Goal: Share content: Share content

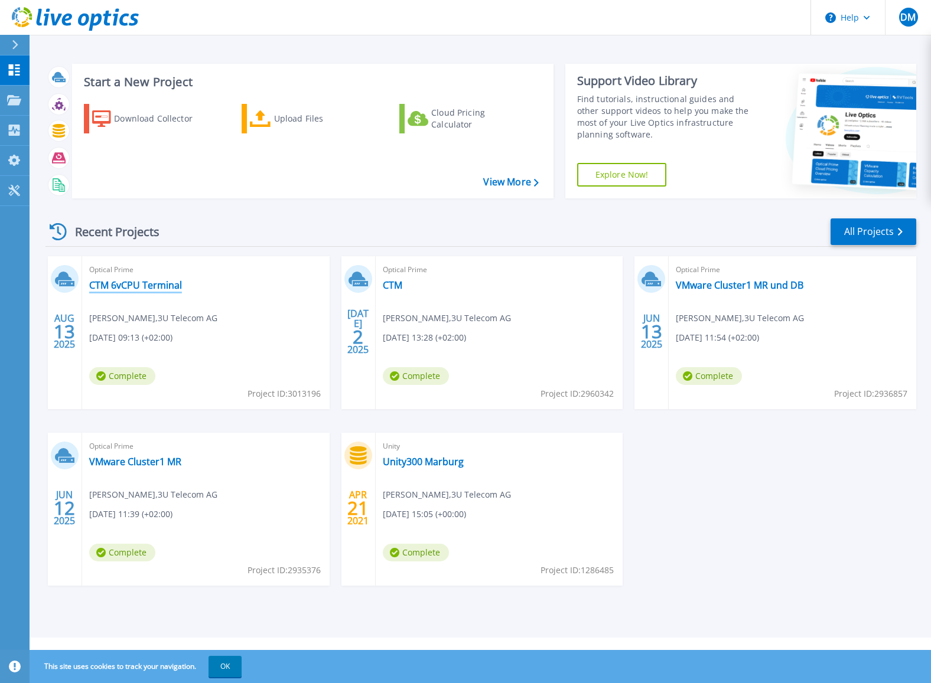
click at [141, 286] on link "CTM 6vCPU Terminal" at bounding box center [135, 285] width 93 height 12
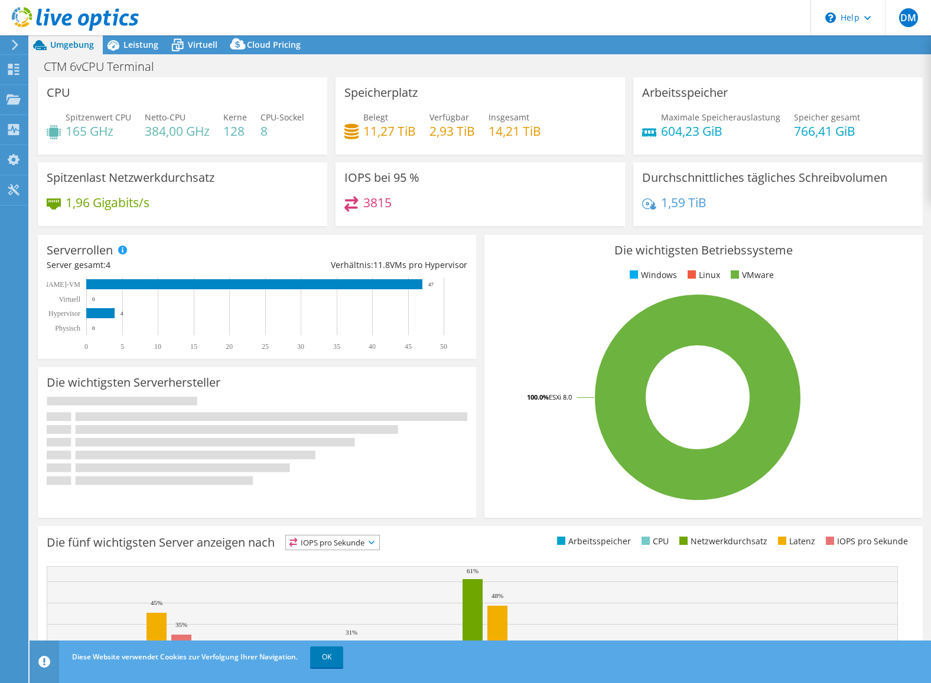
select select "USD"
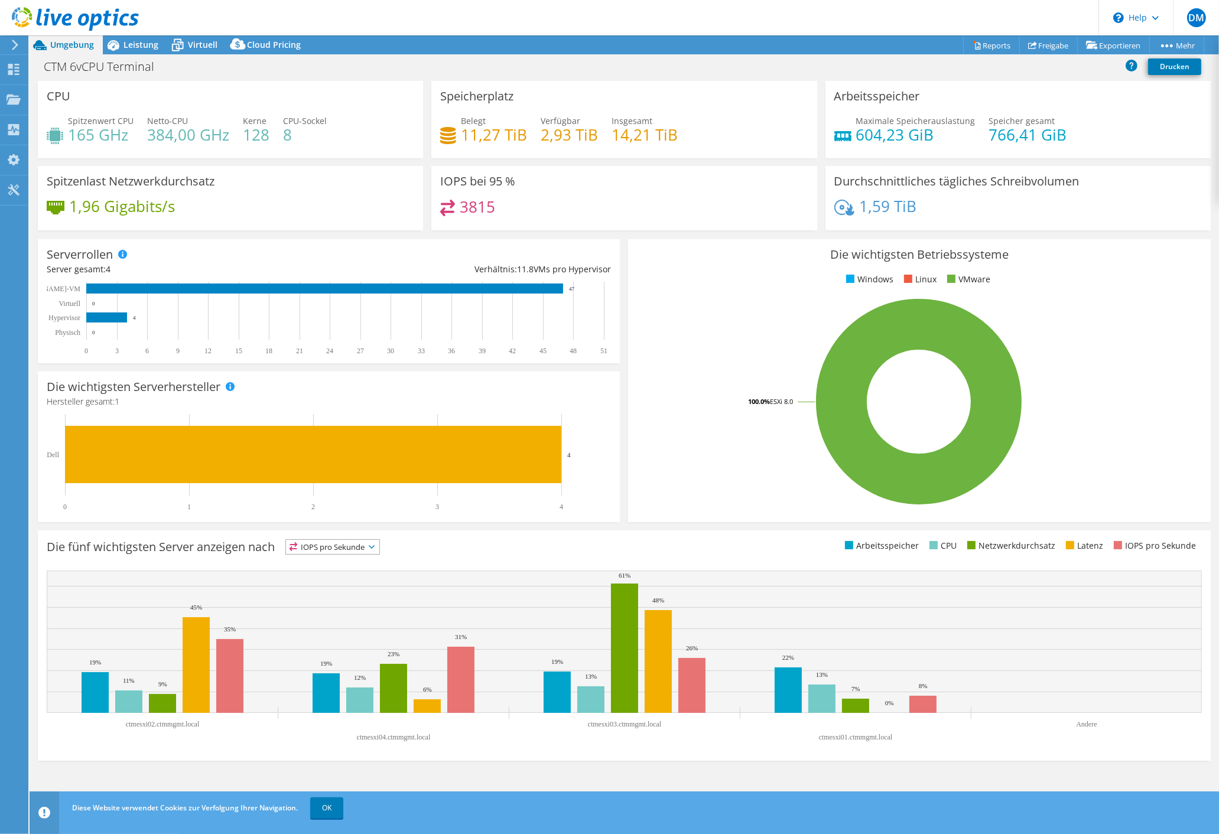
click at [303, 240] on div "Serverrollen Physische Server repräsentieren Bare-Metal-Server, die Ziel des Co…" at bounding box center [329, 301] width 582 height 124
click at [137, 50] on span "Leistung" at bounding box center [140, 44] width 35 height 11
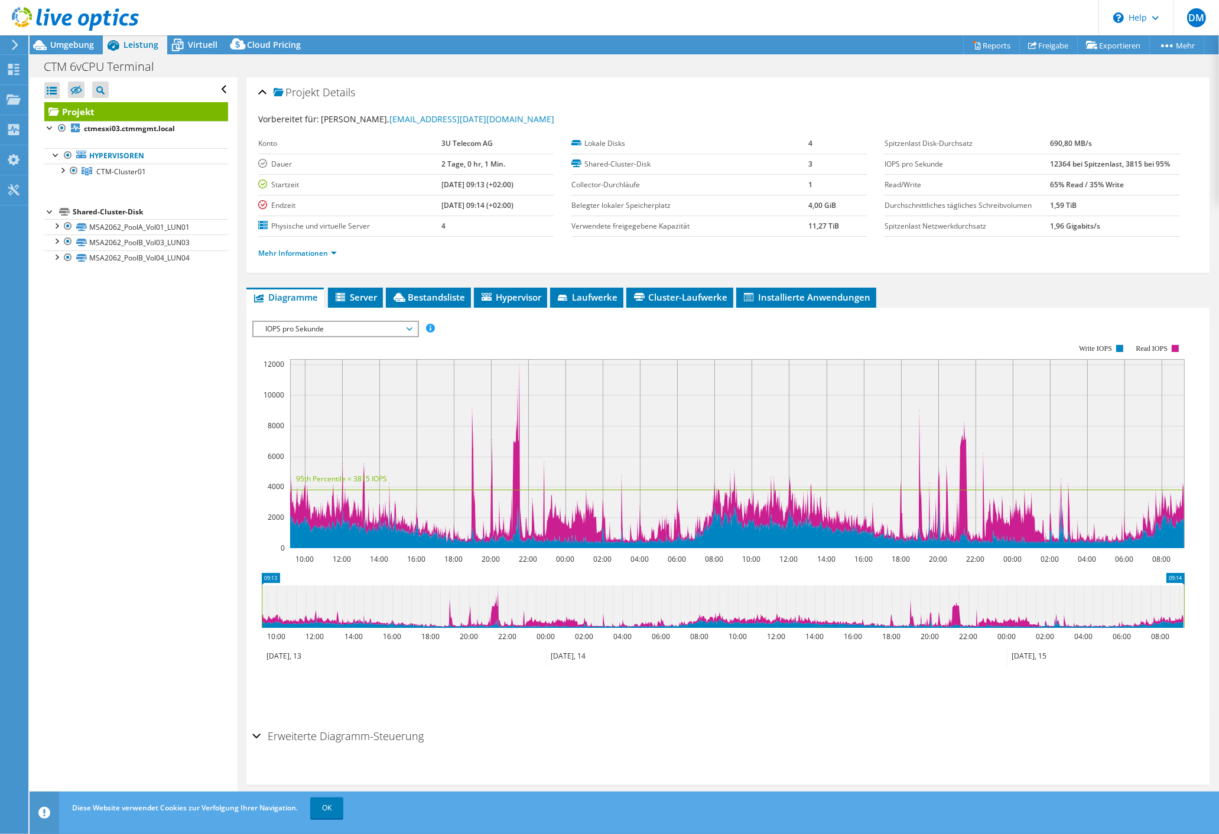
click at [161, 360] on div "Alle öffnen Alle schließen Ausgeschlossene Knoten verbergen Projektbaumfilter" at bounding box center [133, 444] width 207 height 734
click at [206, 542] on div "Alle öffnen Alle schließen Ausgeschlossene Knoten verbergen Projektbaumfilter" at bounding box center [133, 444] width 207 height 734
click at [106, 171] on span "CTM-Cluster01" at bounding box center [121, 172] width 50 height 10
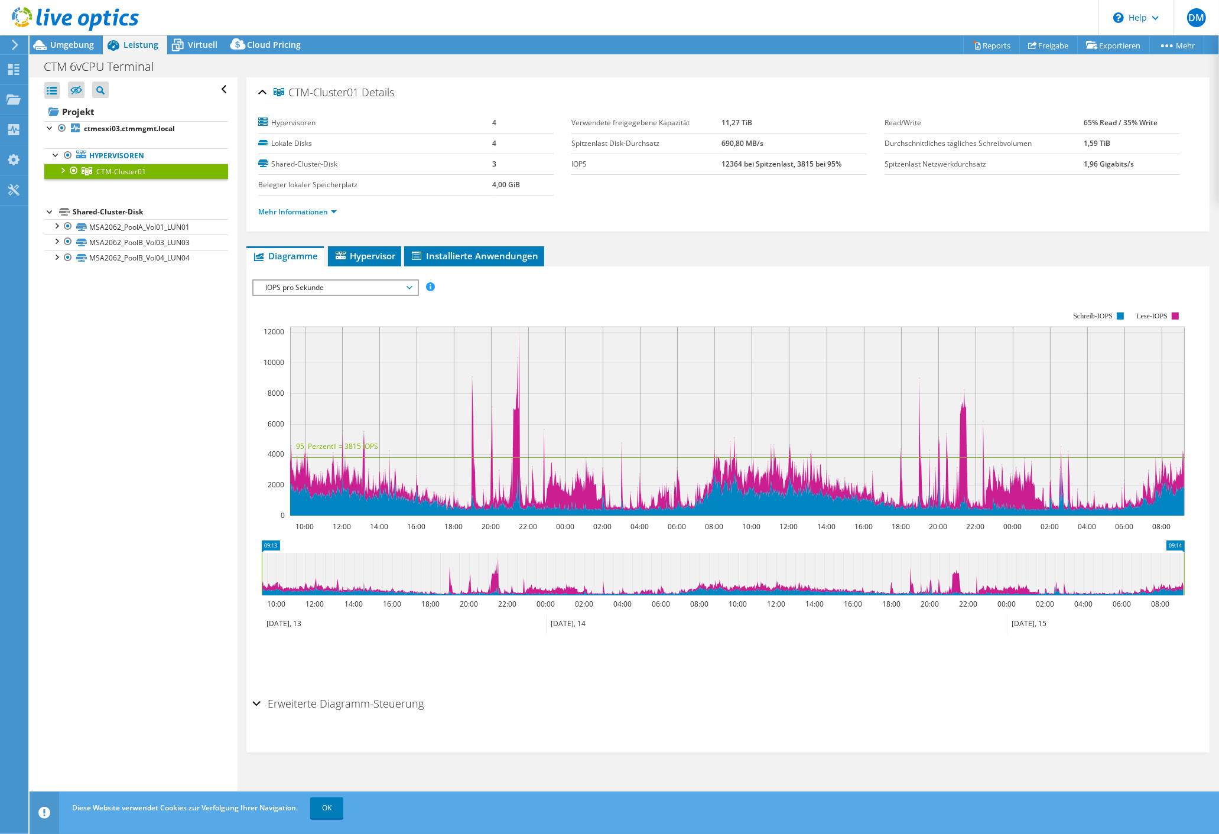
click at [325, 282] on span "IOPS pro Sekunde" at bounding box center [335, 288] width 152 height 14
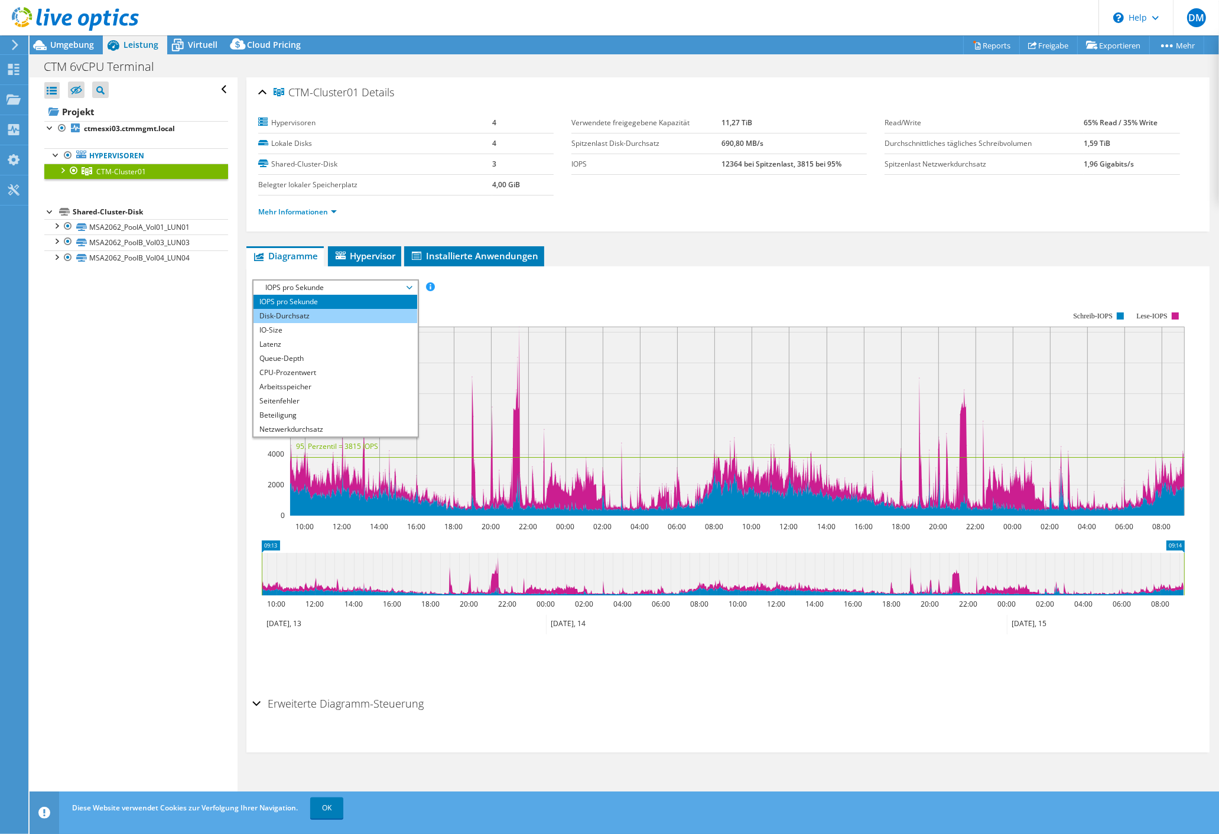
click at [328, 309] on li "Disk-Durchsatz" at bounding box center [335, 316] width 164 height 14
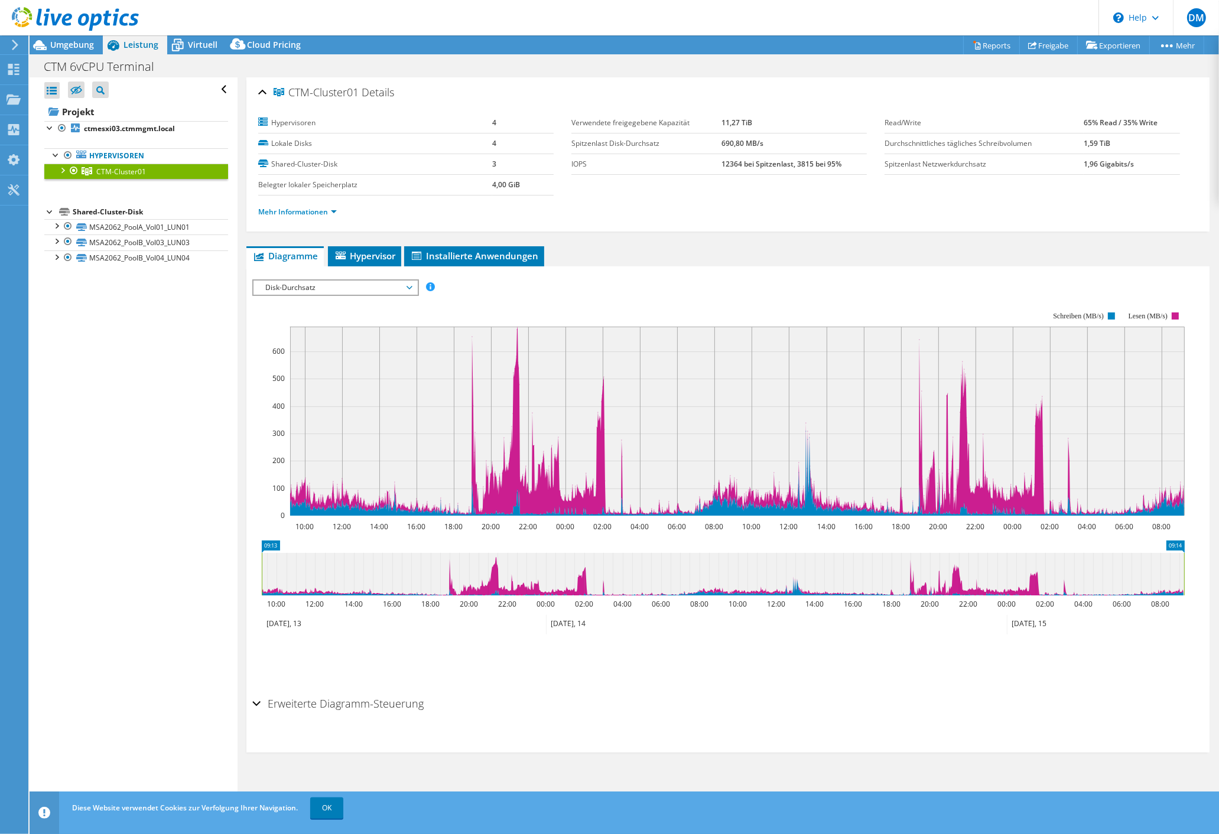
click at [330, 285] on span "Disk-Durchsatz" at bounding box center [335, 288] width 152 height 14
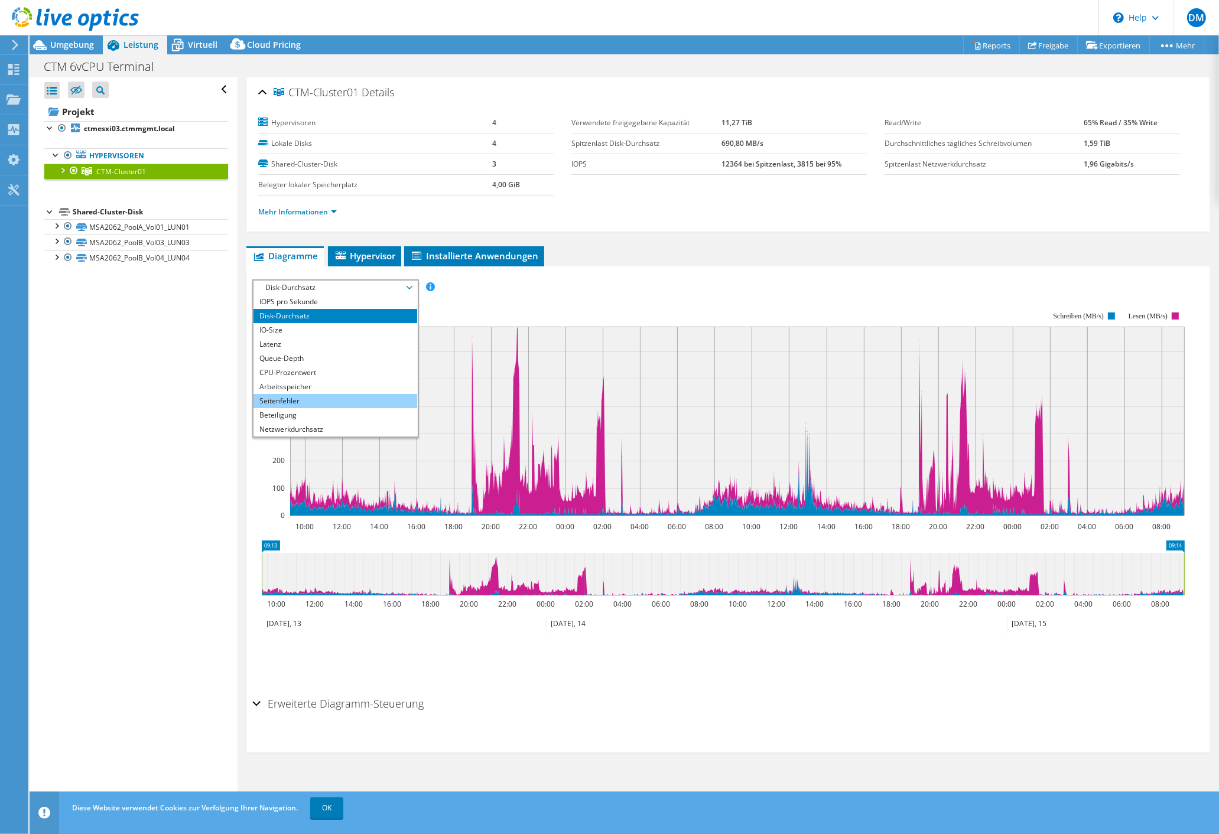
scroll to position [43, 0]
click at [320, 396] on li "Arbeitslastkonzentration – Linie" at bounding box center [335, 401] width 164 height 14
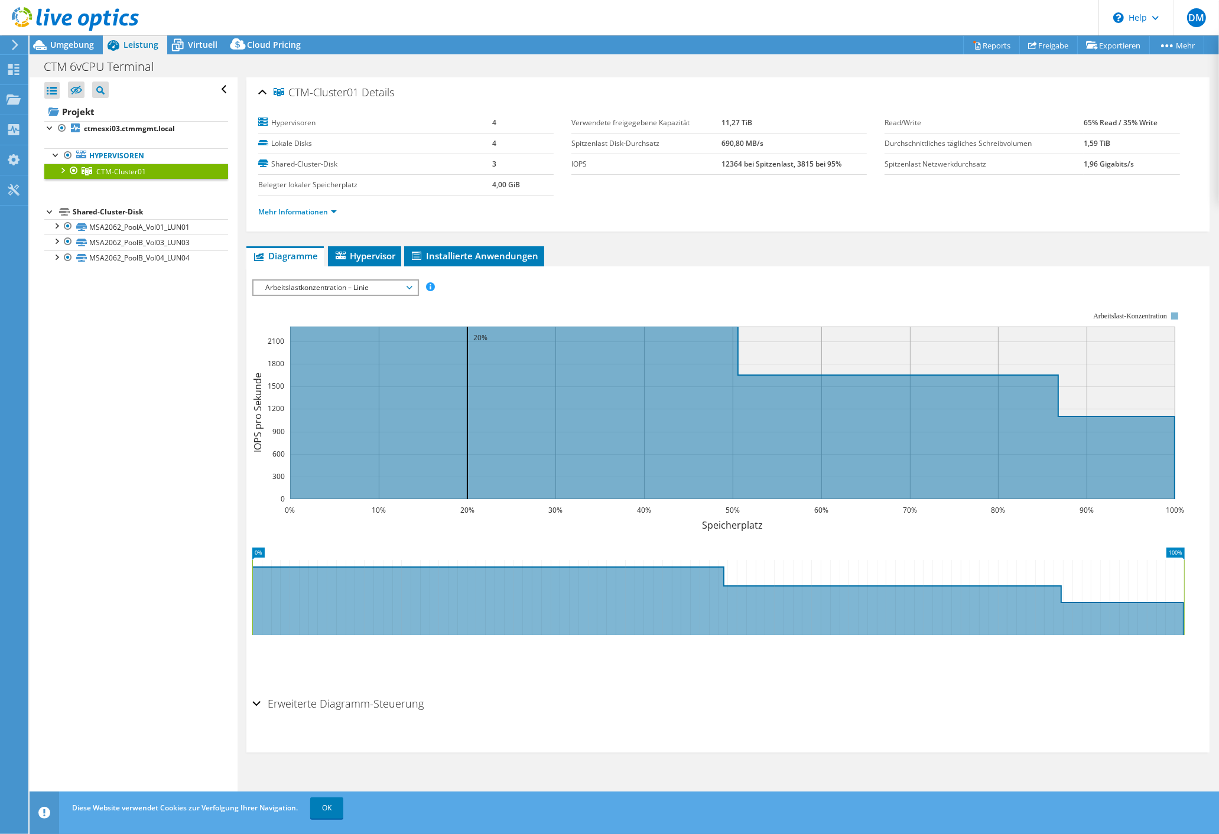
click at [368, 281] on span "Arbeitslastkonzentration – Linie" at bounding box center [335, 288] width 152 height 14
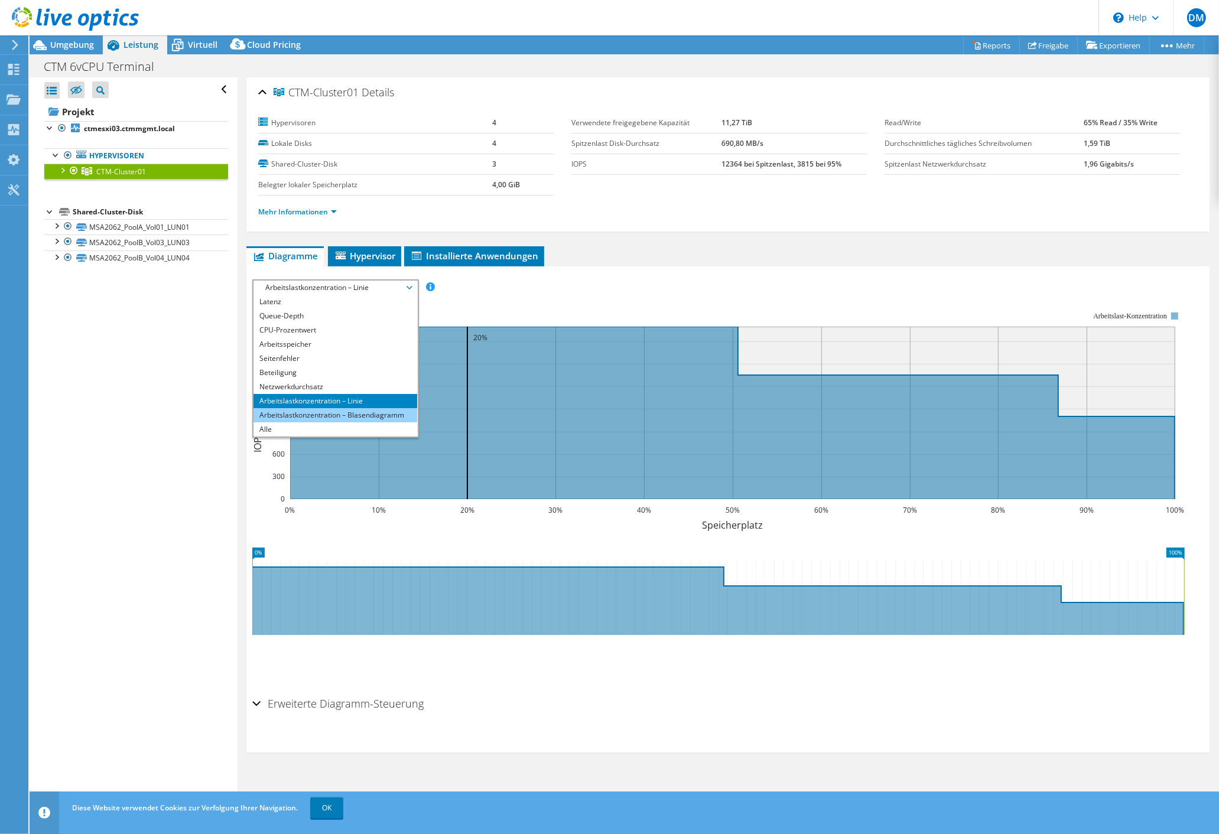
click at [337, 412] on li "Arbeitslastkonzentration – Blasendiagramm" at bounding box center [335, 415] width 164 height 14
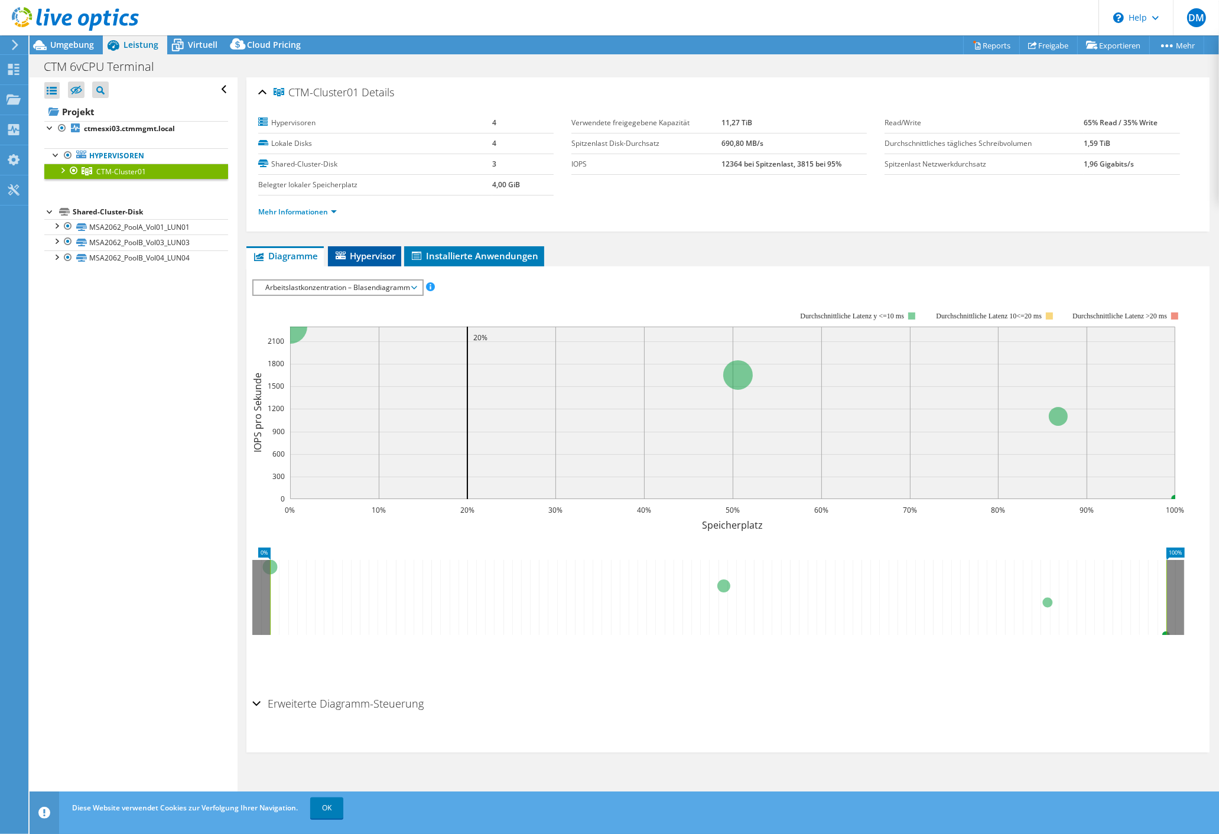
click at [368, 256] on span "Hypervisor" at bounding box center [364, 256] width 61 height 12
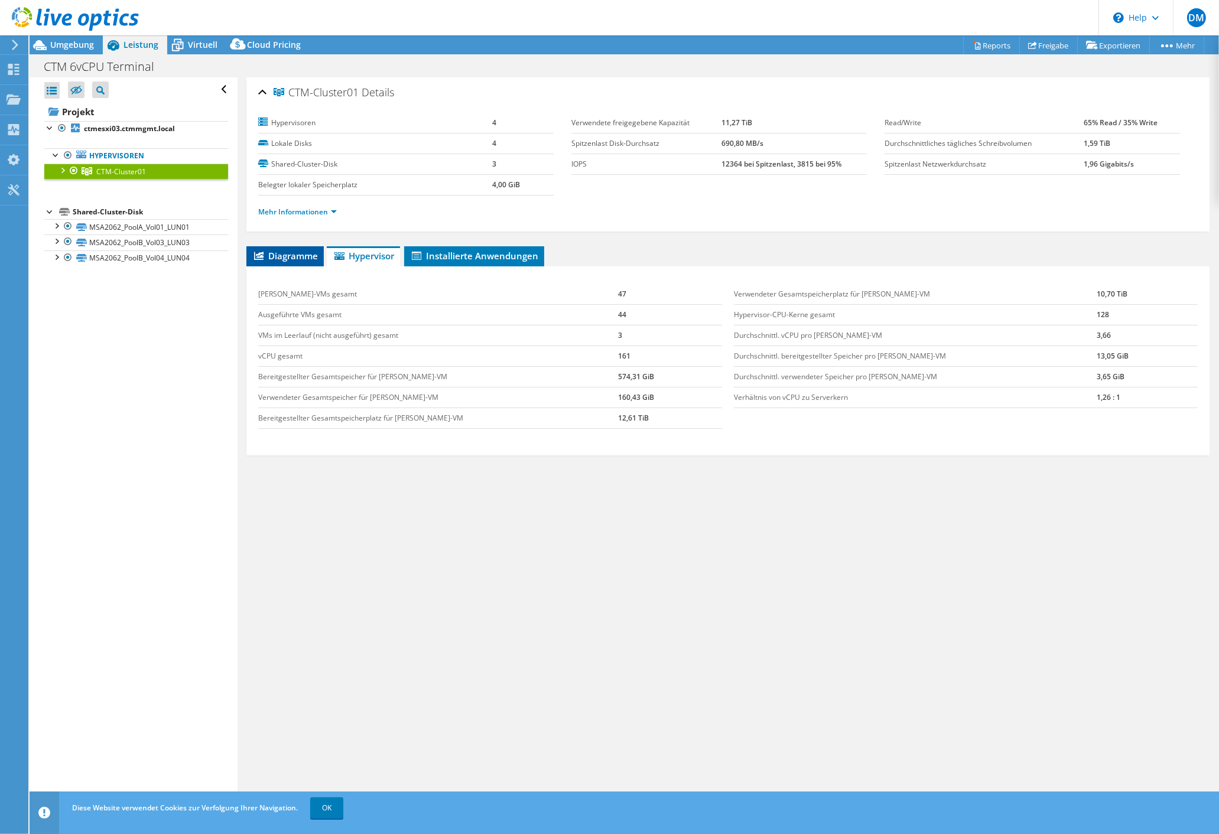
click at [292, 254] on span "Diagramme" at bounding box center [285, 256] width 66 height 12
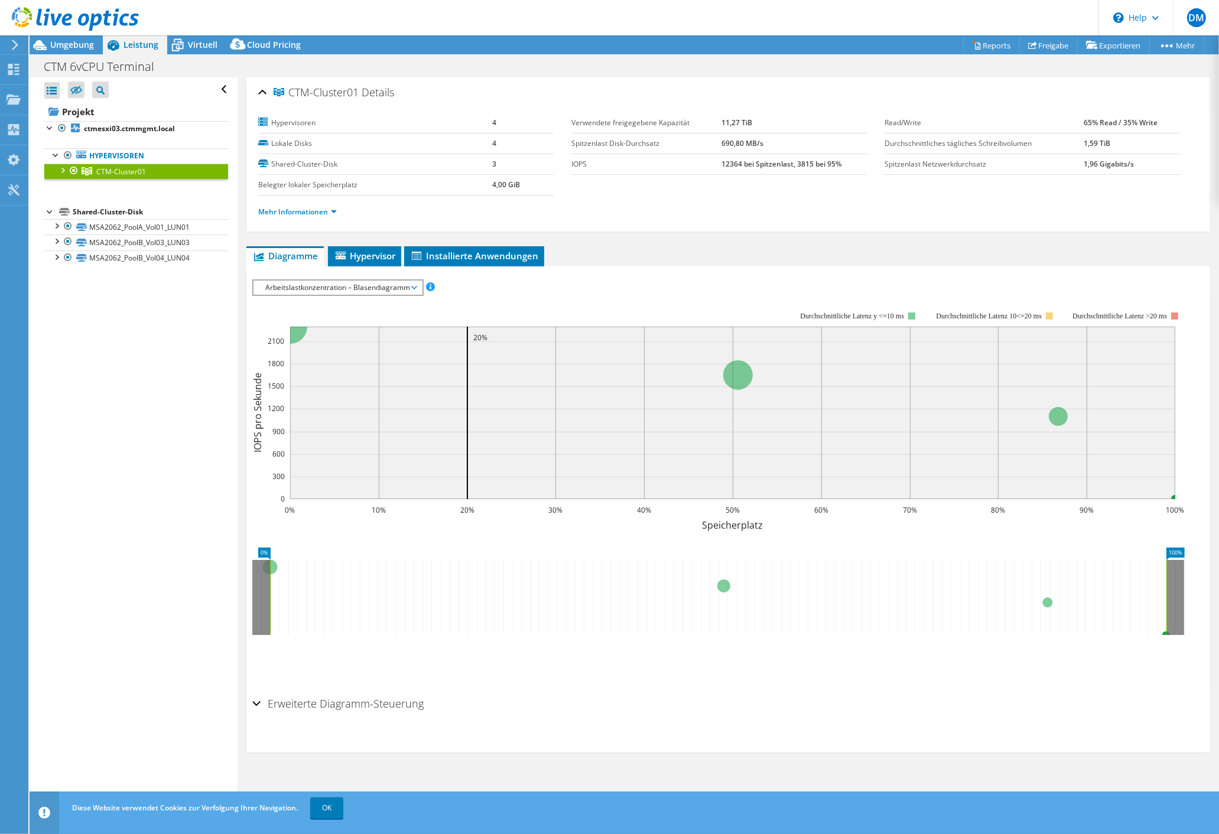
click at [354, 287] on span "Arbeitslastkonzentration – Blasendiagramm" at bounding box center [337, 288] width 157 height 14
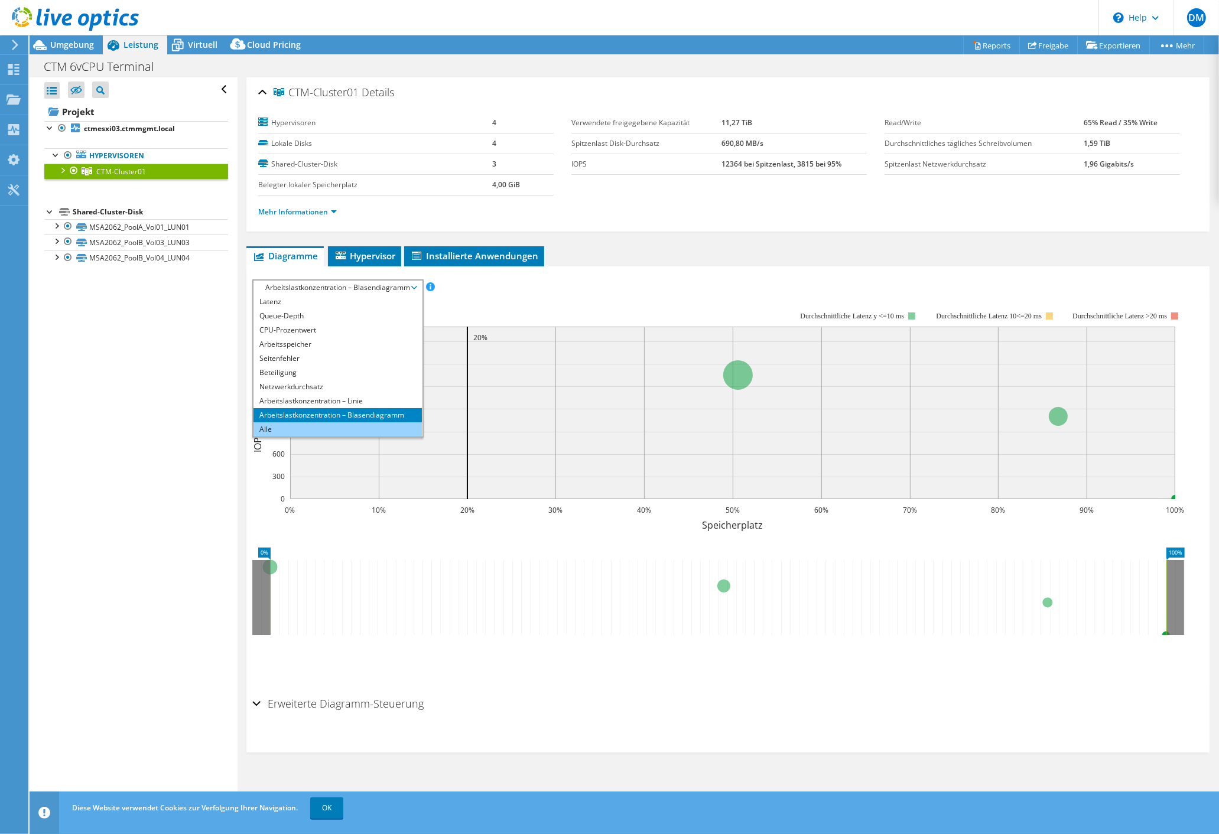
click at [275, 425] on li "Alle" at bounding box center [337, 429] width 168 height 14
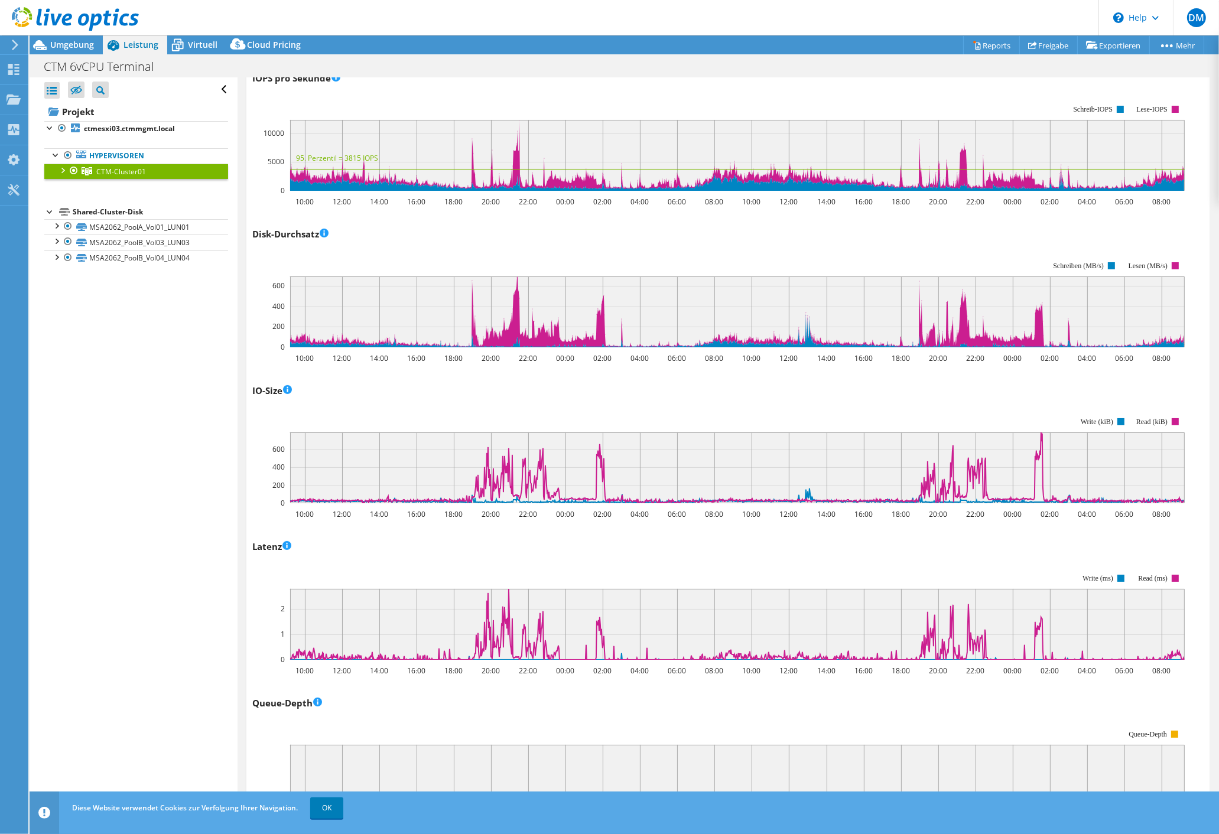
scroll to position [227, 0]
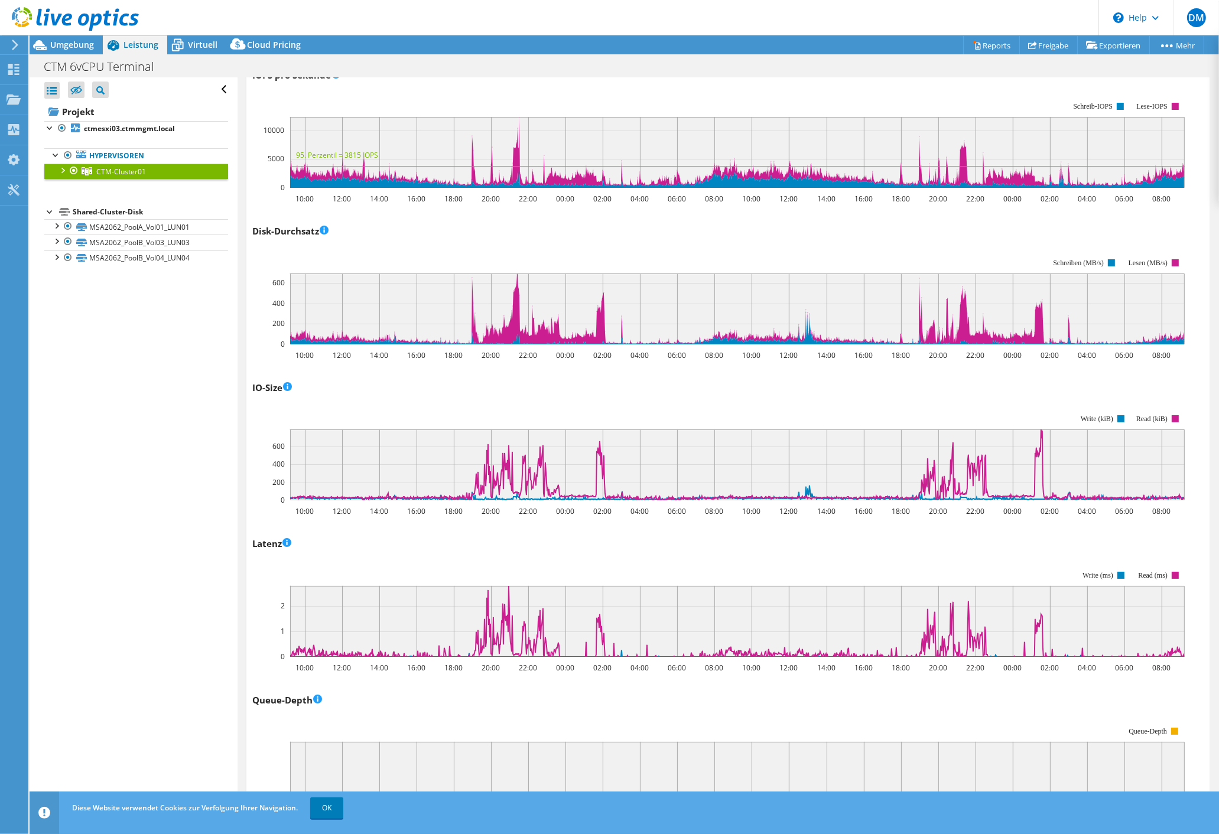
drag, startPoint x: 189, startPoint y: 426, endPoint x: 197, endPoint y: 427, distance: 7.7
click at [190, 427] on div "Alle öffnen Alle schließen Ausgeschlossene Knoten verbergen Projektbaumfilter" at bounding box center [133, 444] width 207 height 734
click at [344, 532] on div "IOPS pro Sekunde IOPS pro Sekunde Live Optics überwacht die Lese- und Schreibvo…" at bounding box center [727, 760] width 951 height 1389
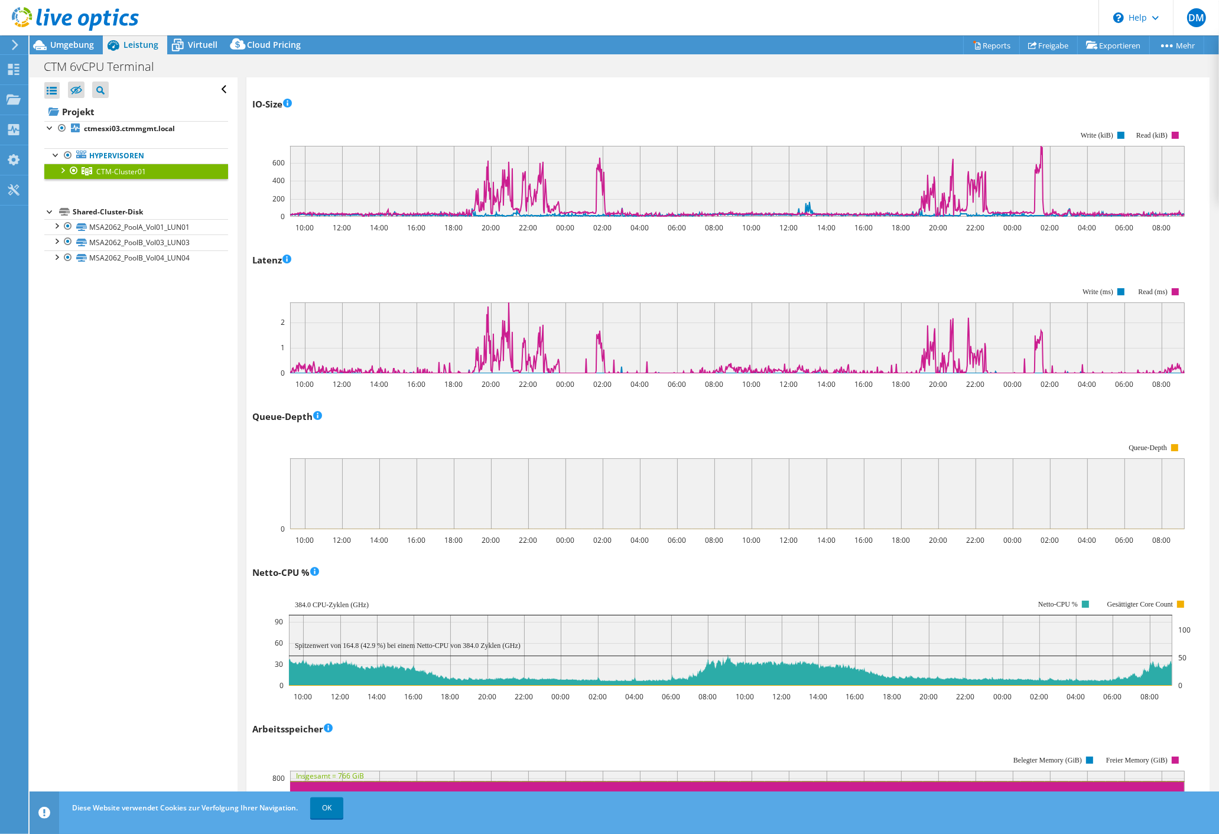
scroll to position [681, 0]
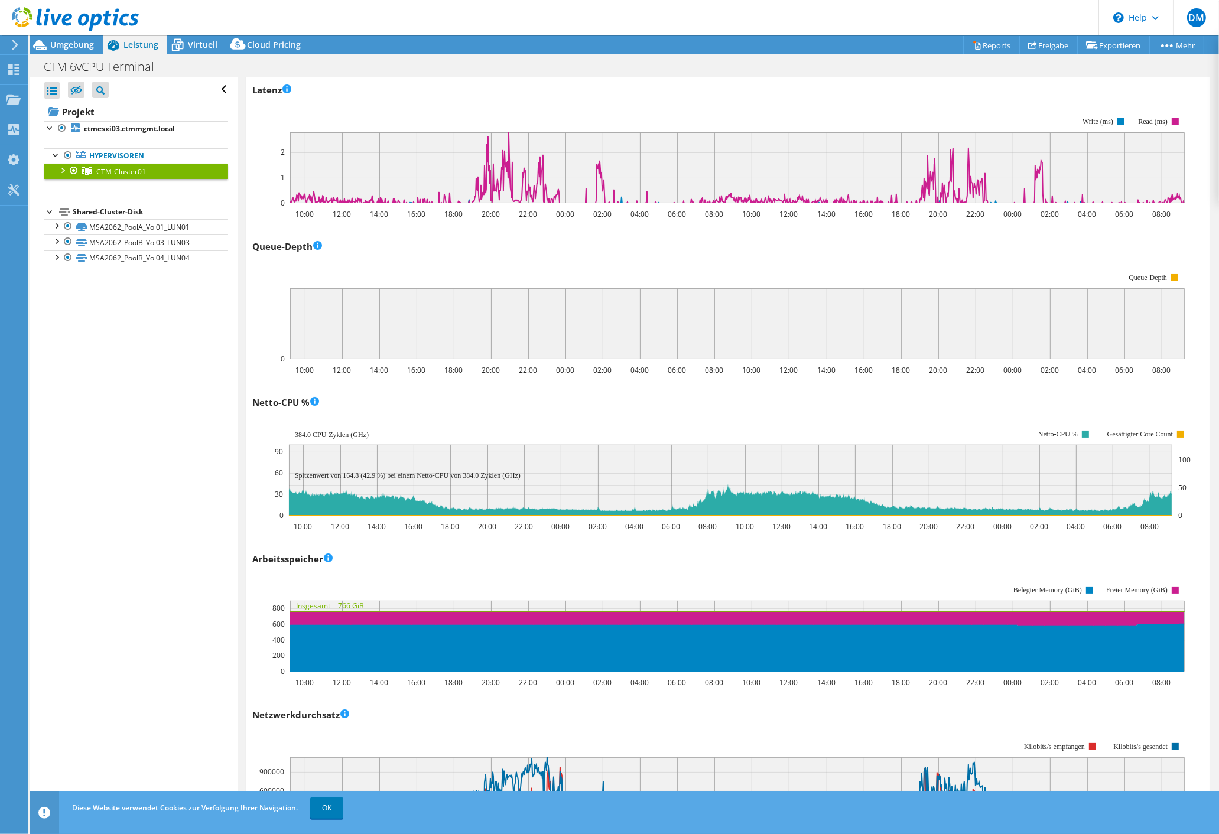
click at [427, 567] on div "Arbeitsspeicher 10:00 12:00 14:00 16:00 18:00 20:00 22:00 00:00 02:00 04:00 06:…" at bounding box center [727, 618] width 951 height 139
drag, startPoint x: 722, startPoint y: 490, endPoint x: 732, endPoint y: 488, distance: 10.3
click at [724, 490] on g at bounding box center [730, 497] width 883 height 27
drag, startPoint x: 407, startPoint y: 556, endPoint x: 564, endPoint y: 523, distance: 160.0
click at [408, 554] on div "Arbeitsspeicher 10:00 12:00 14:00 16:00 18:00 20:00 22:00 00:00 02:00 04:00 06:…" at bounding box center [727, 618] width 951 height 139
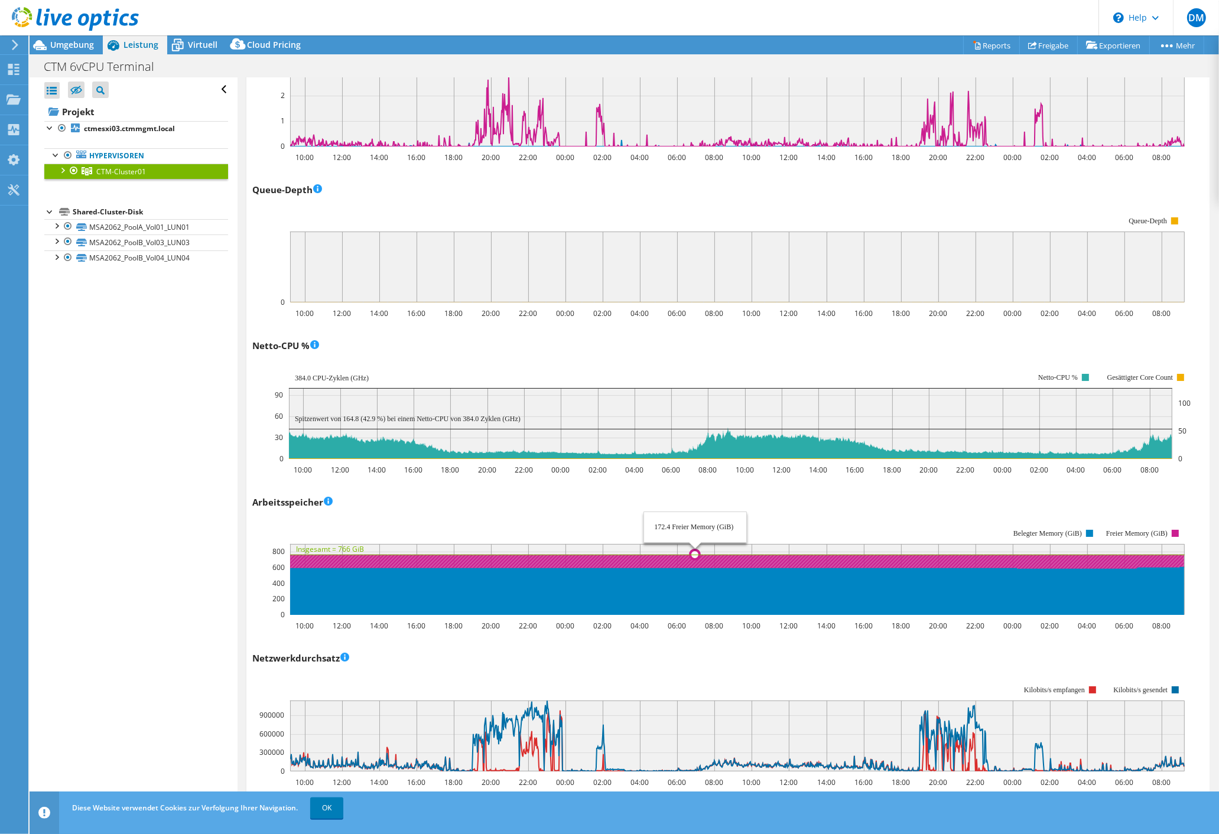
scroll to position [851, 0]
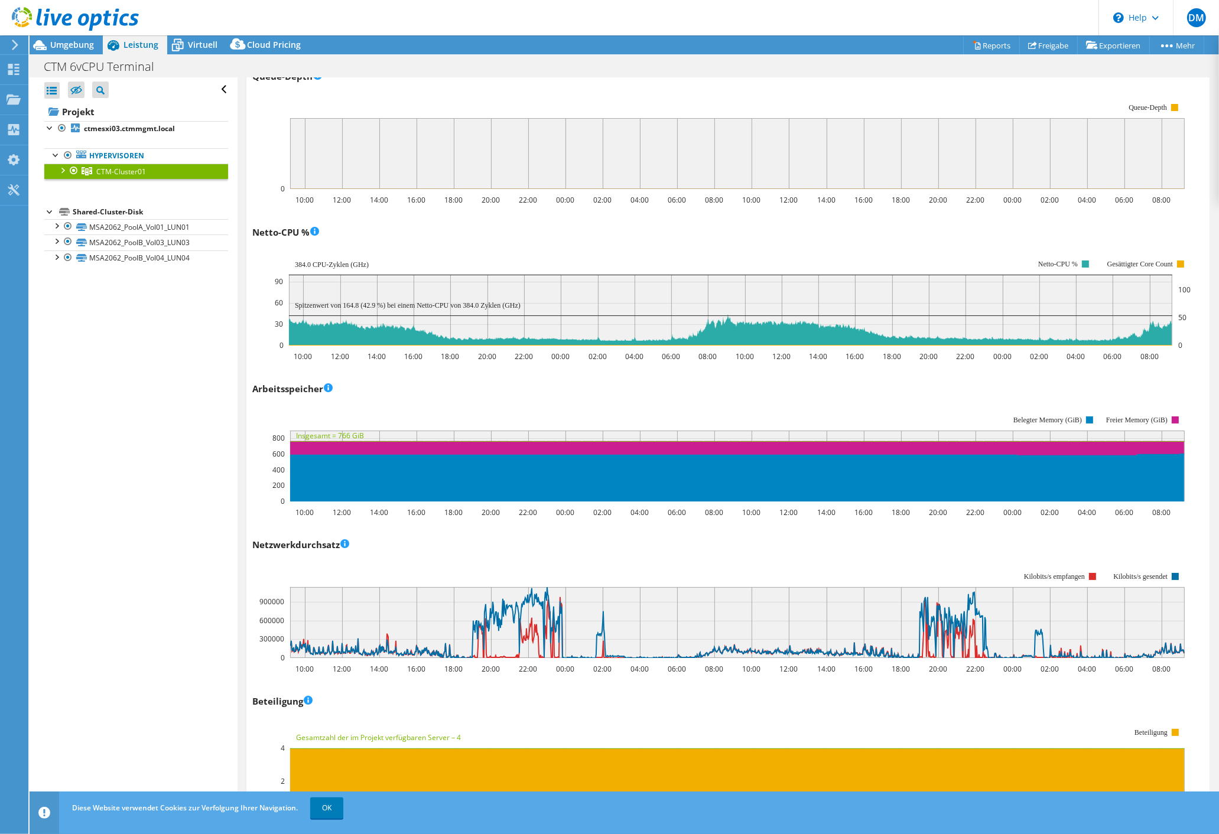
click at [410, 683] on div "Beteiligung 10:00 12:00 14:00 16:00 18:00 20:00 22:00 00:00 02:00 04:00 06:00 0…" at bounding box center [727, 761] width 951 height 139
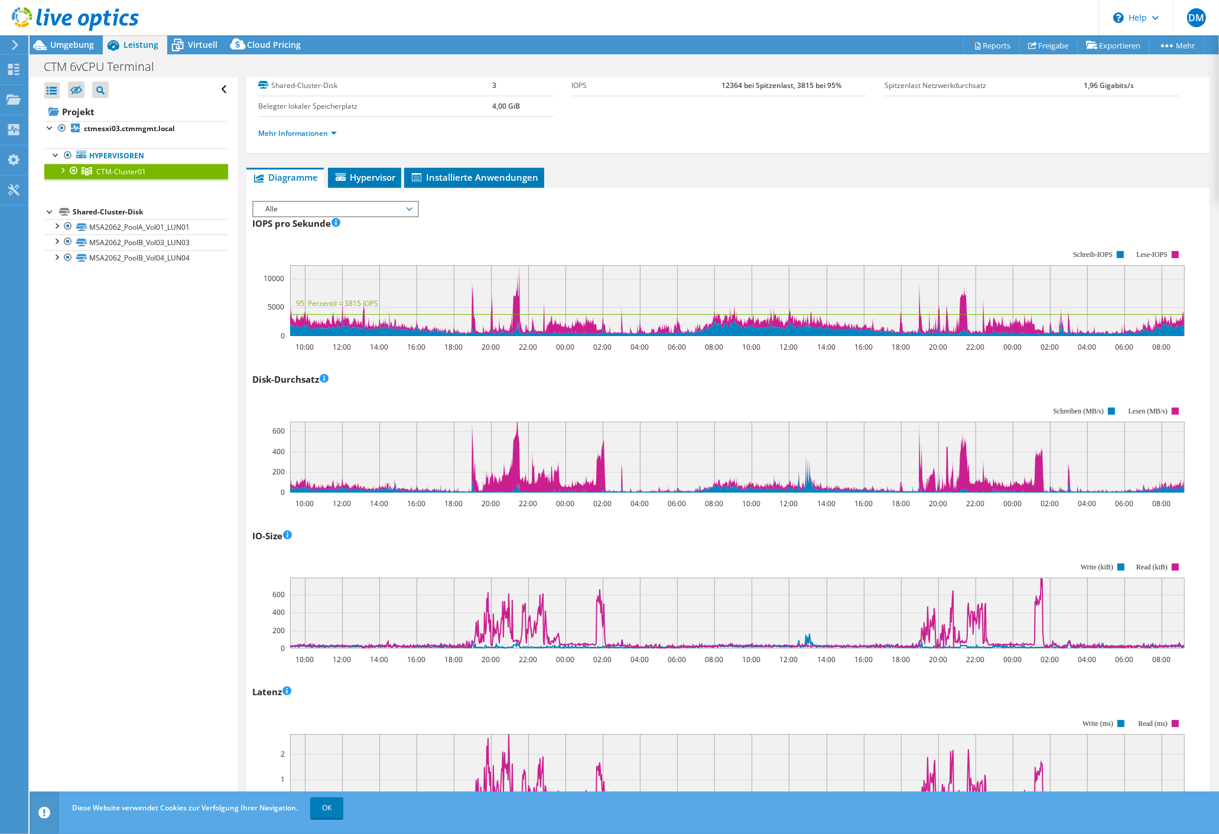
scroll to position [0, 0]
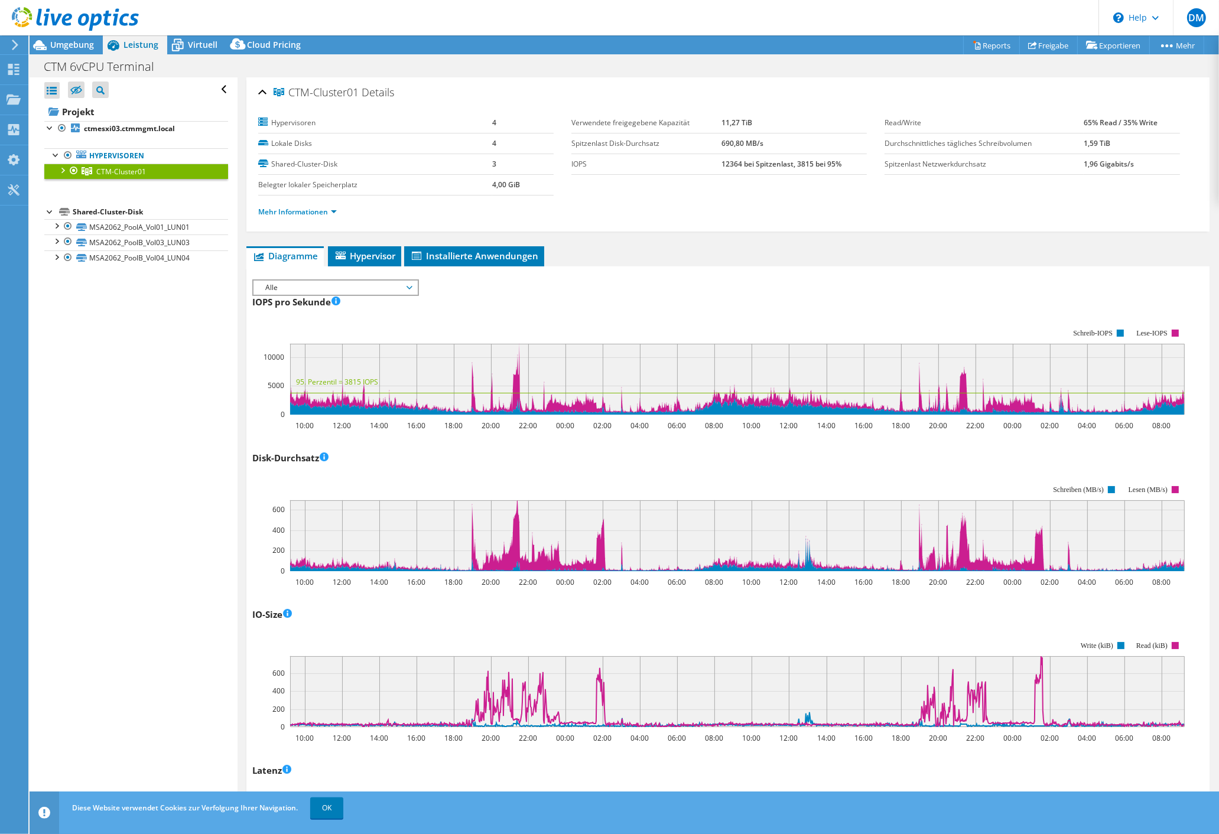
click at [63, 169] on div at bounding box center [62, 170] width 12 height 12
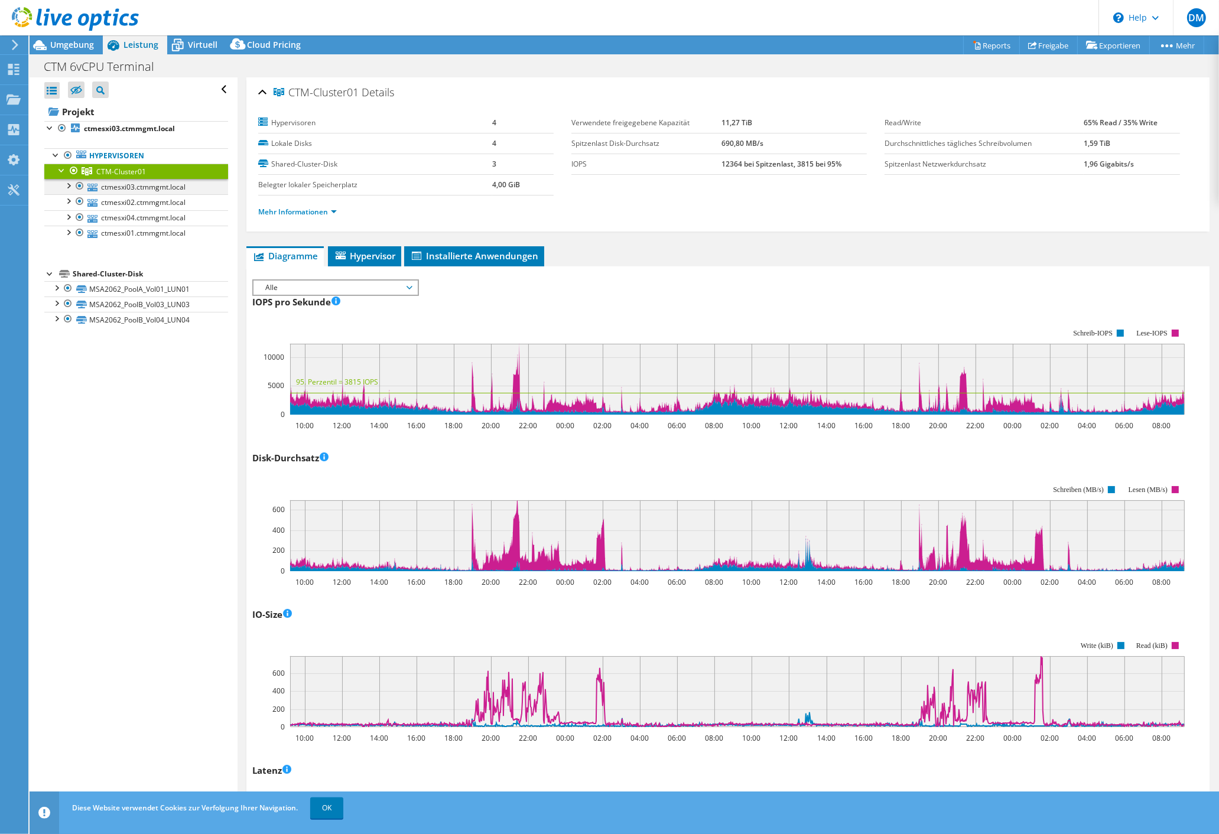
click at [70, 185] on div at bounding box center [68, 185] width 12 height 12
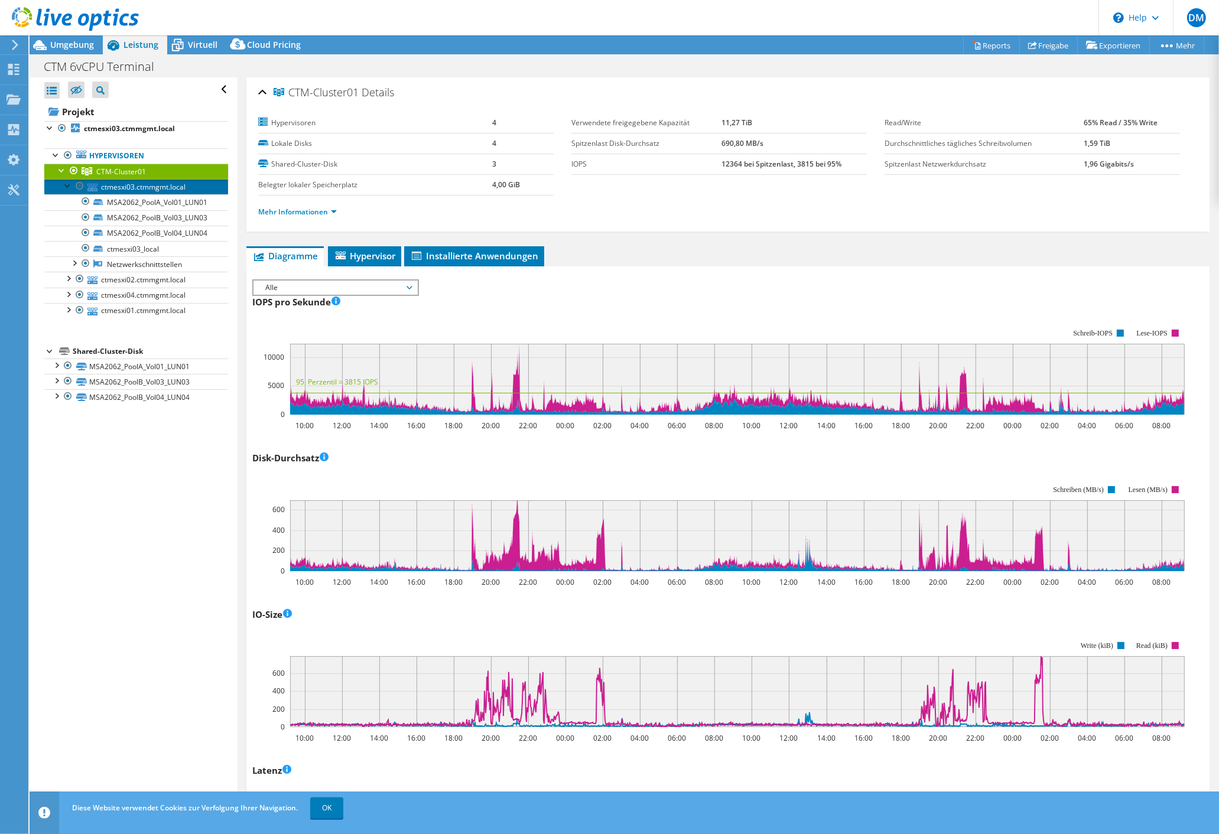
click at [159, 187] on link "ctmesxi03.ctmmgmt.local" at bounding box center [136, 186] width 184 height 15
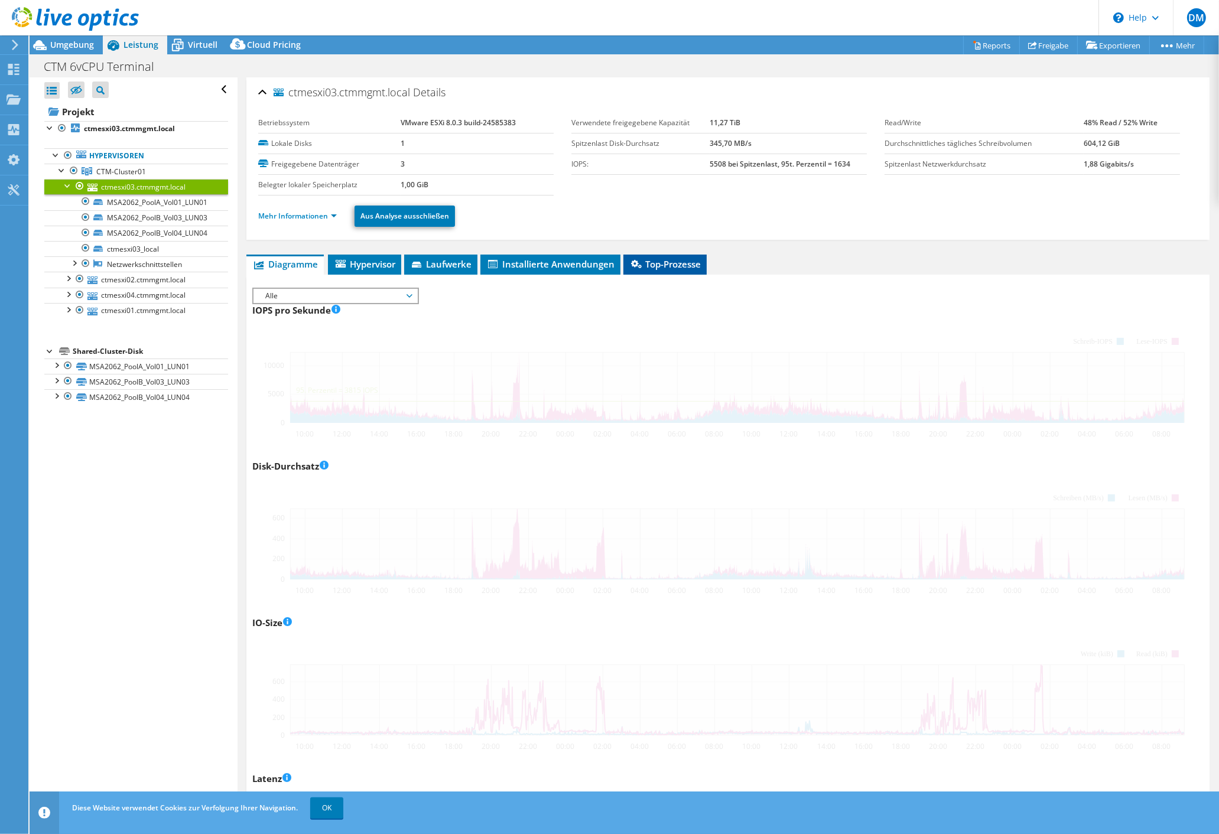
click at [656, 266] on span "Top-Prozesse" at bounding box center [664, 264] width 71 height 12
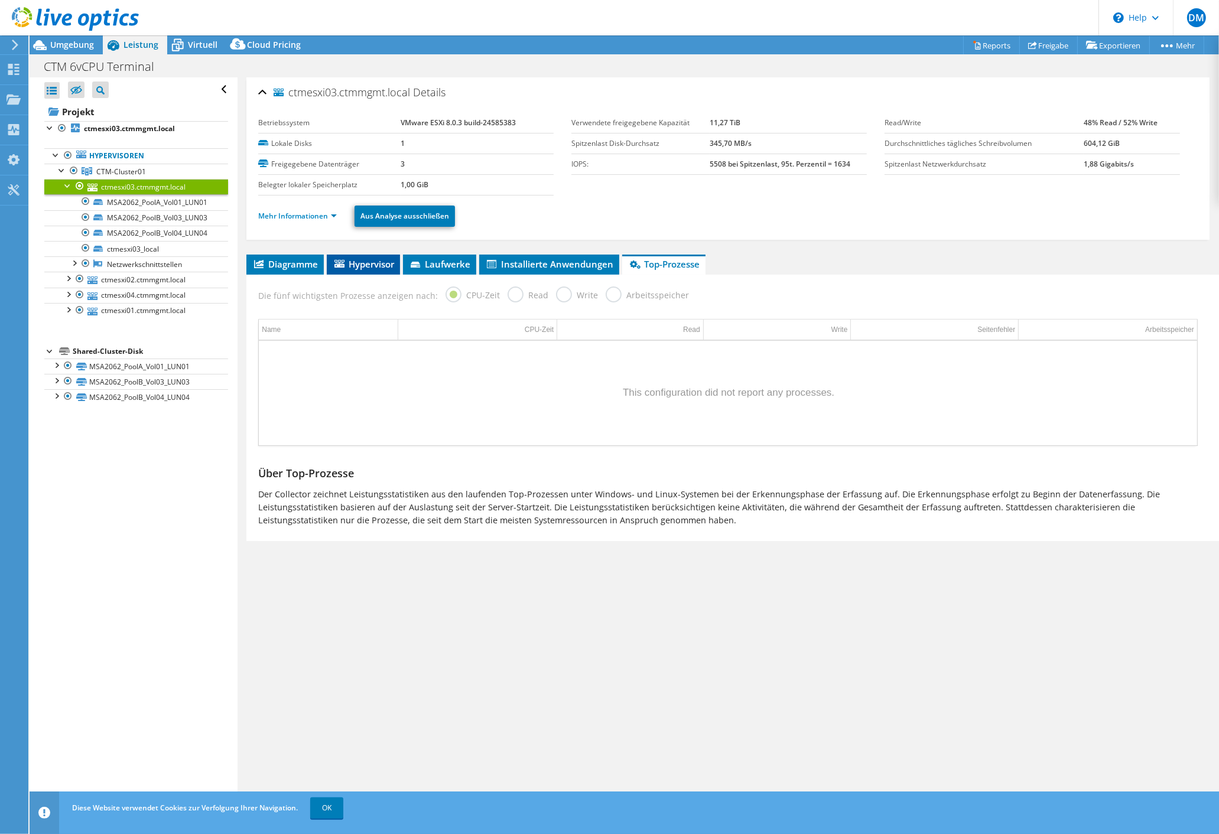
click at [376, 265] on span "Hypervisor" at bounding box center [363, 264] width 61 height 12
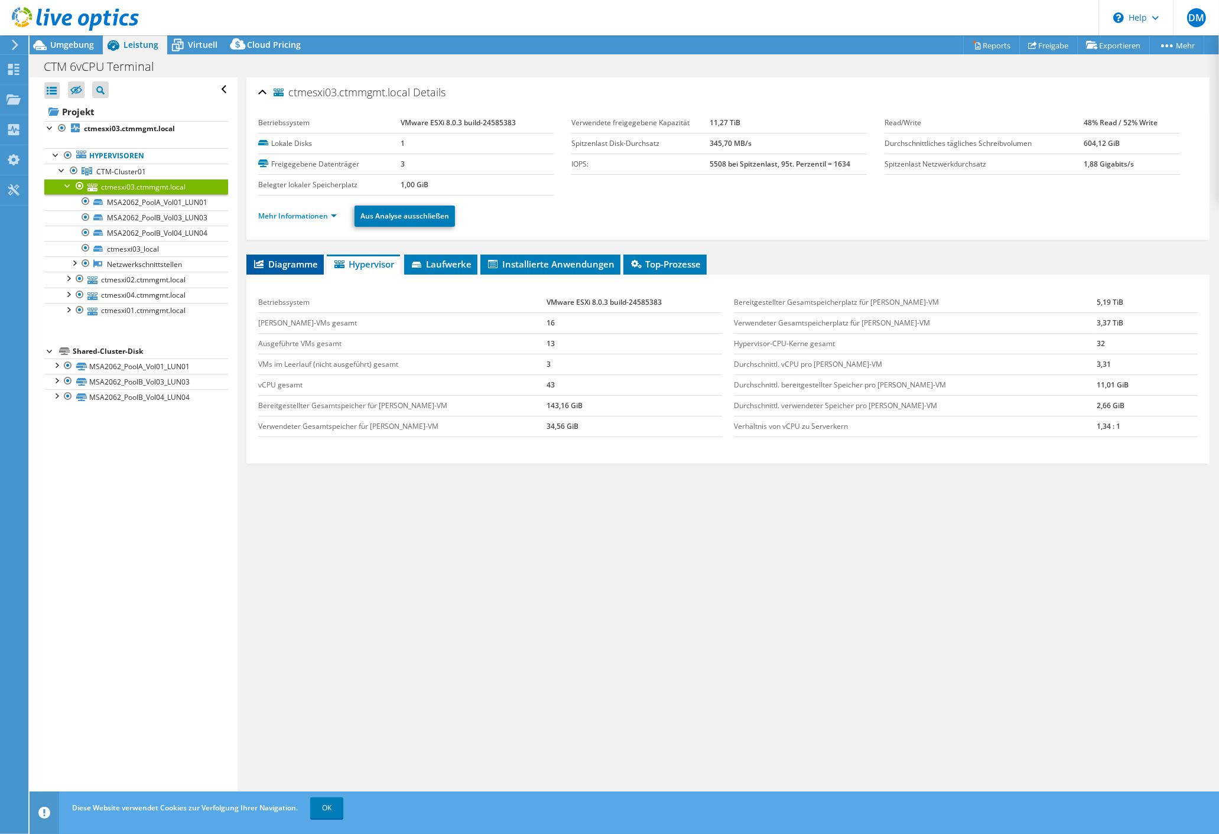
click at [297, 261] on span "Diagramme" at bounding box center [285, 264] width 66 height 12
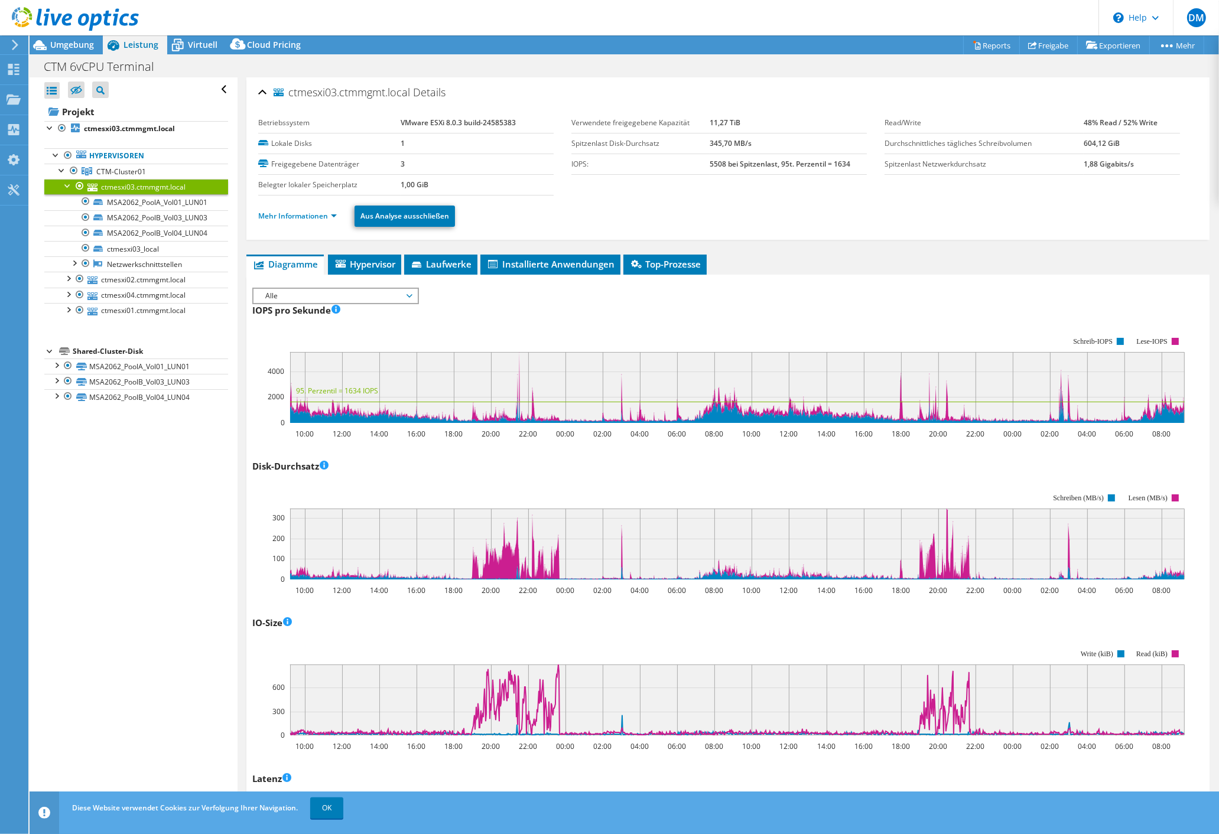
click at [379, 292] on span "Alle" at bounding box center [335, 296] width 152 height 14
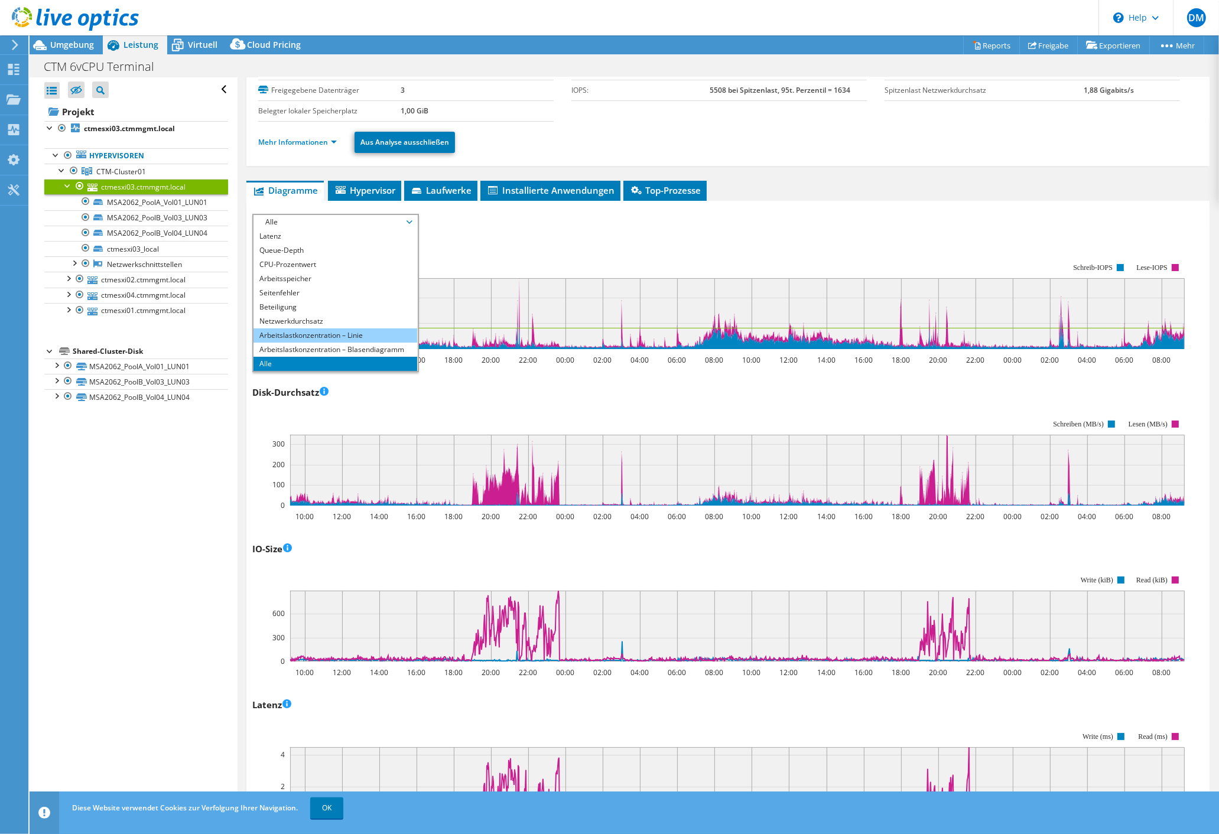
scroll to position [113, 0]
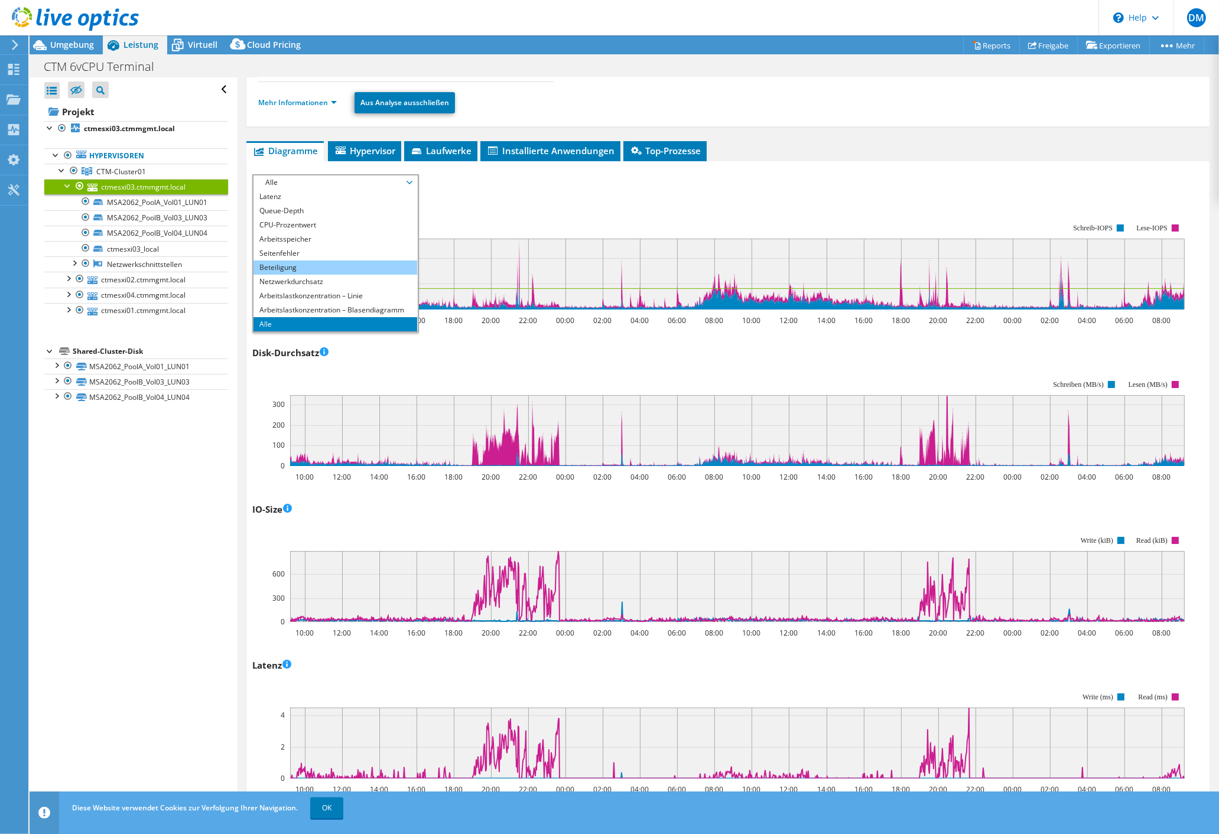
click at [292, 261] on li "Beteiligung" at bounding box center [335, 268] width 164 height 14
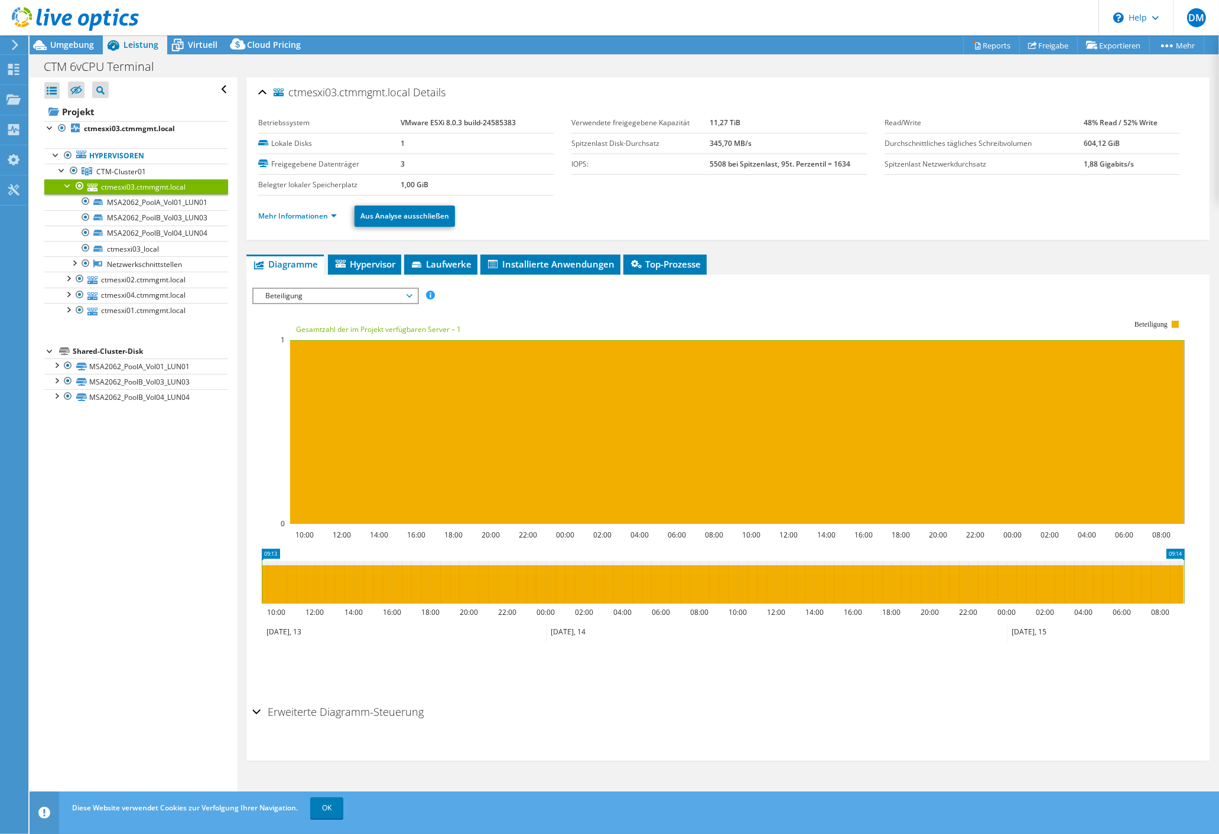
scroll to position [0, 0]
click at [364, 293] on span "Beteiligung" at bounding box center [335, 296] width 152 height 14
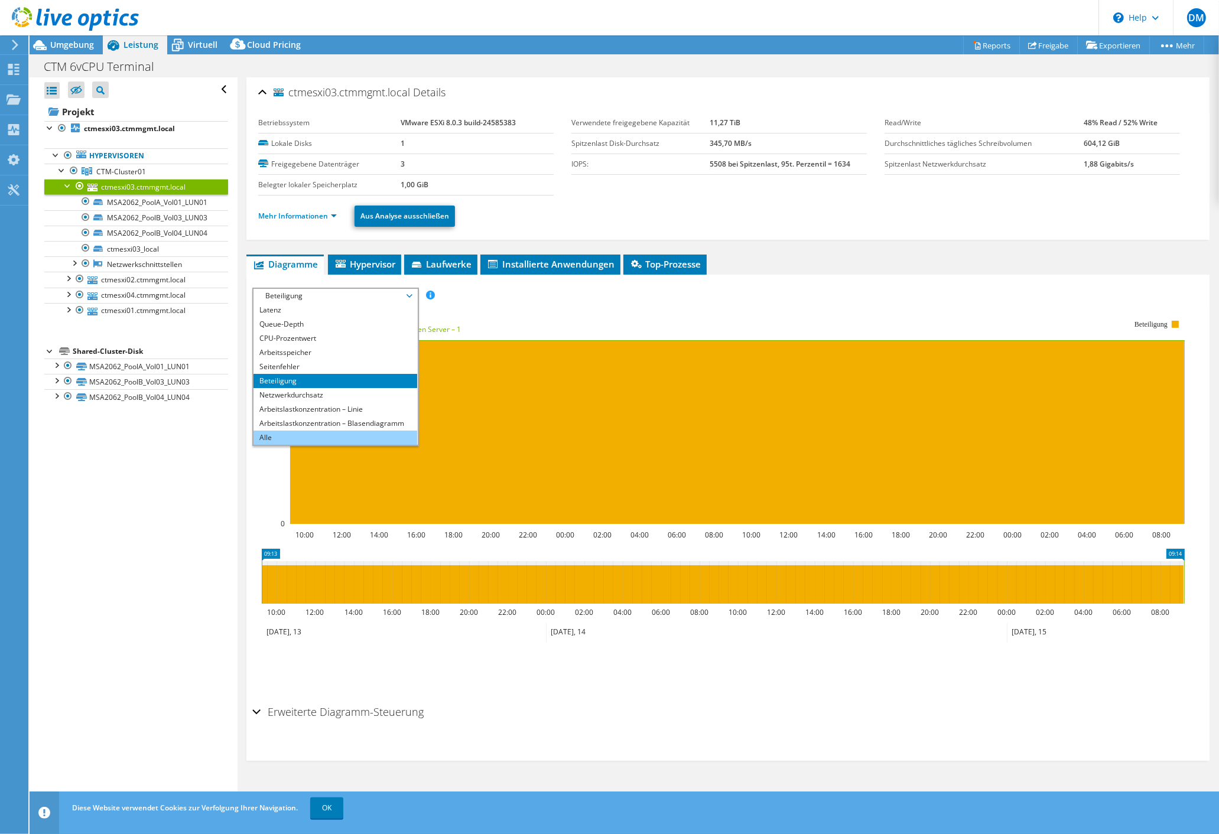
click at [308, 431] on li "Alle" at bounding box center [335, 438] width 164 height 14
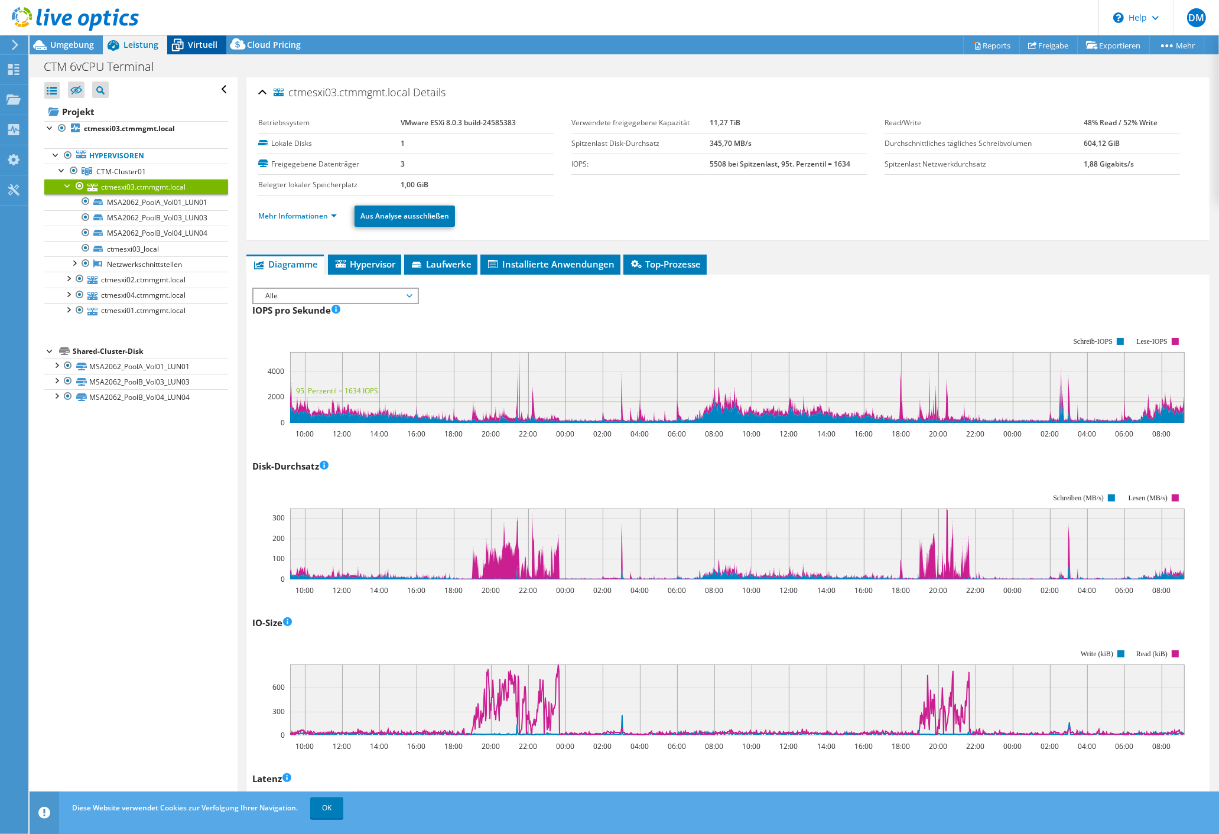
click at [204, 48] on span "Virtuell" at bounding box center [203, 44] width 30 height 11
click at [205, 41] on span "Virtuell" at bounding box center [203, 44] width 30 height 11
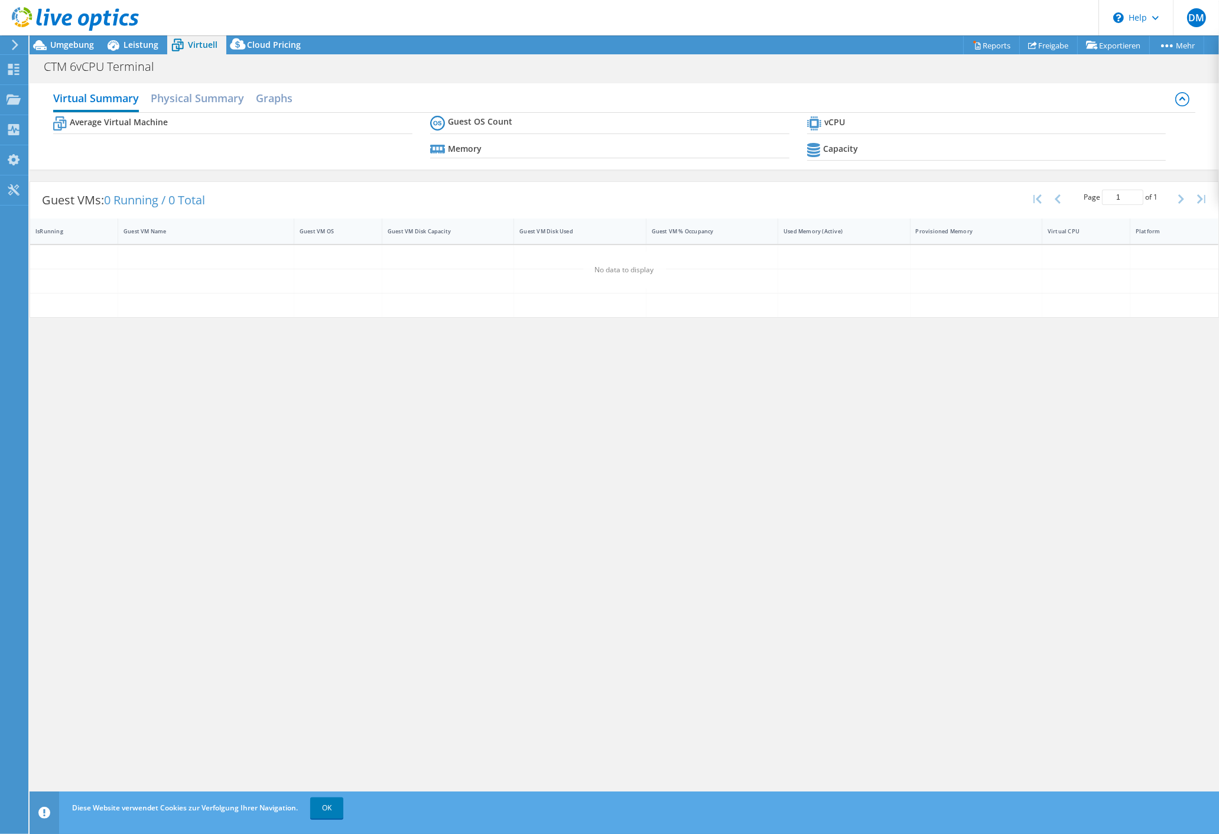
scroll to position [43, 0]
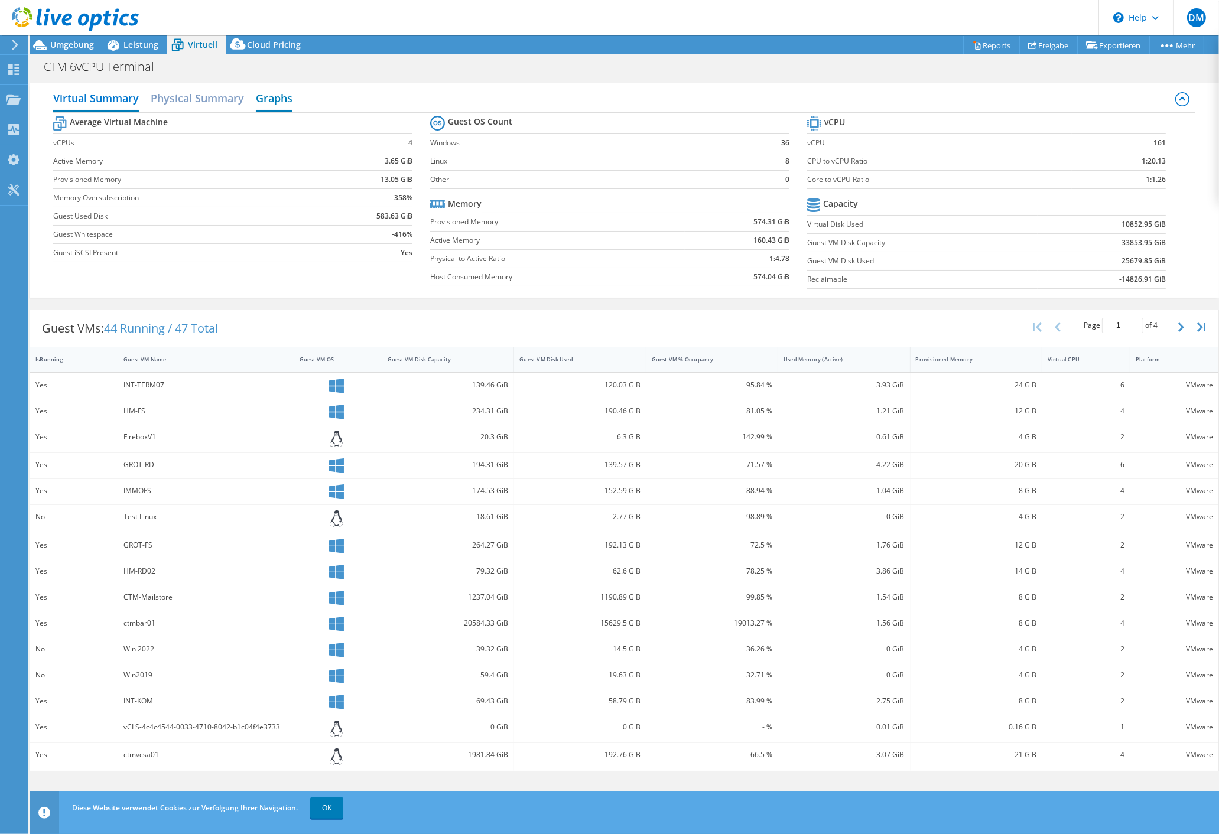
click at [261, 106] on h2 "Graphs" at bounding box center [274, 99] width 37 height 26
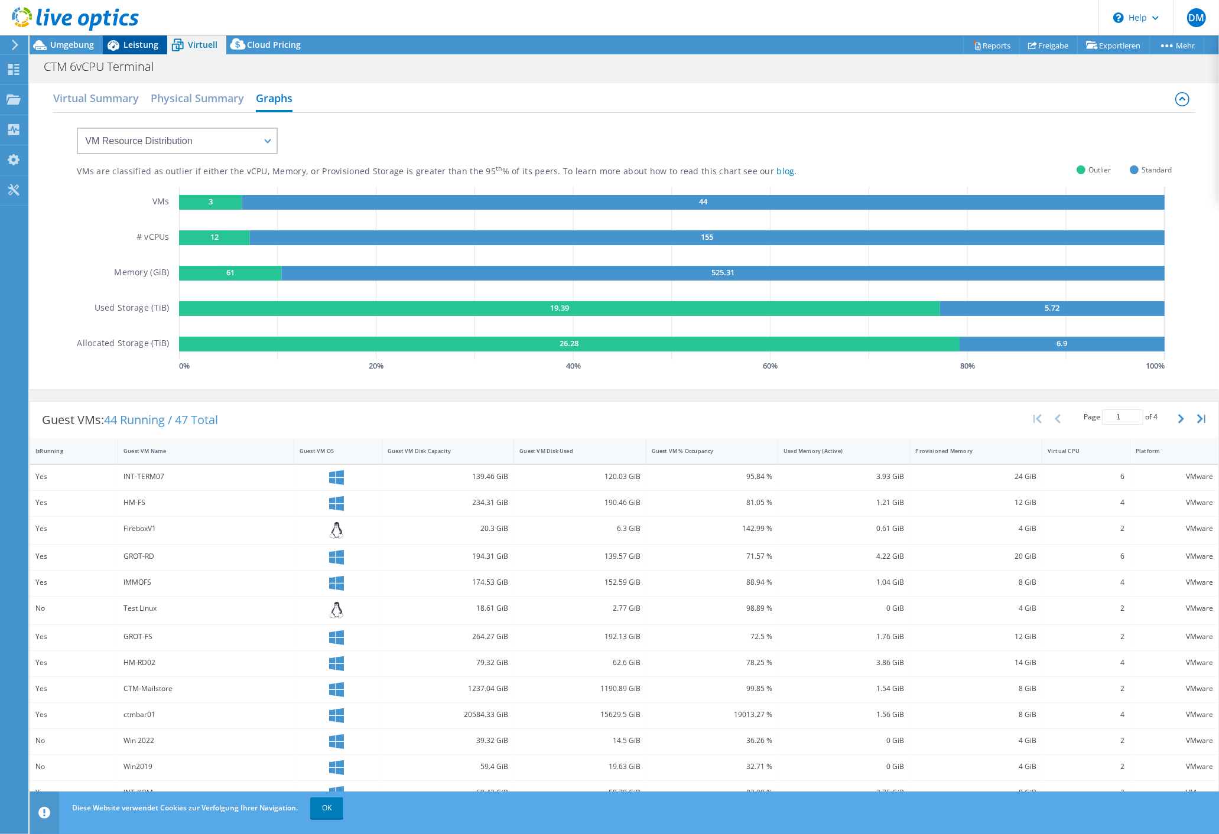
click at [142, 48] on span "Leistung" at bounding box center [140, 44] width 35 height 11
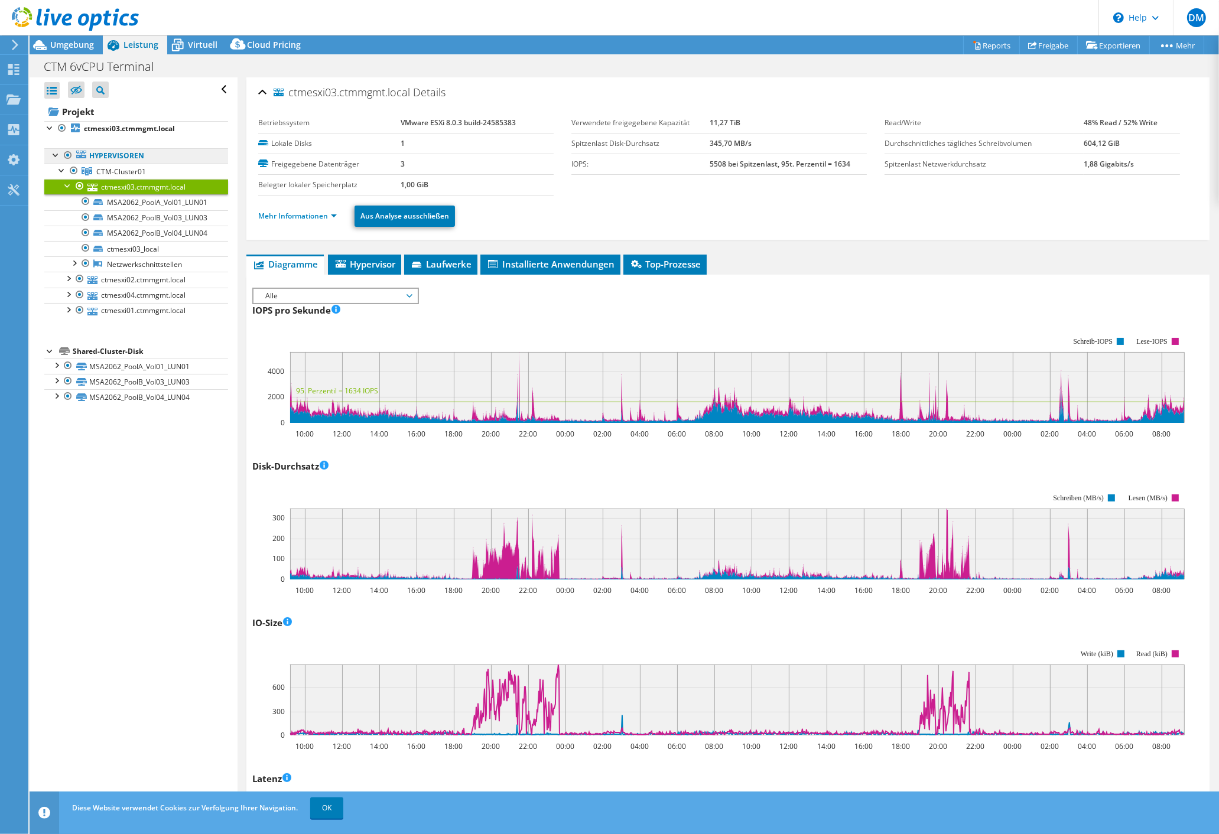
click at [107, 157] on link "Hypervisoren" at bounding box center [136, 155] width 184 height 15
click at [113, 169] on span "CTM-Cluster01" at bounding box center [121, 172] width 50 height 10
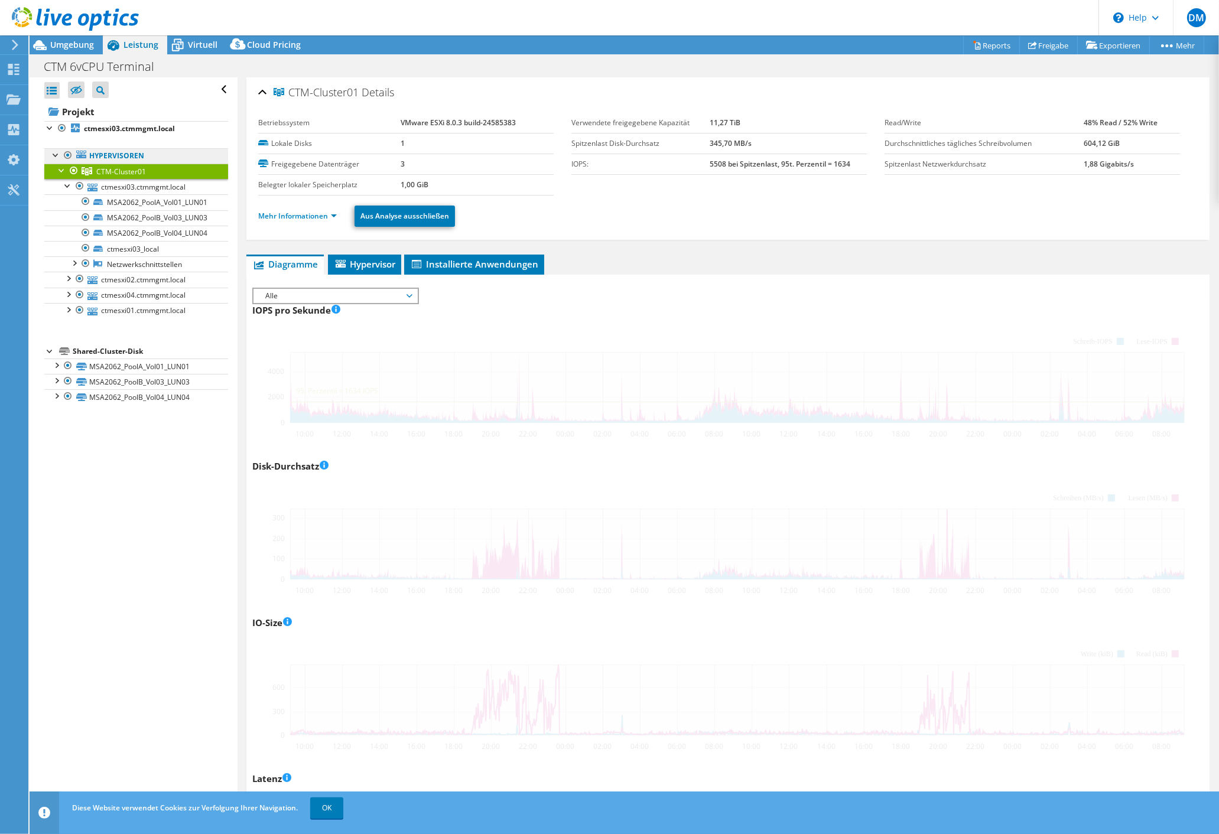
click at [114, 155] on link "Hypervisoren" at bounding box center [136, 155] width 184 height 15
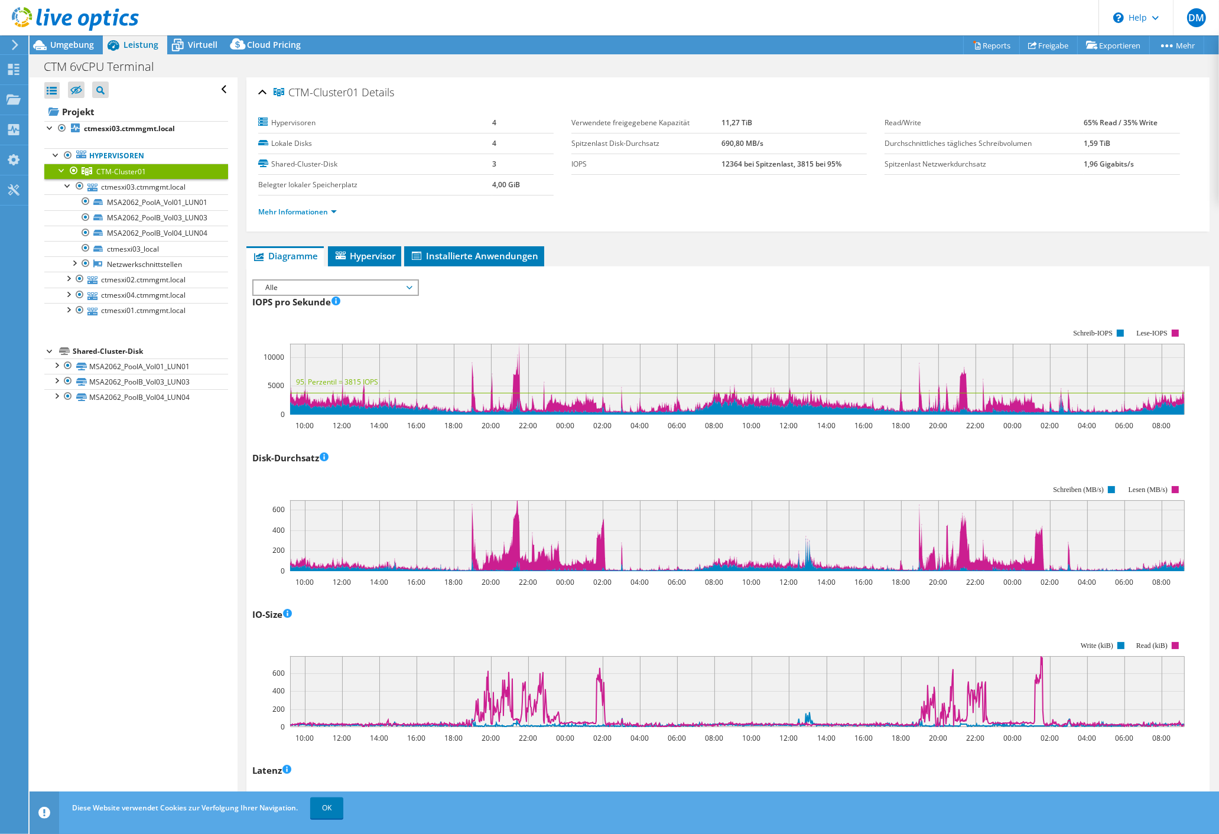
click at [61, 169] on div at bounding box center [62, 170] width 12 height 12
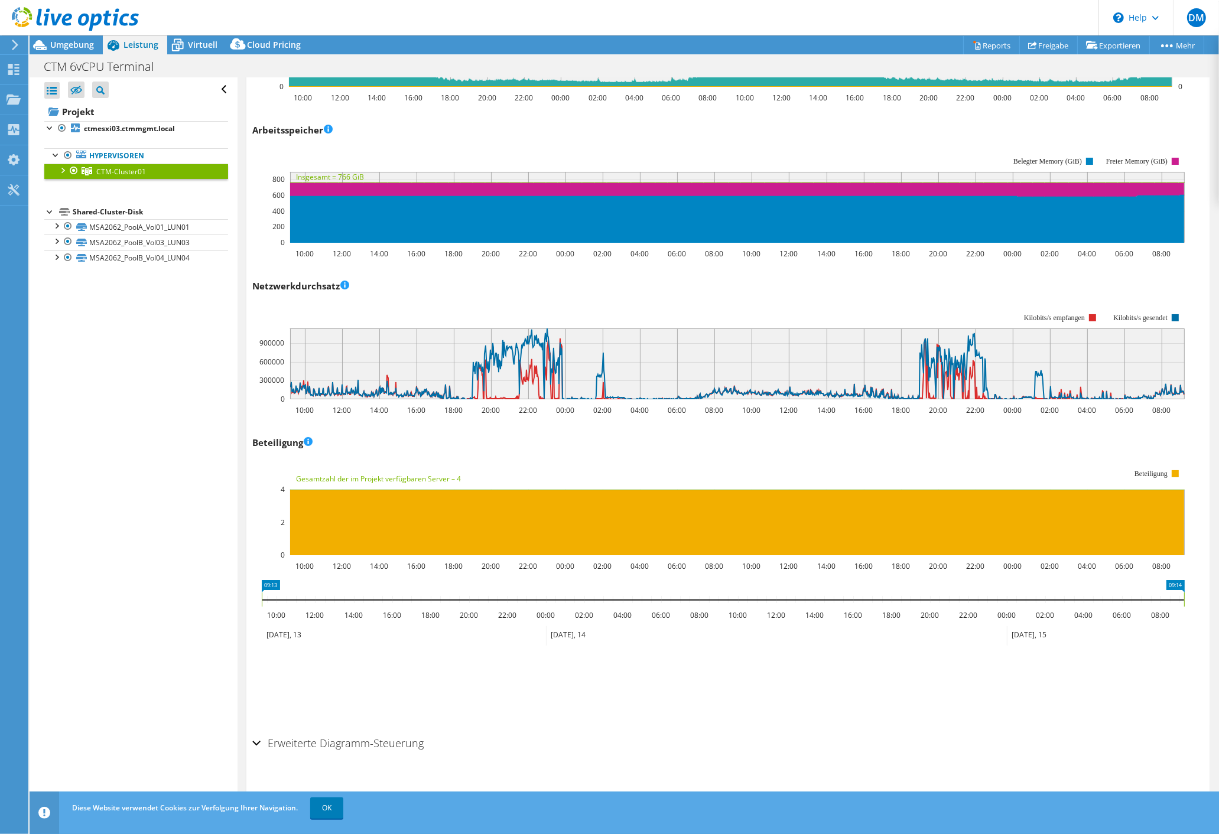
scroll to position [769, 0]
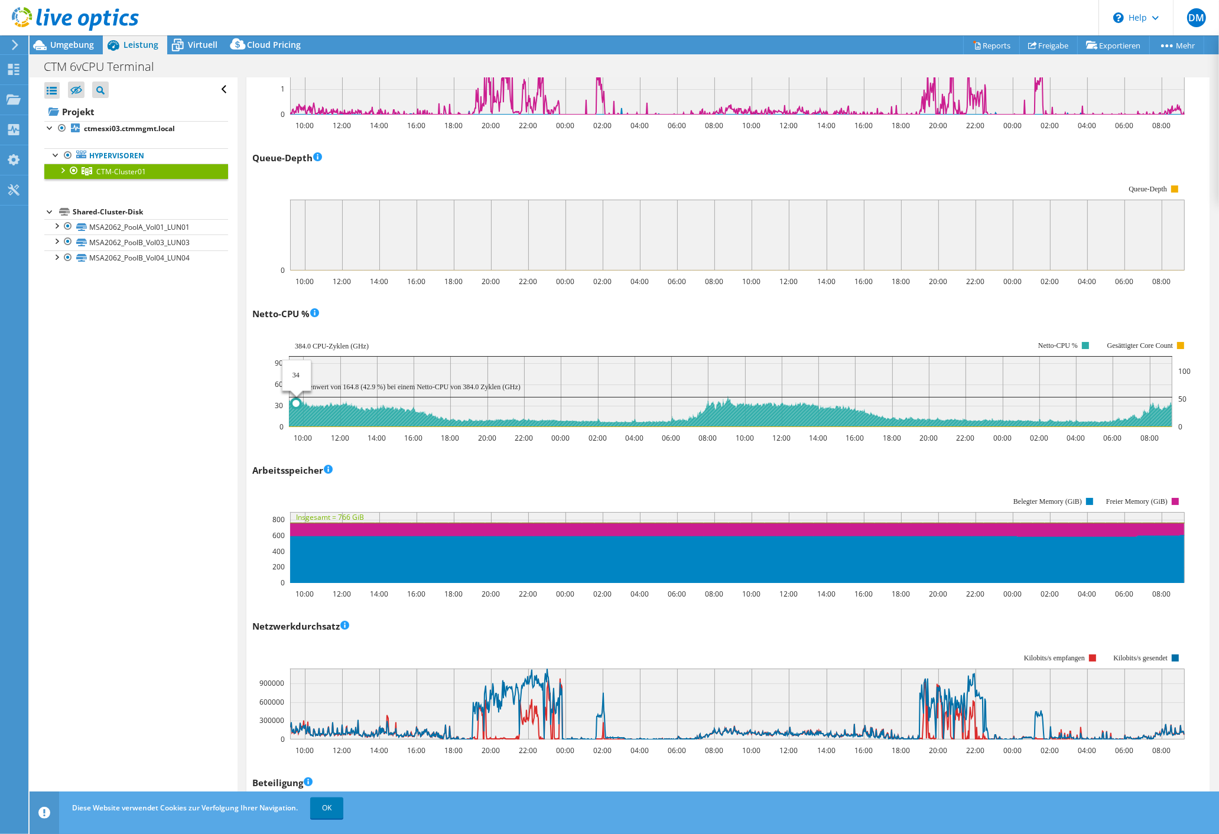
click at [297, 383] on text "Spitzenwert von 164.8 (42.9 %) bei einem Netto-CPU von 384.0 Zyklen (GHz)" at bounding box center [408, 387] width 226 height 8
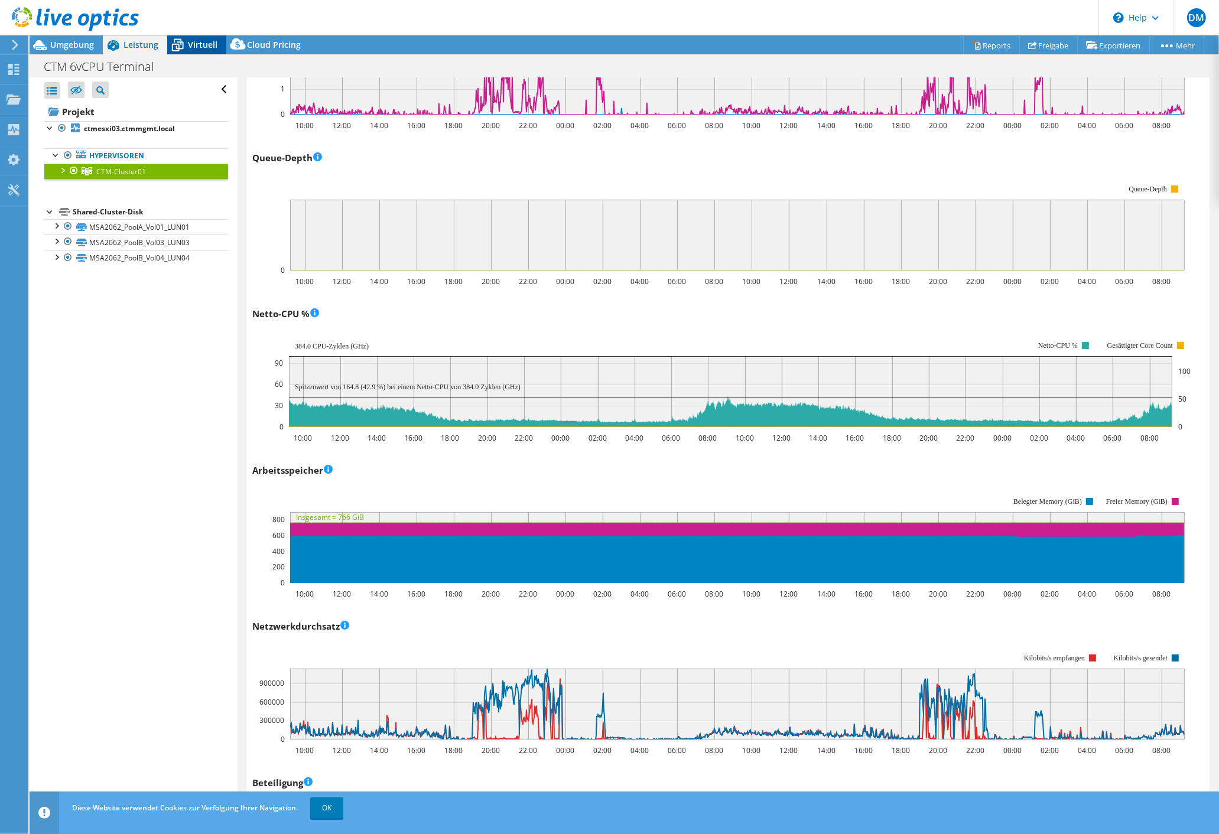
click at [209, 44] on span "Virtuell" at bounding box center [203, 44] width 30 height 11
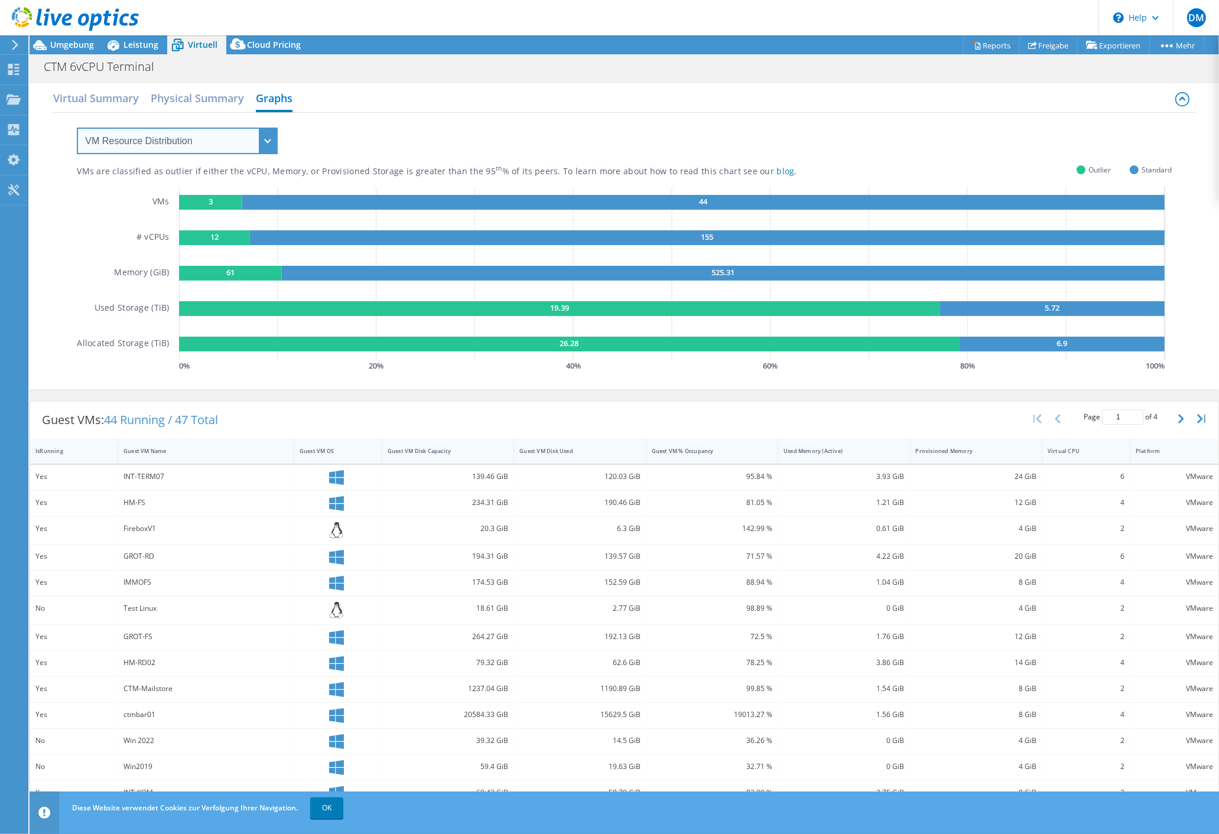
click at [77, 128] on select "VM Resource Distribution Provisioning Contrast Over Provisioning" at bounding box center [177, 141] width 201 height 27
select select "Over Provisioning"
click option "Over Provisioning" at bounding box center [0, 0] width 0 height 0
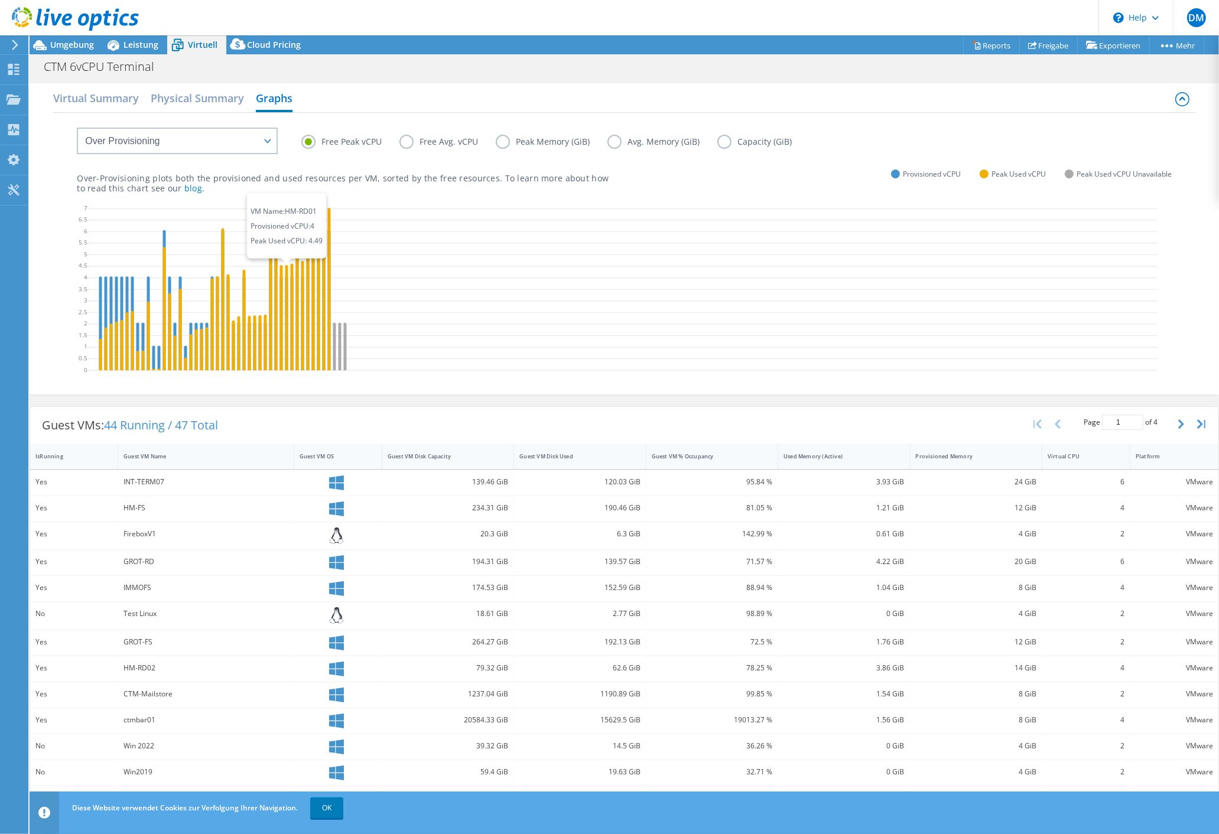
click at [289, 269] on icon at bounding box center [622, 291] width 1070 height 177
click at [119, 53] on icon at bounding box center [113, 45] width 21 height 21
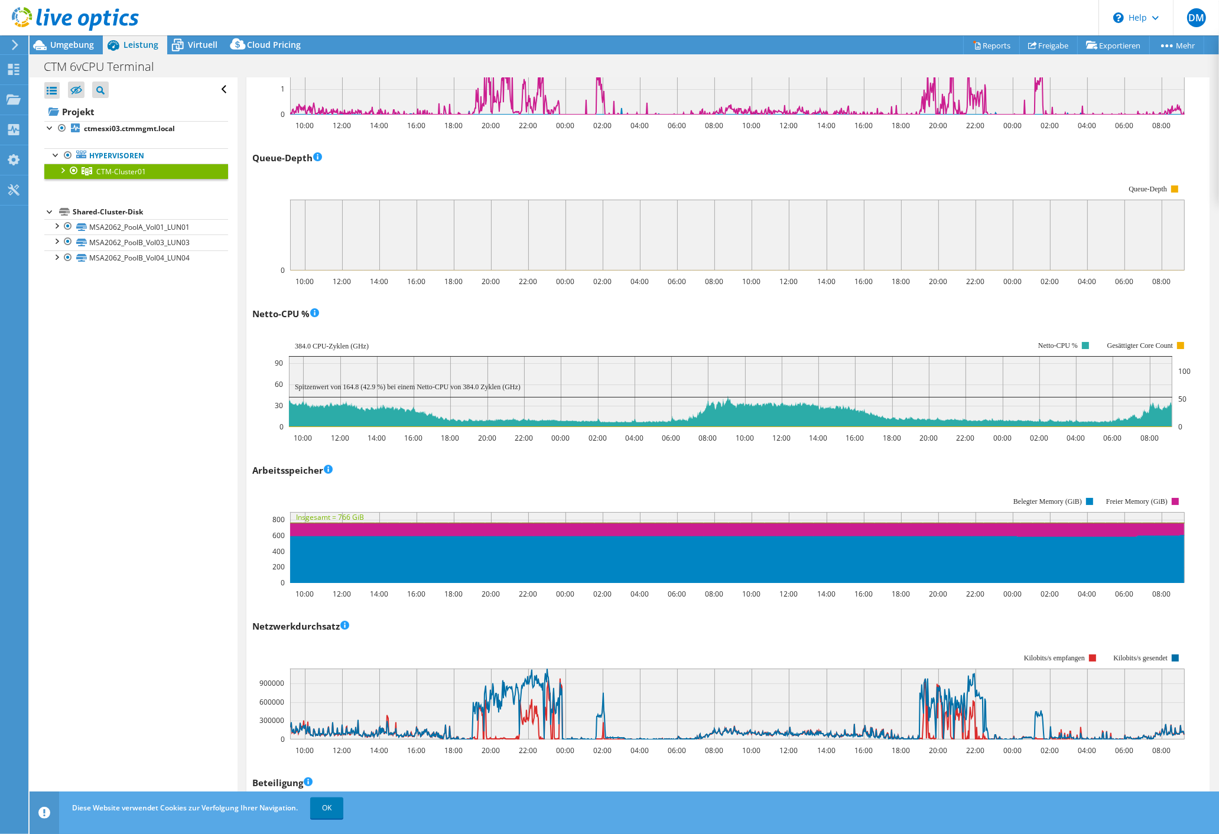
click at [129, 46] on span "Leistung" at bounding box center [140, 44] width 35 height 11
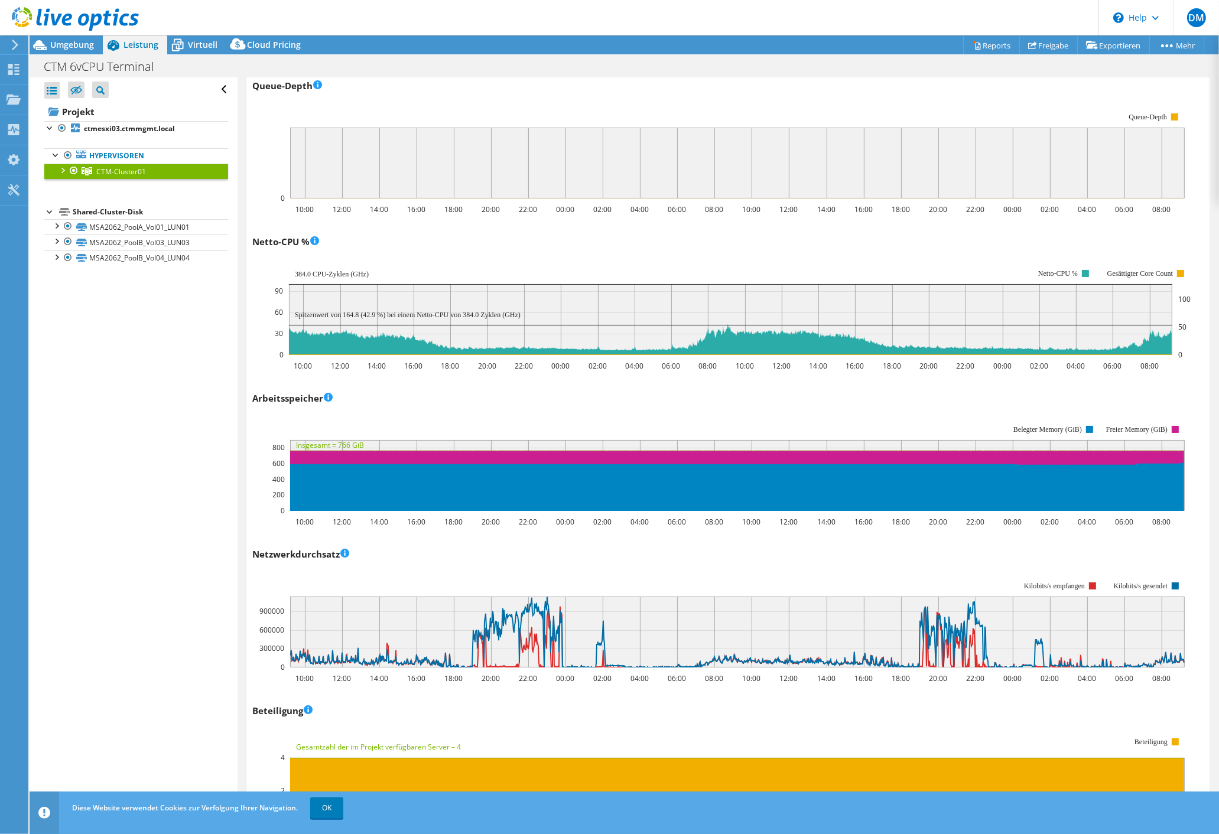
scroll to position [712, 0]
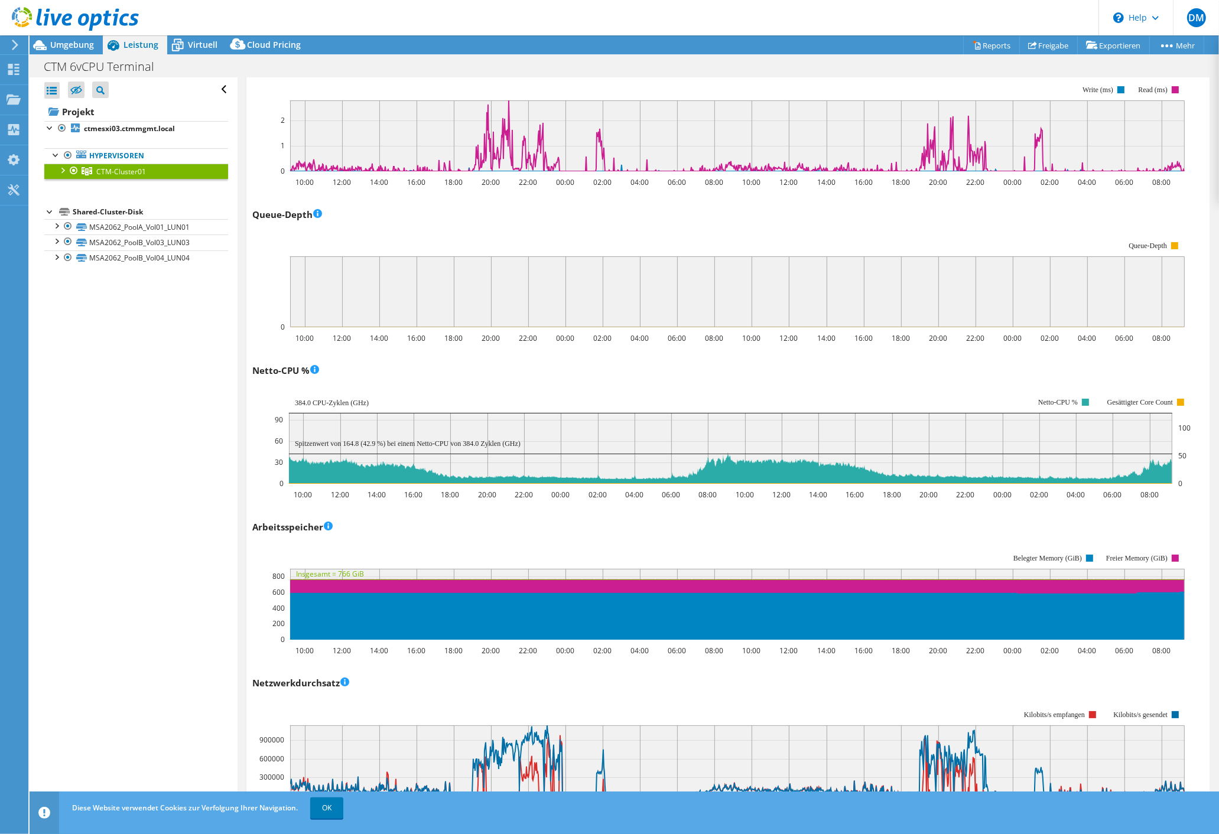
click at [80, 379] on div "Alle öffnen Alle schließen Ausgeschlossene Knoten verbergen Projektbaumfilter" at bounding box center [133, 444] width 207 height 734
click at [189, 47] on span "Virtuell" at bounding box center [203, 44] width 30 height 11
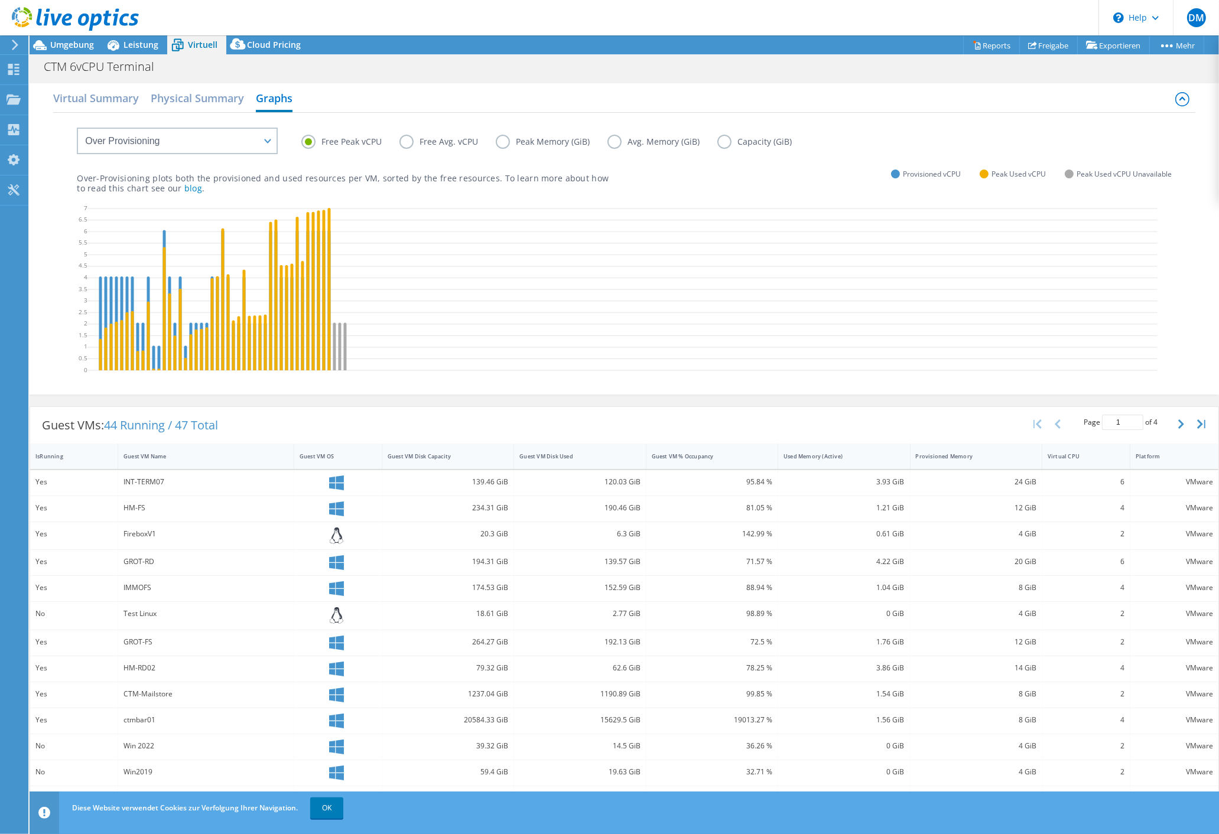
click at [570, 105] on div "Virtual Summary Physical Summary Graphs" at bounding box center [624, 99] width 1142 height 27
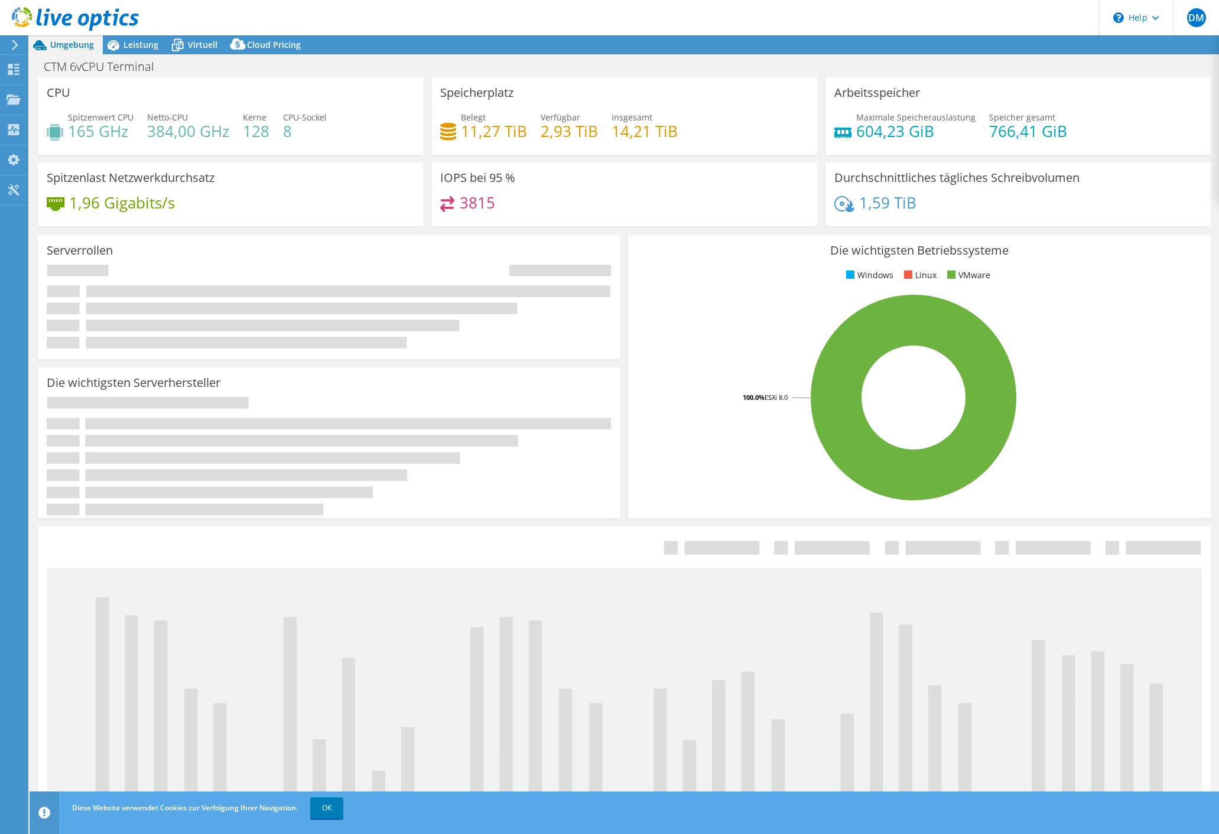
select select "USD"
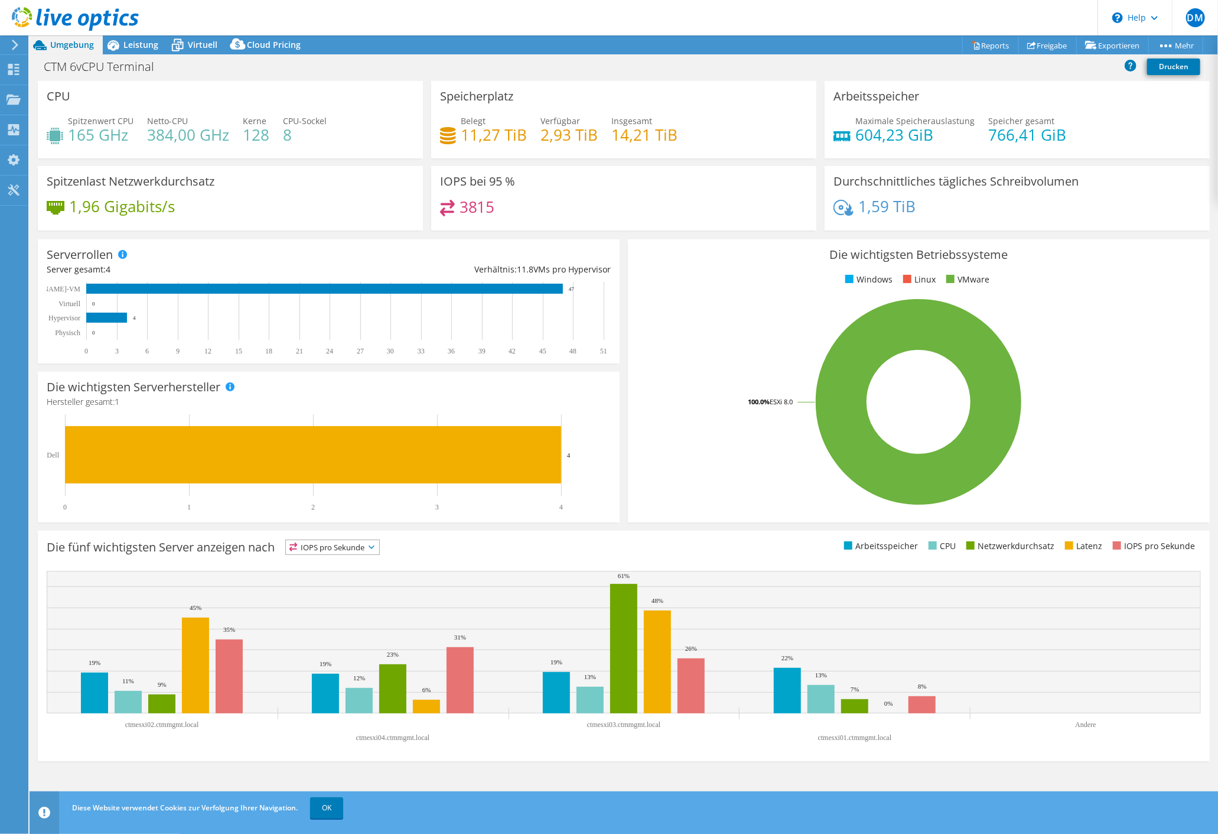
click at [64, 43] on span "Umgebung" at bounding box center [72, 44] width 44 height 11
click at [84, 25] on icon at bounding box center [75, 19] width 127 height 24
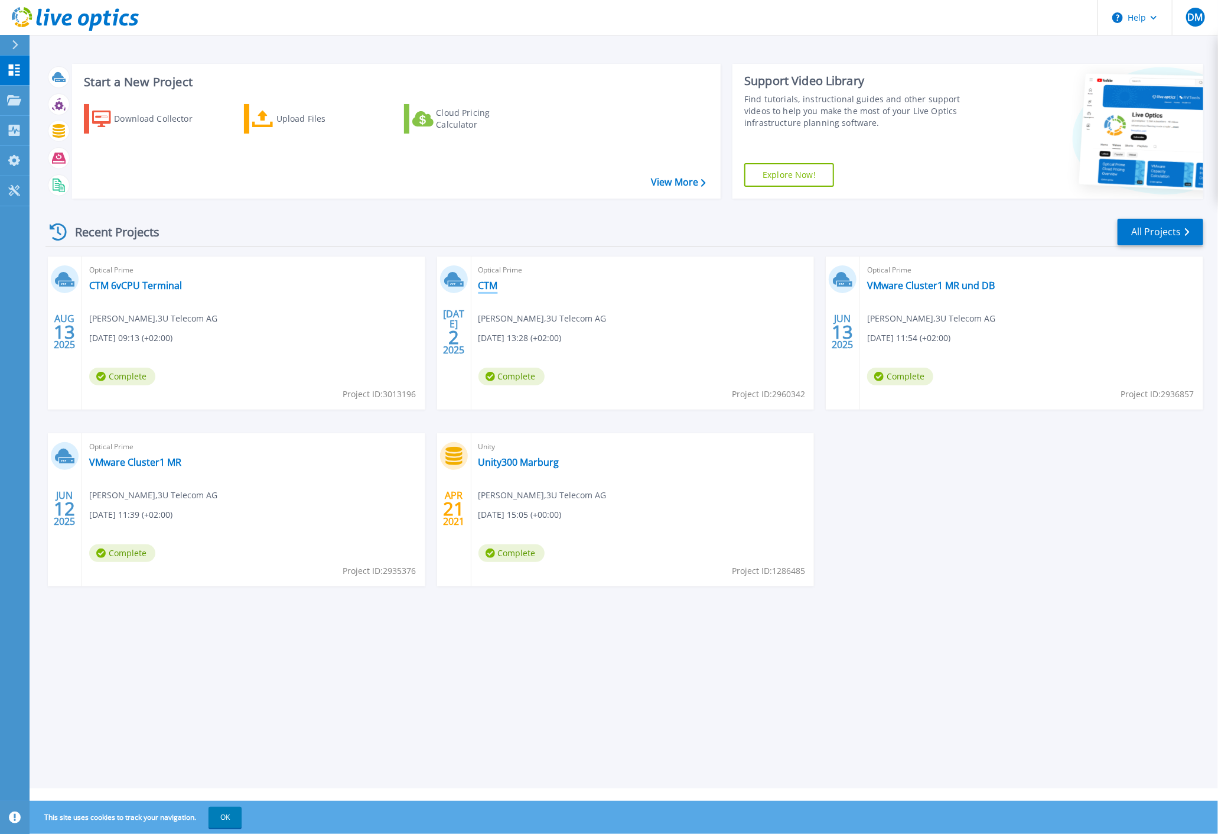
click at [496, 285] on link "CTM" at bounding box center [487, 285] width 19 height 12
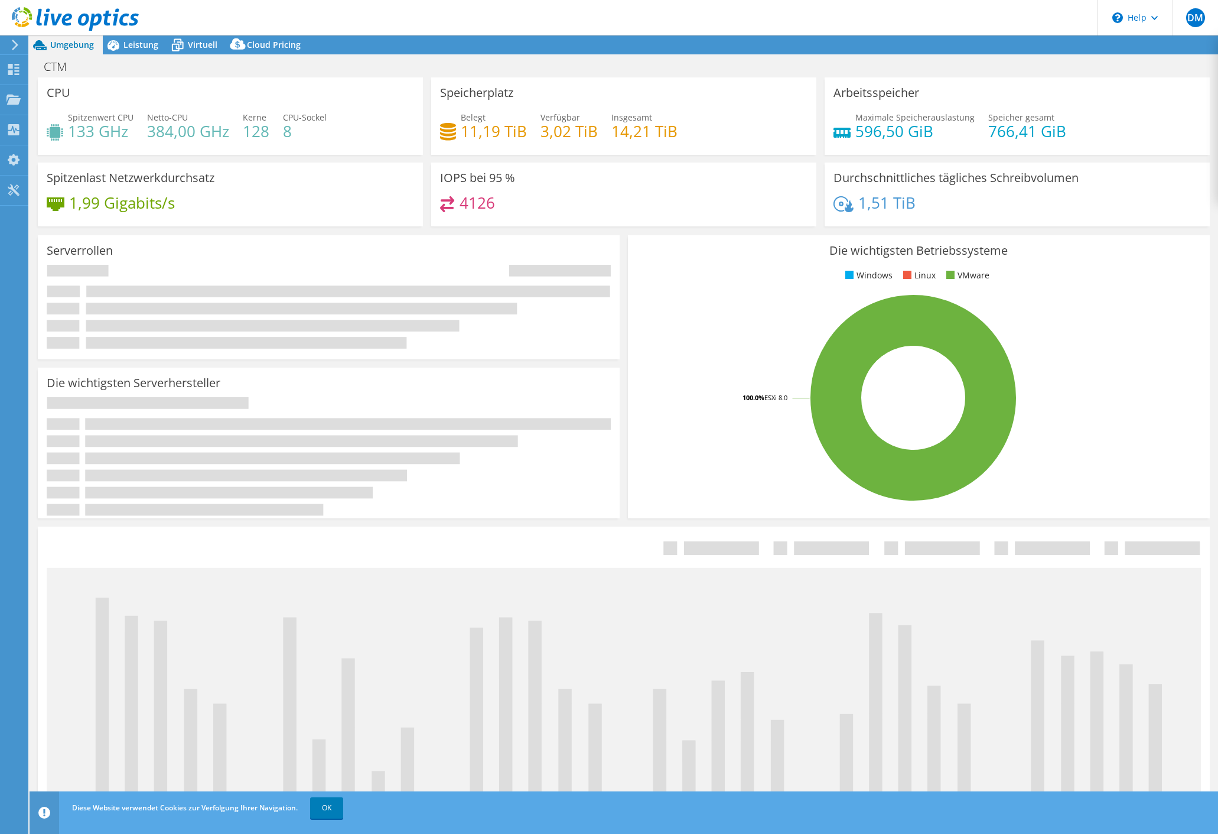
select select "USD"
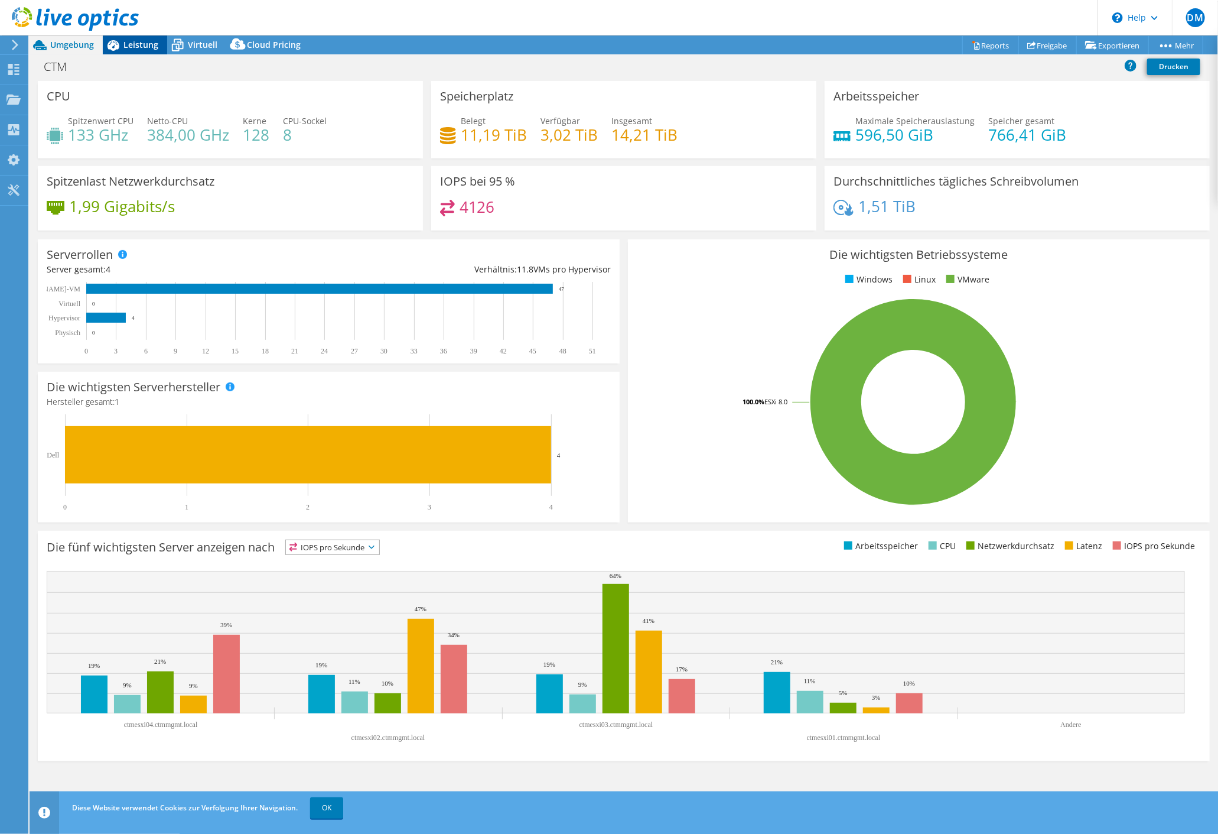
click at [130, 45] on span "Leistung" at bounding box center [140, 44] width 35 height 11
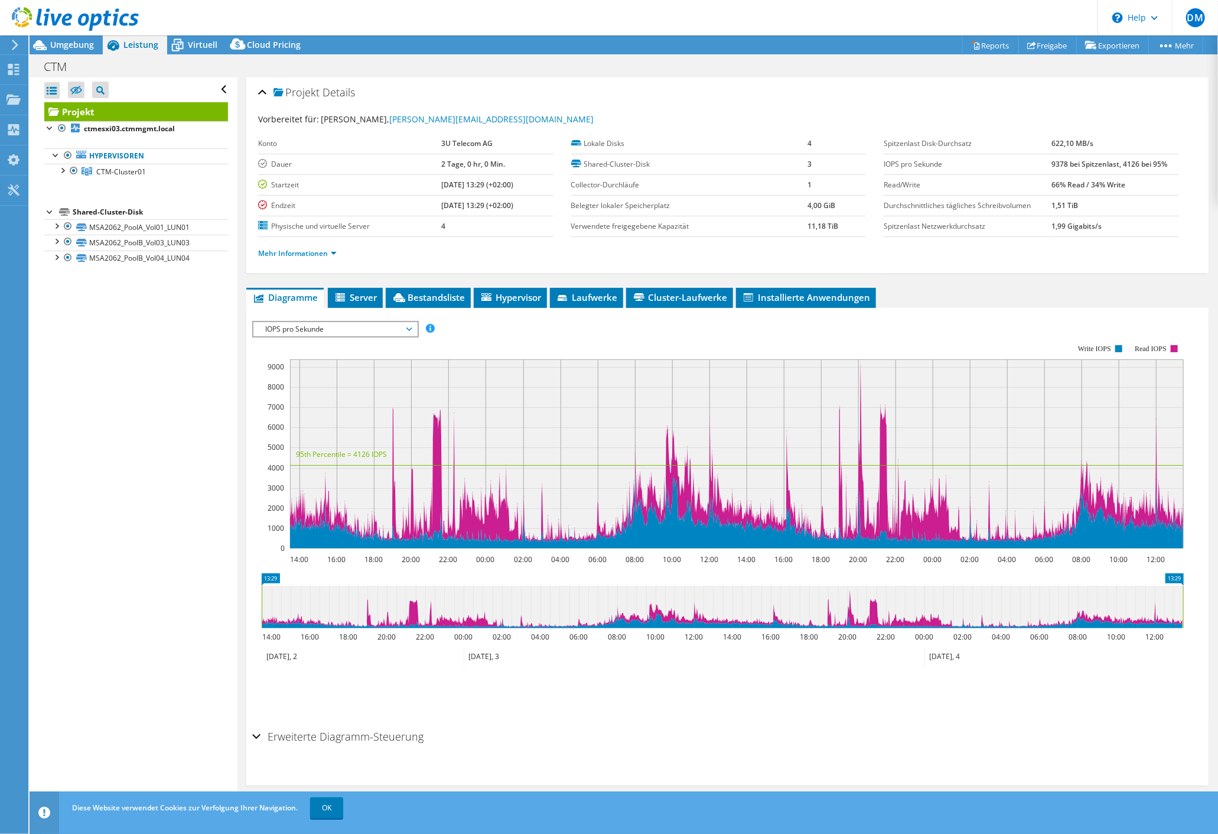
click at [657, 618] on icon at bounding box center [723, 606] width 922 height 43
click at [925, 328] on rect at bounding box center [718, 446] width 932 height 236
click at [886, 308] on div "IOPS pro Sekunde Disk-Durchsatz IO-Size Latenz Queue-Depth CPU-Prozentwert Arbe…" at bounding box center [727, 516] width 950 height 416
click at [123, 169] on span "CTM-Cluster01" at bounding box center [121, 172] width 50 height 10
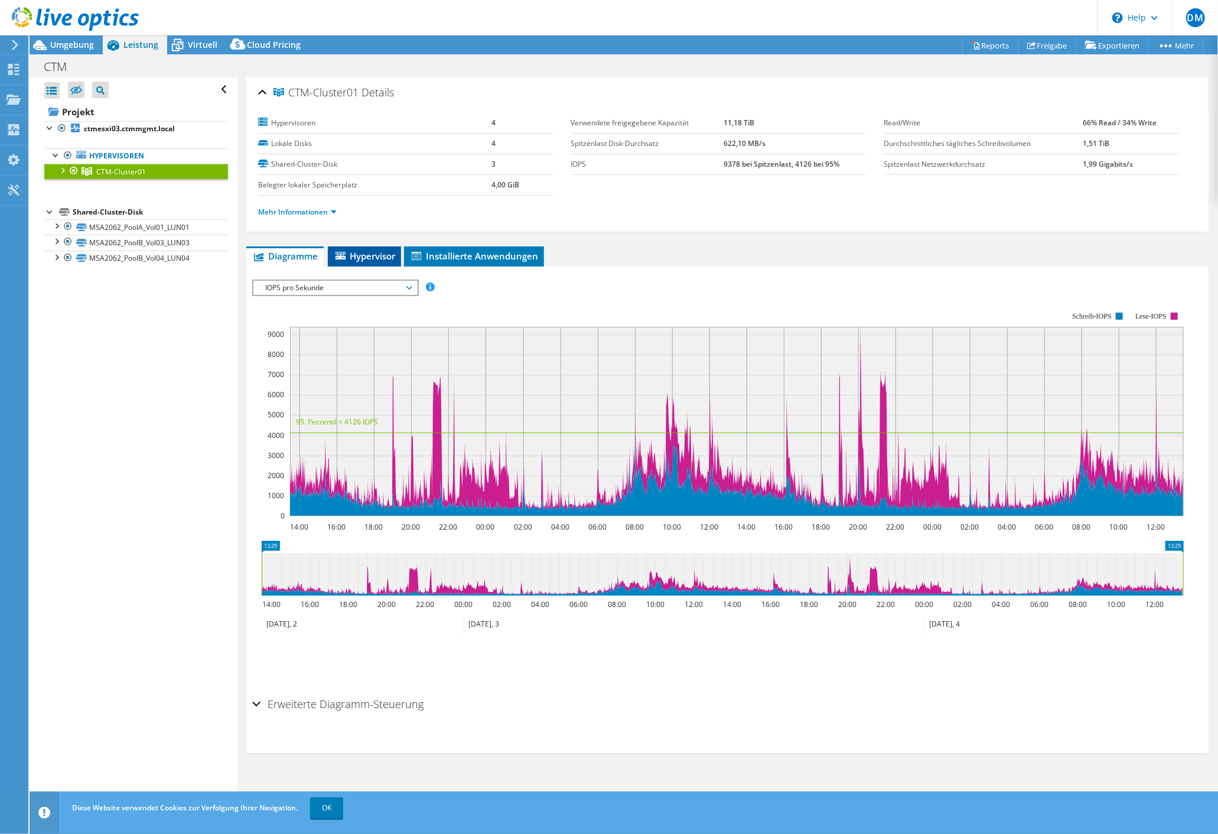
click at [383, 260] on span "Hypervisor" at bounding box center [364, 256] width 61 height 12
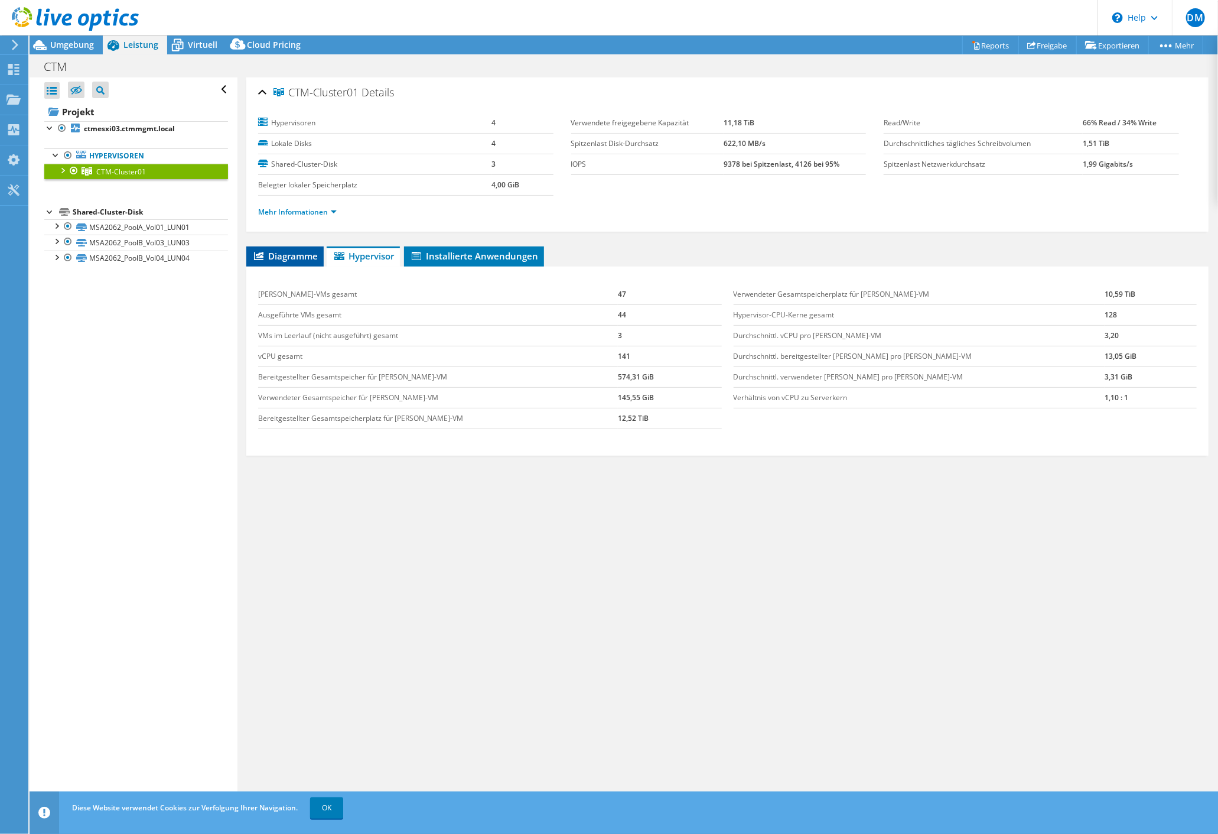
click at [277, 254] on span "Diagramme" at bounding box center [285, 256] width 66 height 12
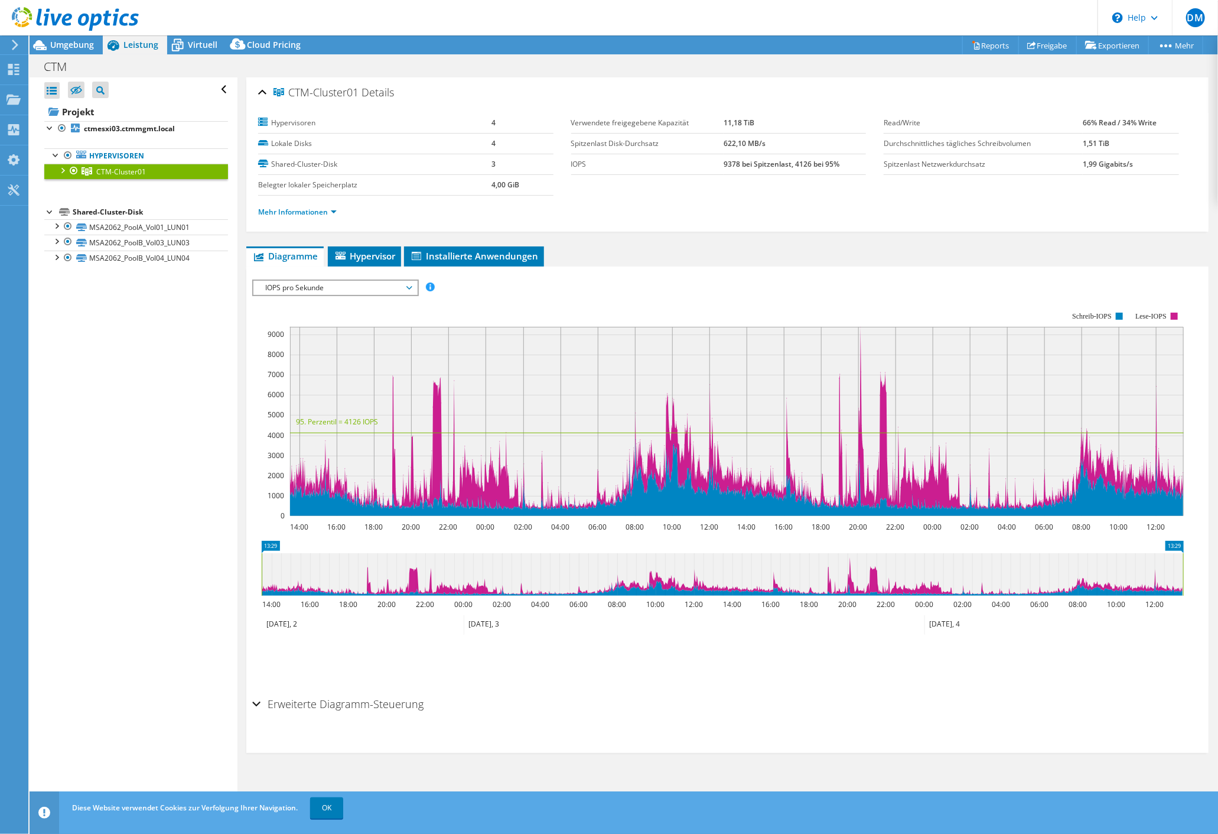
click at [344, 286] on span "IOPS pro Sekunde" at bounding box center [335, 288] width 152 height 14
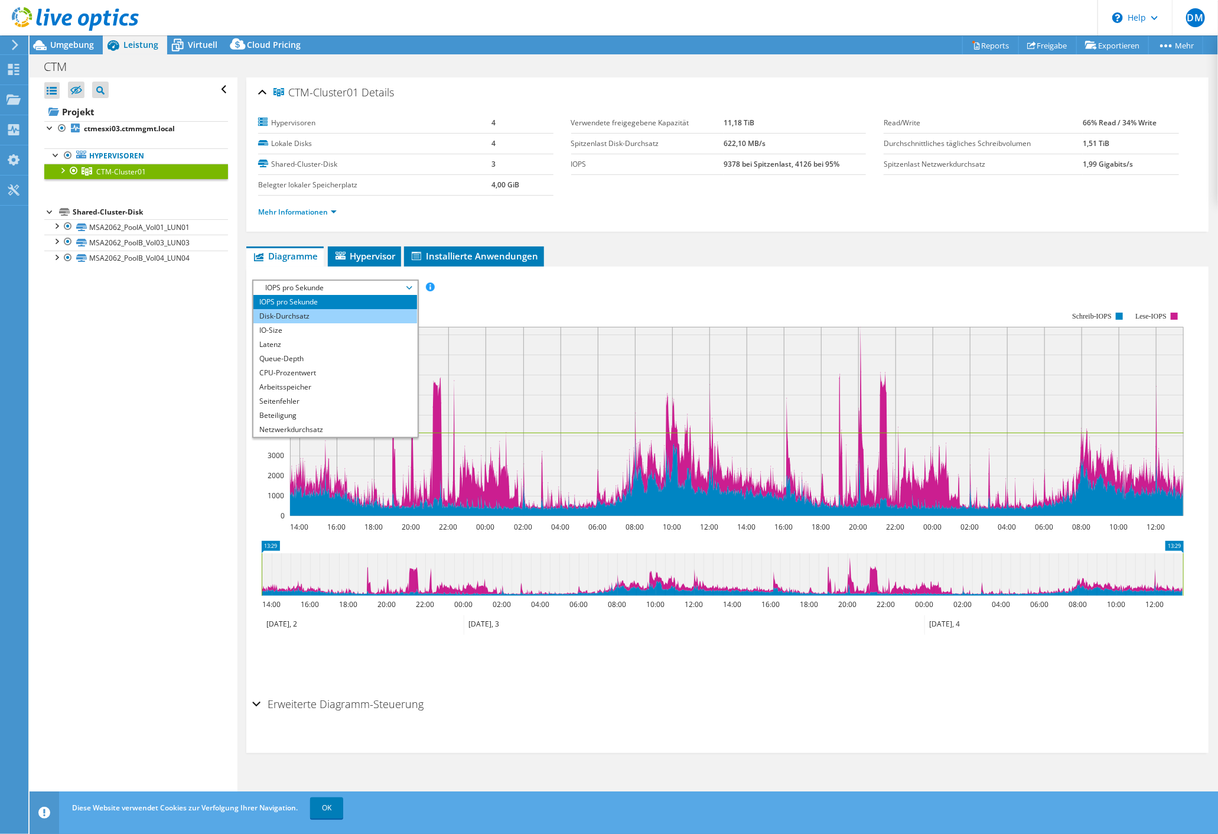
click at [309, 313] on li "Disk-Durchsatz" at bounding box center [335, 316] width 164 height 14
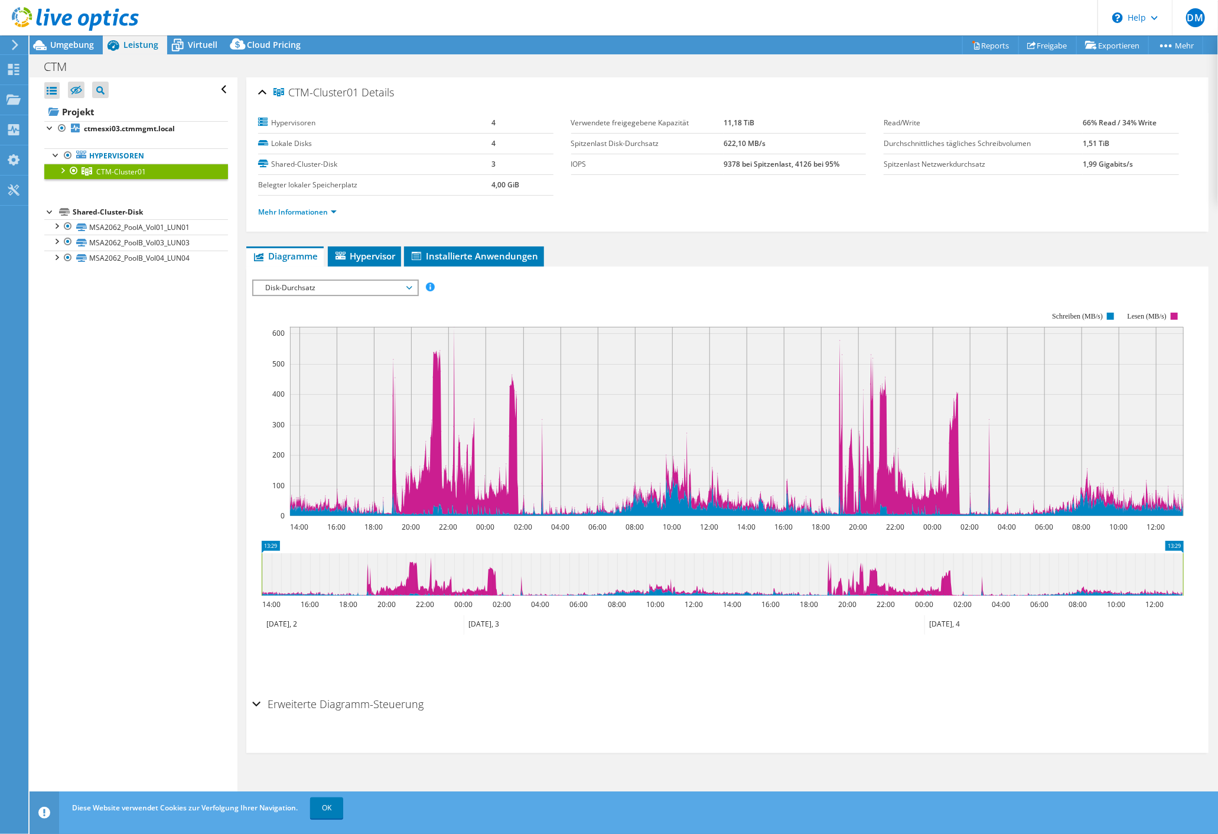
click at [859, 320] on rect at bounding box center [718, 413] width 932 height 236
click at [348, 284] on span "Disk-Durchsatz" at bounding box center [335, 288] width 152 height 14
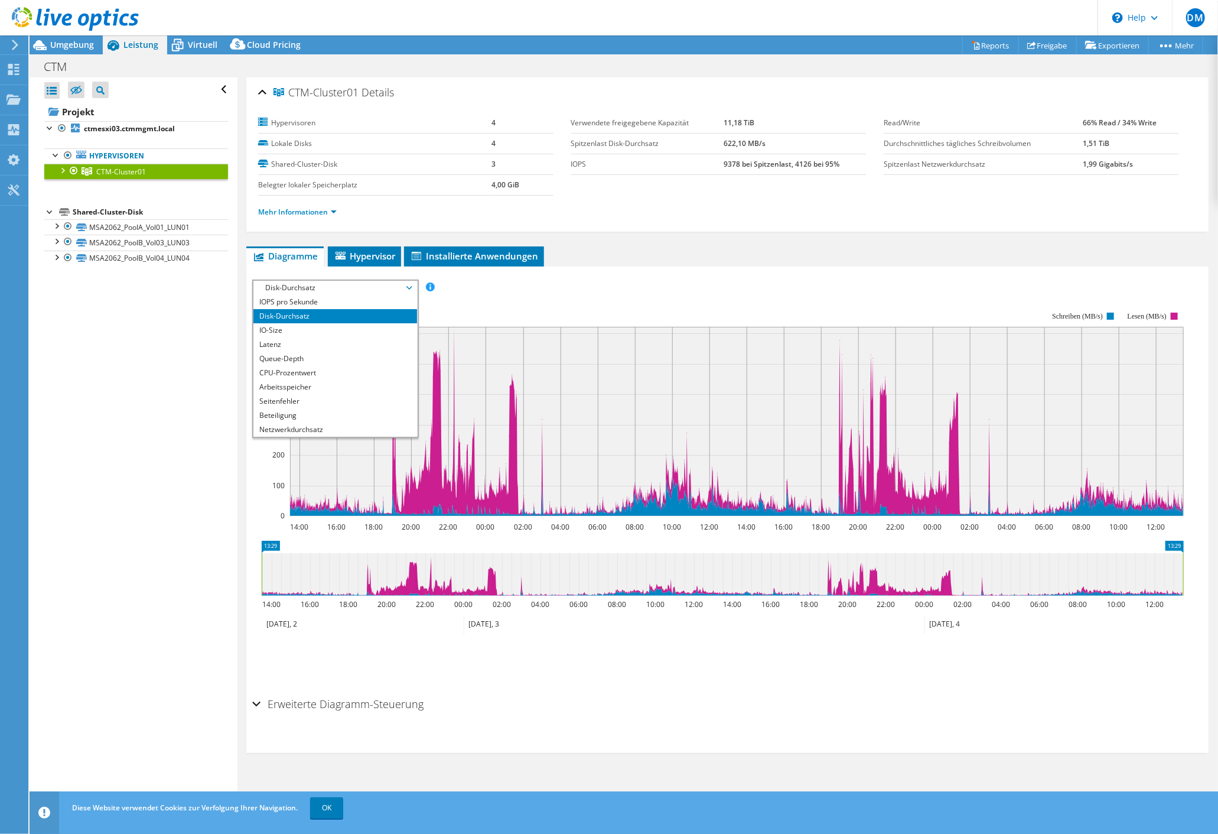
click at [298, 253] on span "Diagramme" at bounding box center [285, 256] width 66 height 12
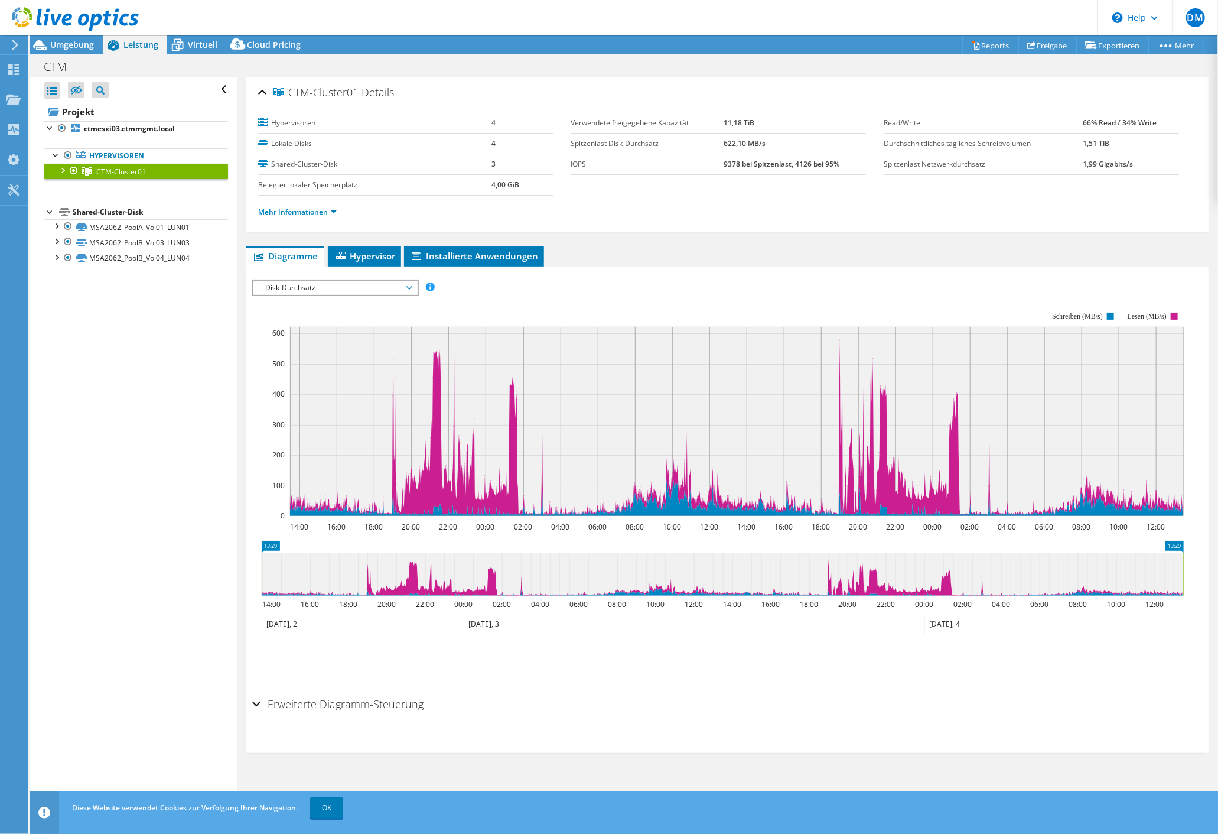
click at [387, 288] on span "Disk-Durchsatz" at bounding box center [335, 288] width 152 height 14
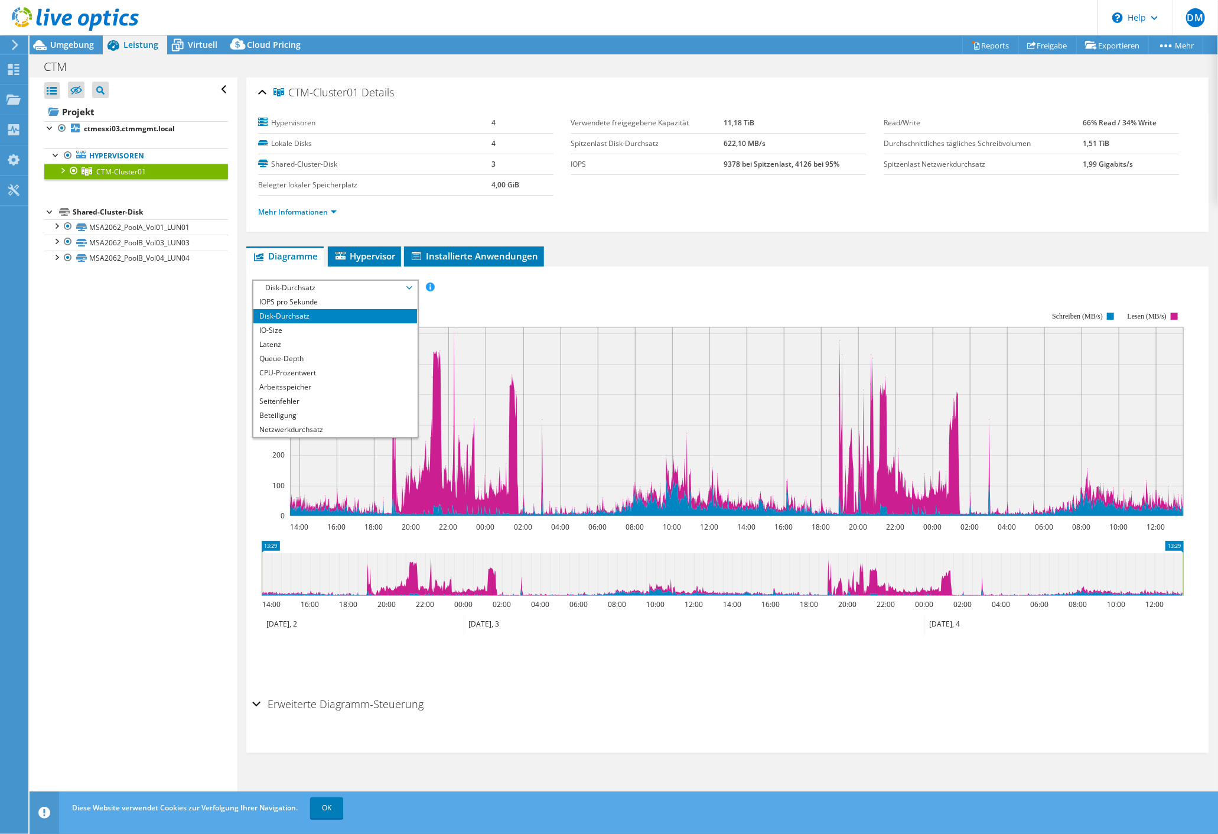
scroll to position [43, 0]
click at [320, 424] on li "Alle" at bounding box center [335, 429] width 164 height 14
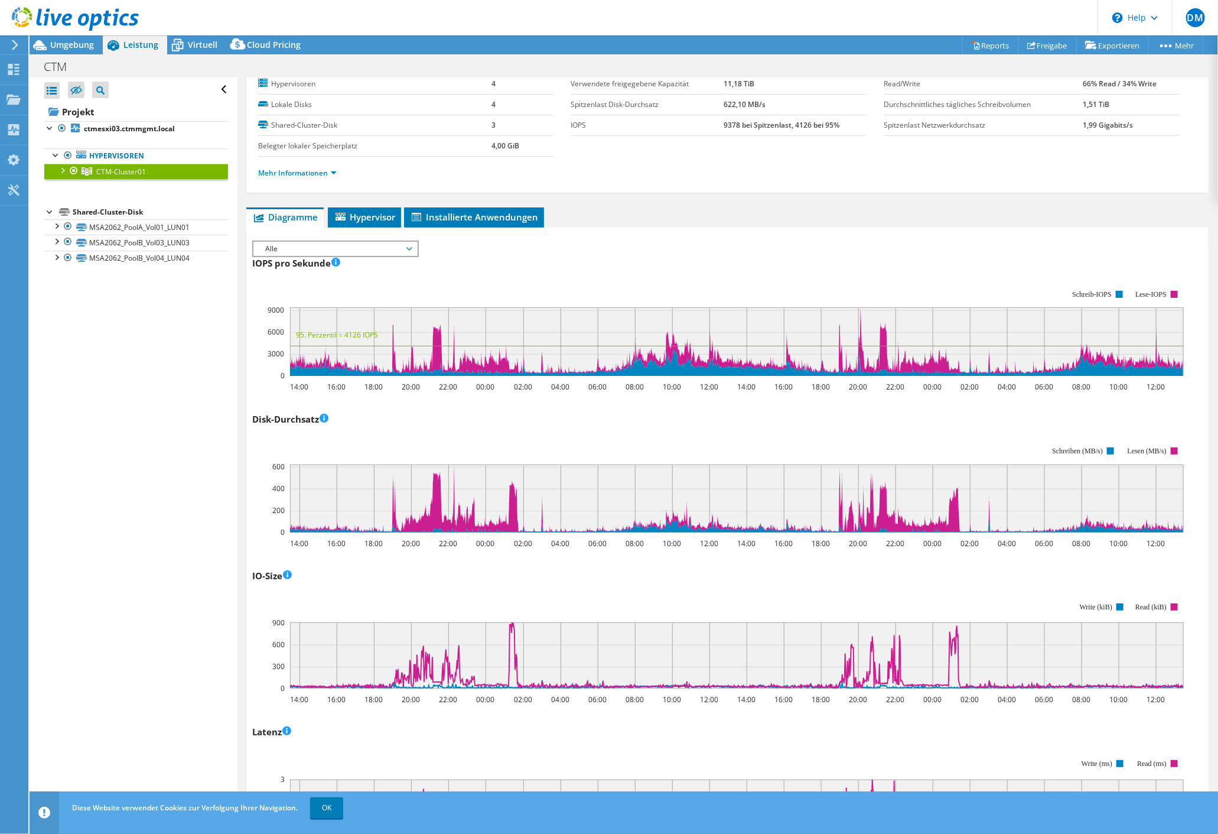
scroll to position [57, 0]
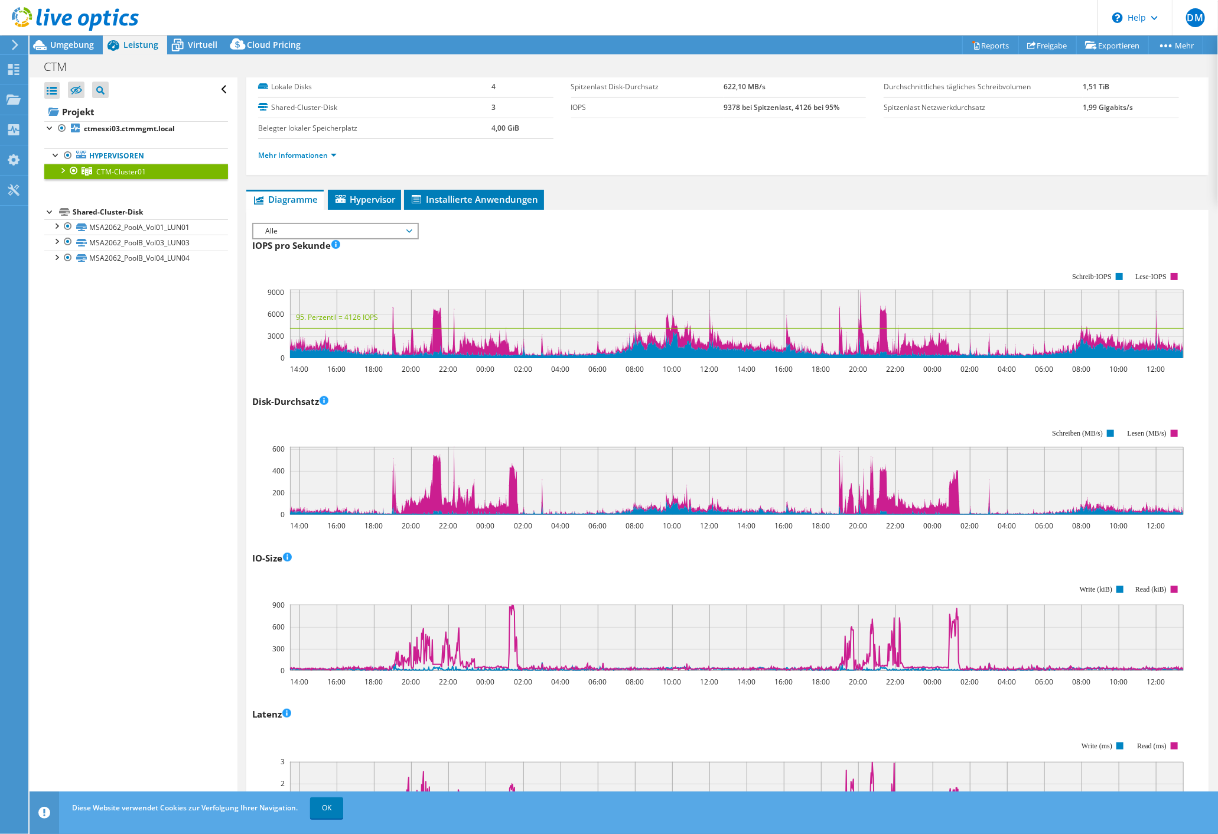
click at [957, 577] on rect at bounding box center [718, 627] width 932 height 118
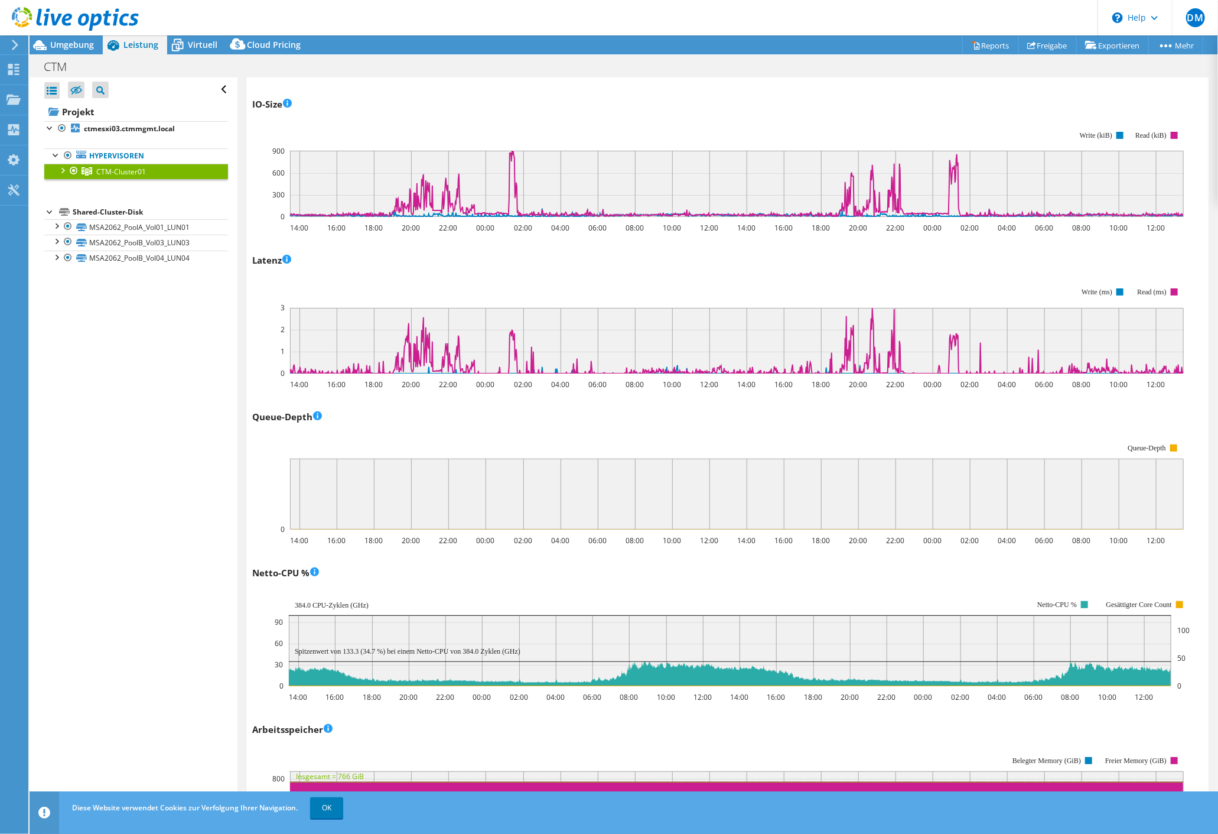
scroll to position [624, 0]
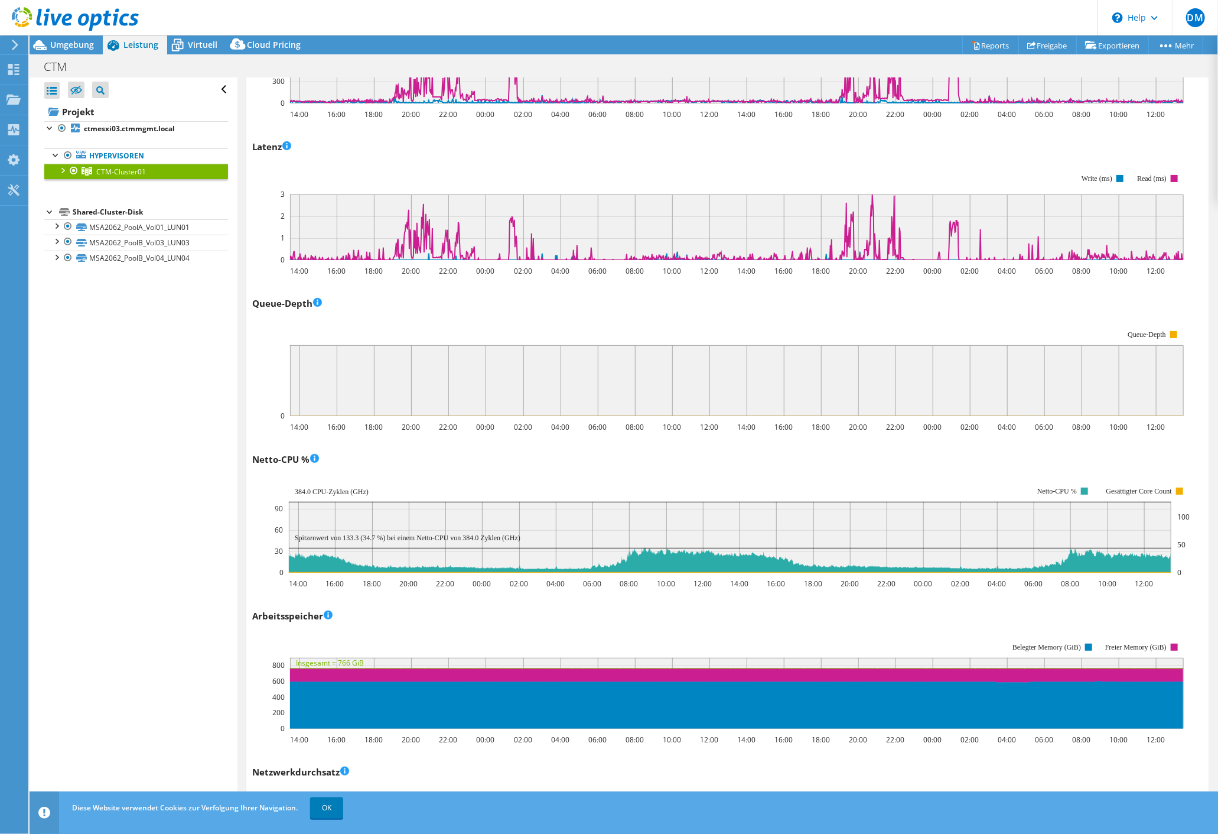
click at [930, 629] on rect at bounding box center [718, 685] width 932 height 118
click at [871, 554] on rect at bounding box center [730, 537] width 883 height 71
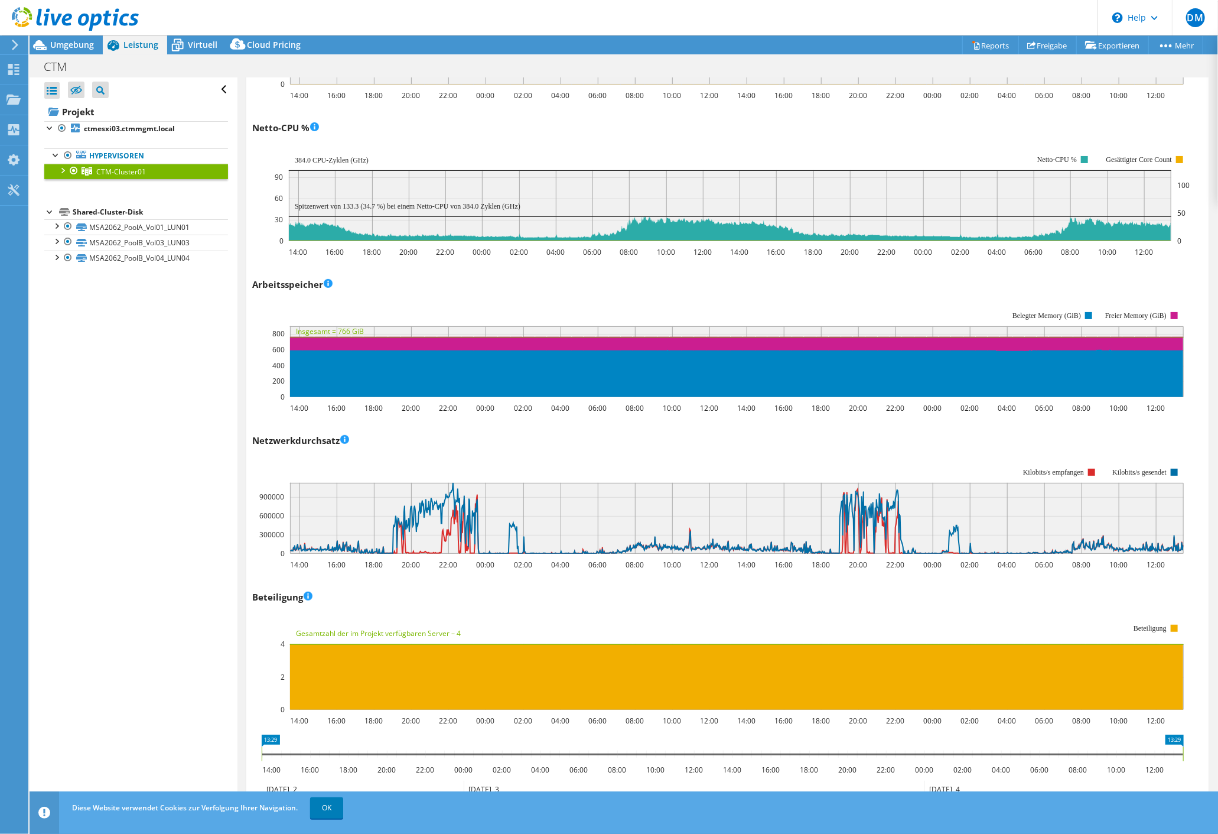
scroll to position [940, 0]
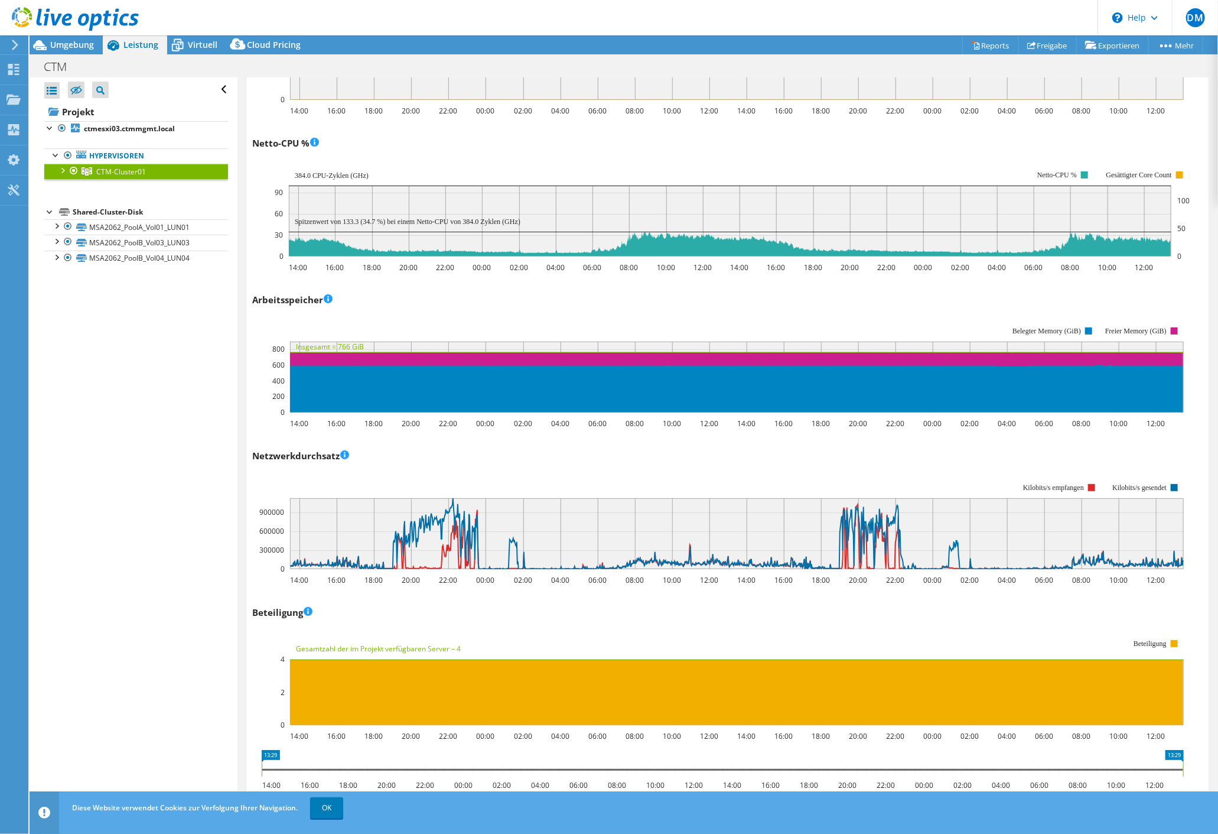
click at [825, 608] on div "Beteiligung 14:00 16:00 18:00 20:00 22:00 00:00 02:00 04:00 06:00 08:00 10:00 1…" at bounding box center [727, 672] width 950 height 139
click at [875, 603] on div "Beteiligung 14:00 16:00 18:00 20:00 22:00 00:00 02:00 04:00 06:00 08:00 10:00 1…" at bounding box center [727, 672] width 950 height 139
click at [818, 144] on div "Netto-CPU % 14:00 16:00 18:00 20:00 22:00 00:00 02:00 04:00 06:00 08:00 10:00 1…" at bounding box center [727, 203] width 950 height 139
click at [877, 302] on div "Arbeitsspeicher 14:00 16:00 18:00 20:00 22:00 00:00 02:00 04:00 06:00 08:00 10:…" at bounding box center [727, 359] width 950 height 139
click at [818, 302] on div "Arbeitsspeicher 14:00 16:00 18:00 20:00 22:00 00:00 02:00 04:00 06:00 08:00 10:…" at bounding box center [727, 359] width 950 height 139
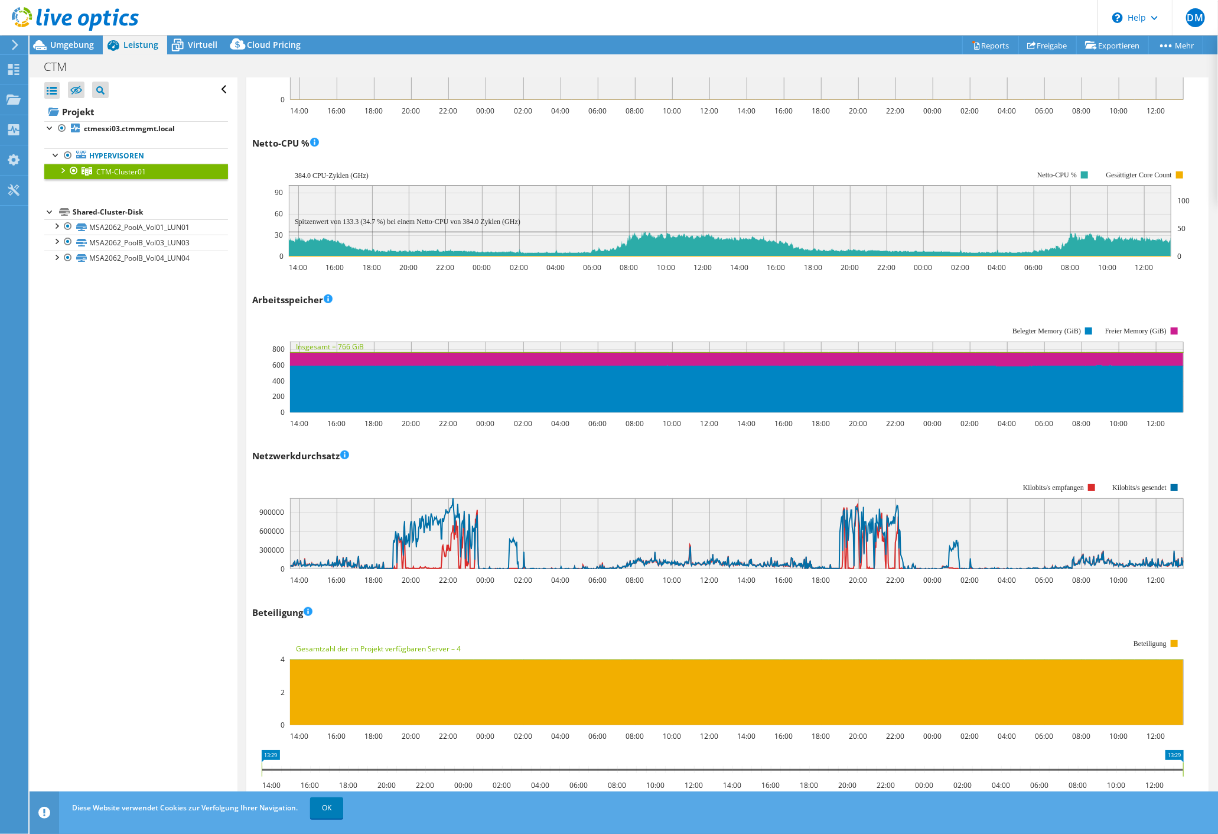
scroll to position [656, 0]
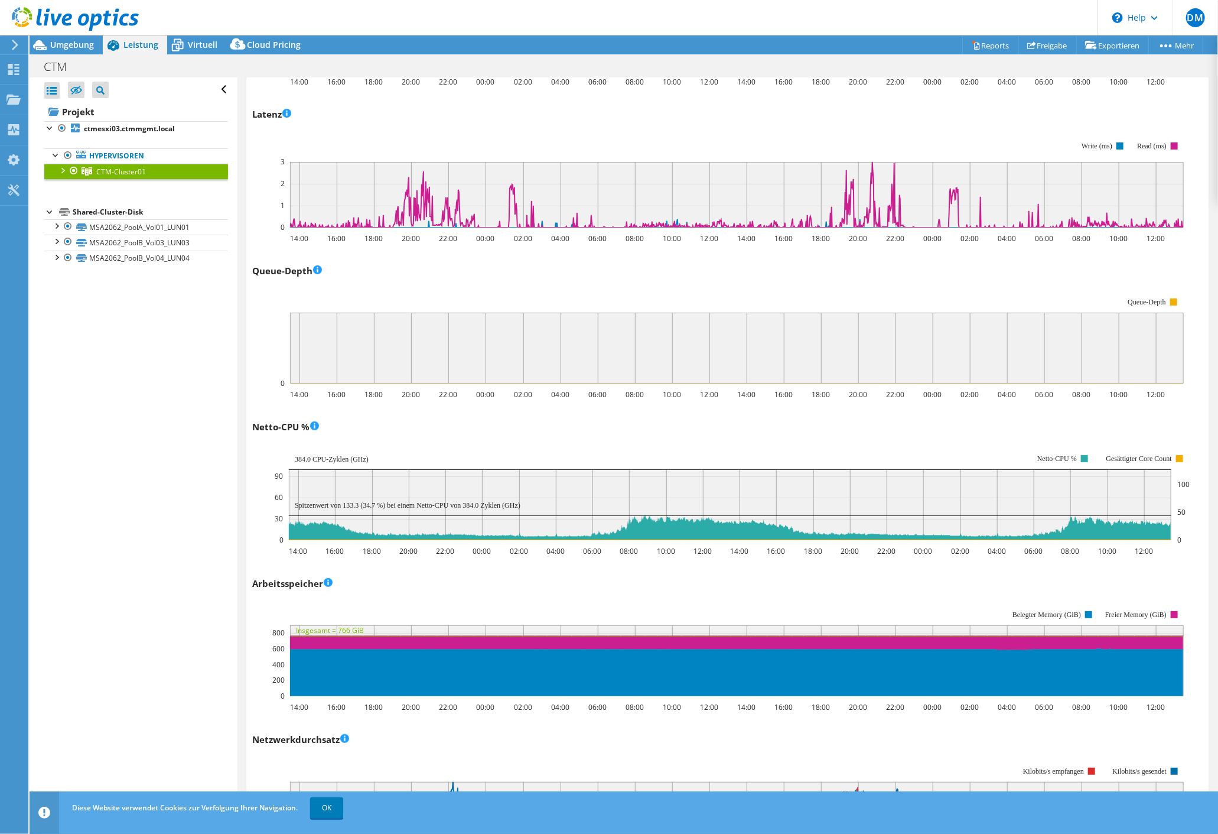
click at [516, 285] on rect at bounding box center [718, 340] width 932 height 118
click at [625, 610] on rect at bounding box center [718, 653] width 932 height 118
click at [618, 428] on div "Netto-CPU % 14:00 16:00 18:00 20:00 22:00 00:00 02:00 04:00 06:00 08:00 10:00 1…" at bounding box center [727, 486] width 950 height 139
click at [485, 567] on div "IOPS pro Sekunde 14:00 16:00 18:00 20:00 22:00 00:00 02:00 04:00 06:00 08:00 10…" at bounding box center [727, 330] width 950 height 1389
click at [17, 46] on use at bounding box center [15, 45] width 6 height 11
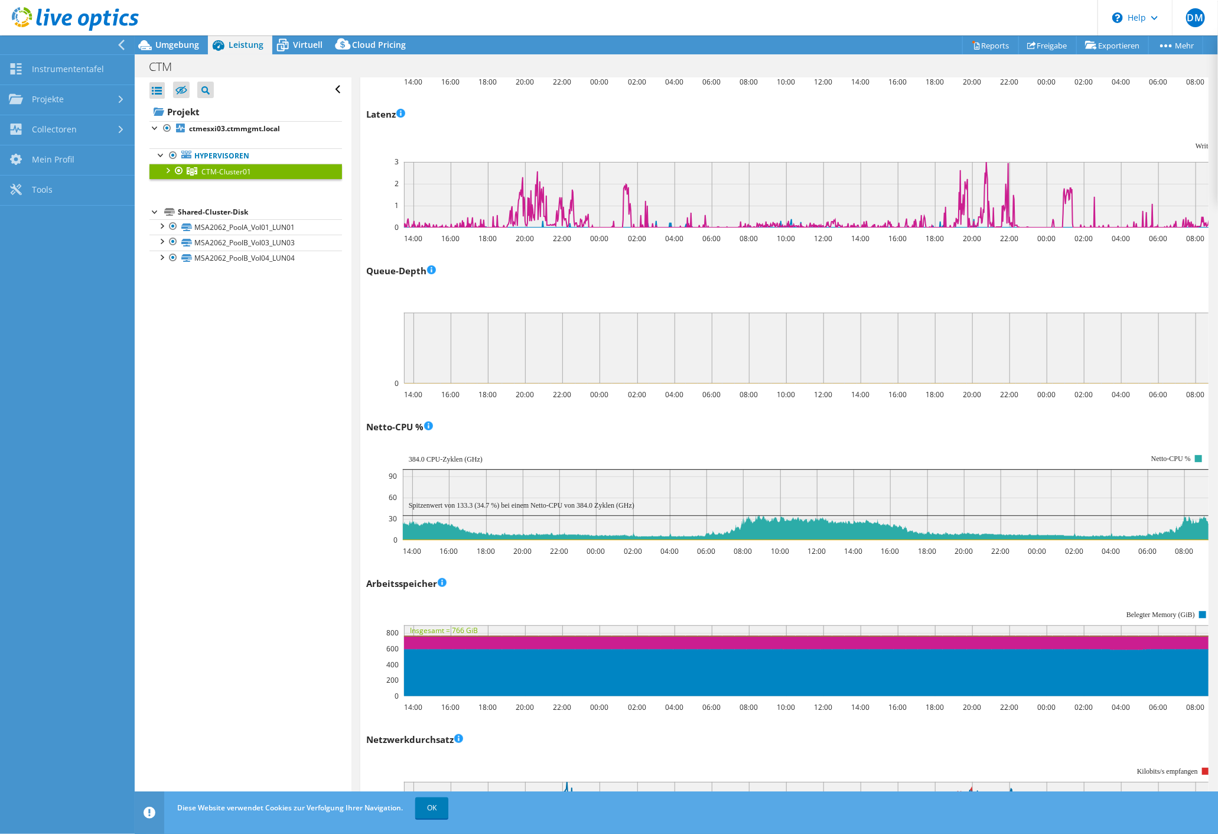
click at [116, 42] on div at bounding box center [64, 44] width 135 height 19
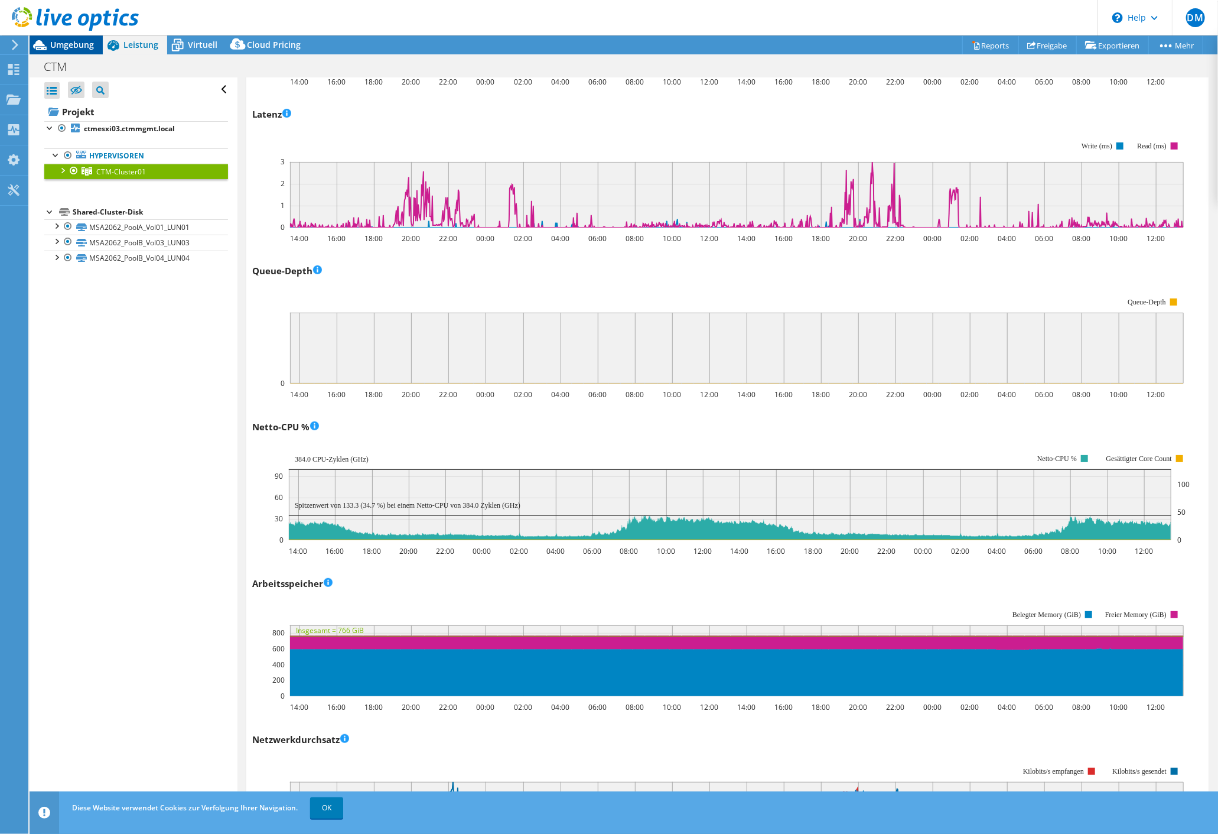
click at [69, 51] on div "Umgebung" at bounding box center [66, 44] width 73 height 19
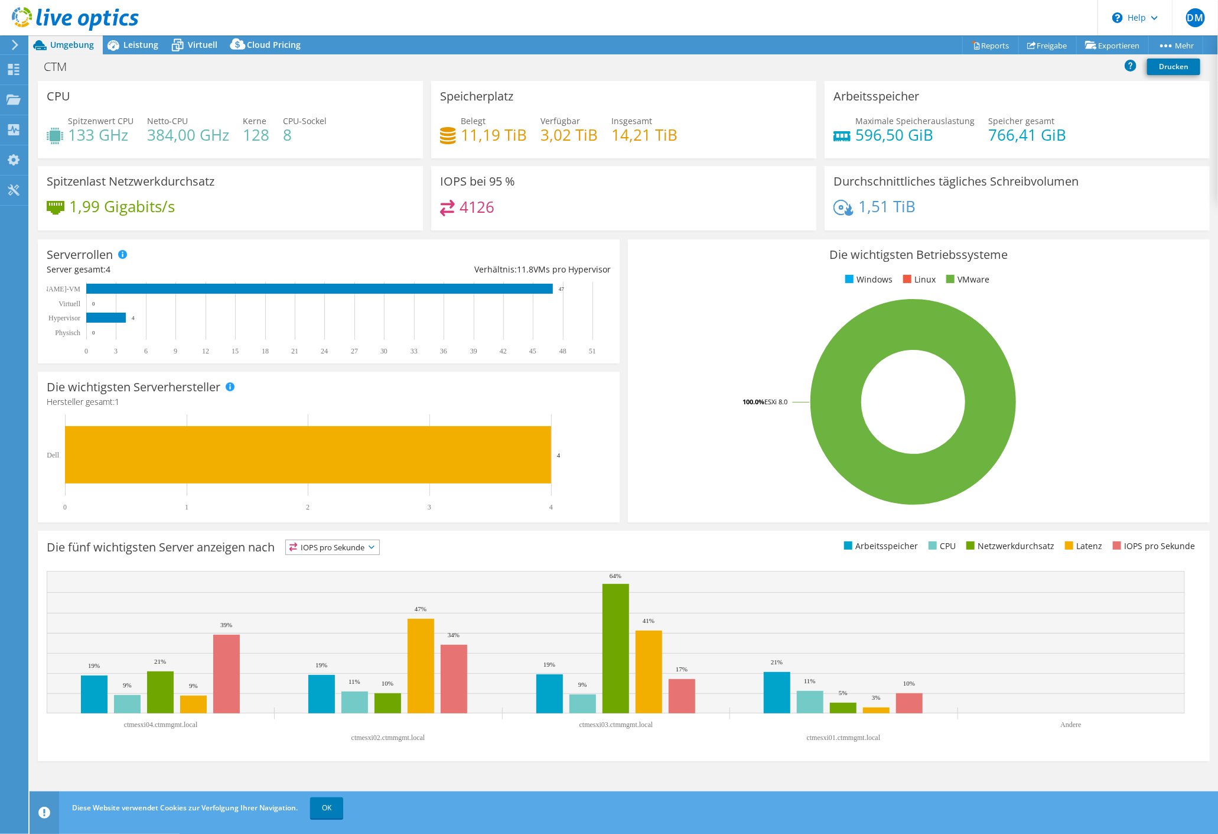
click at [20, 14] on icon at bounding box center [75, 19] width 127 height 24
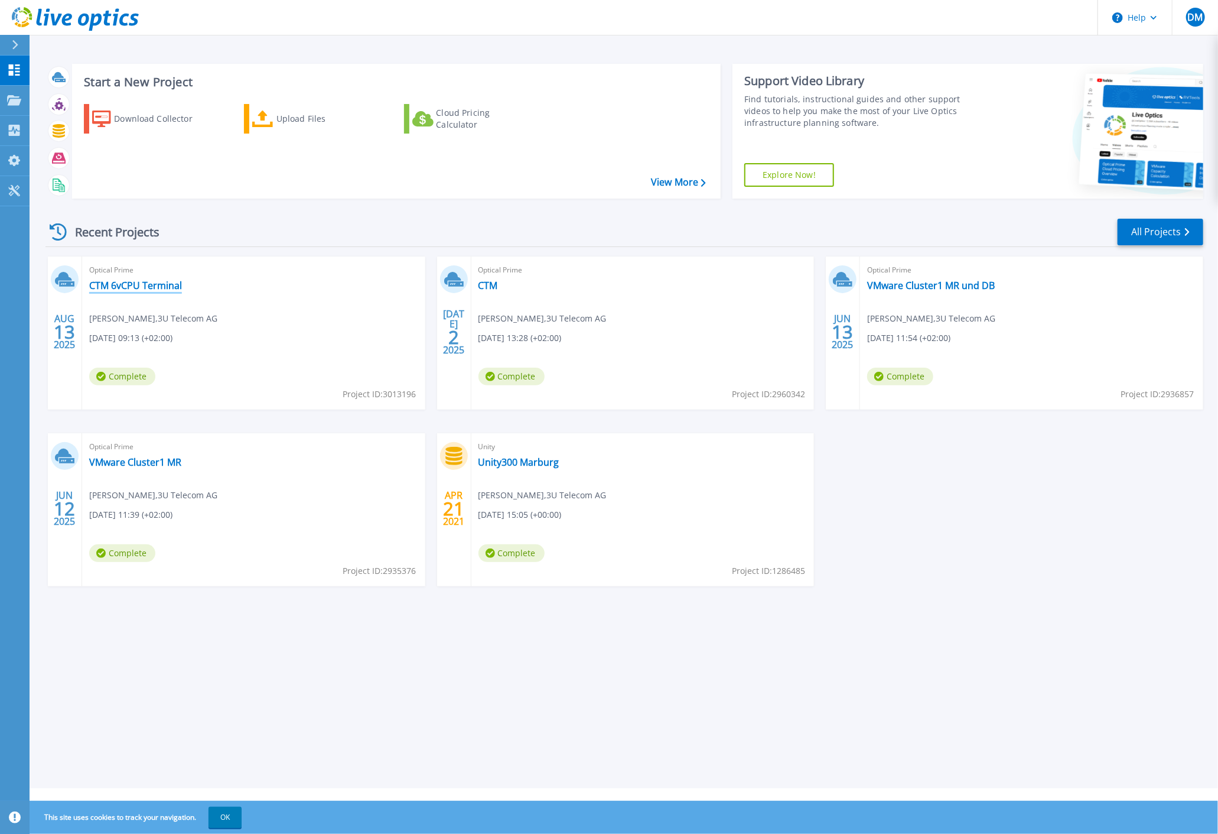
click at [150, 284] on link "CTM 6vCPU Terminal" at bounding box center [135, 285] width 93 height 12
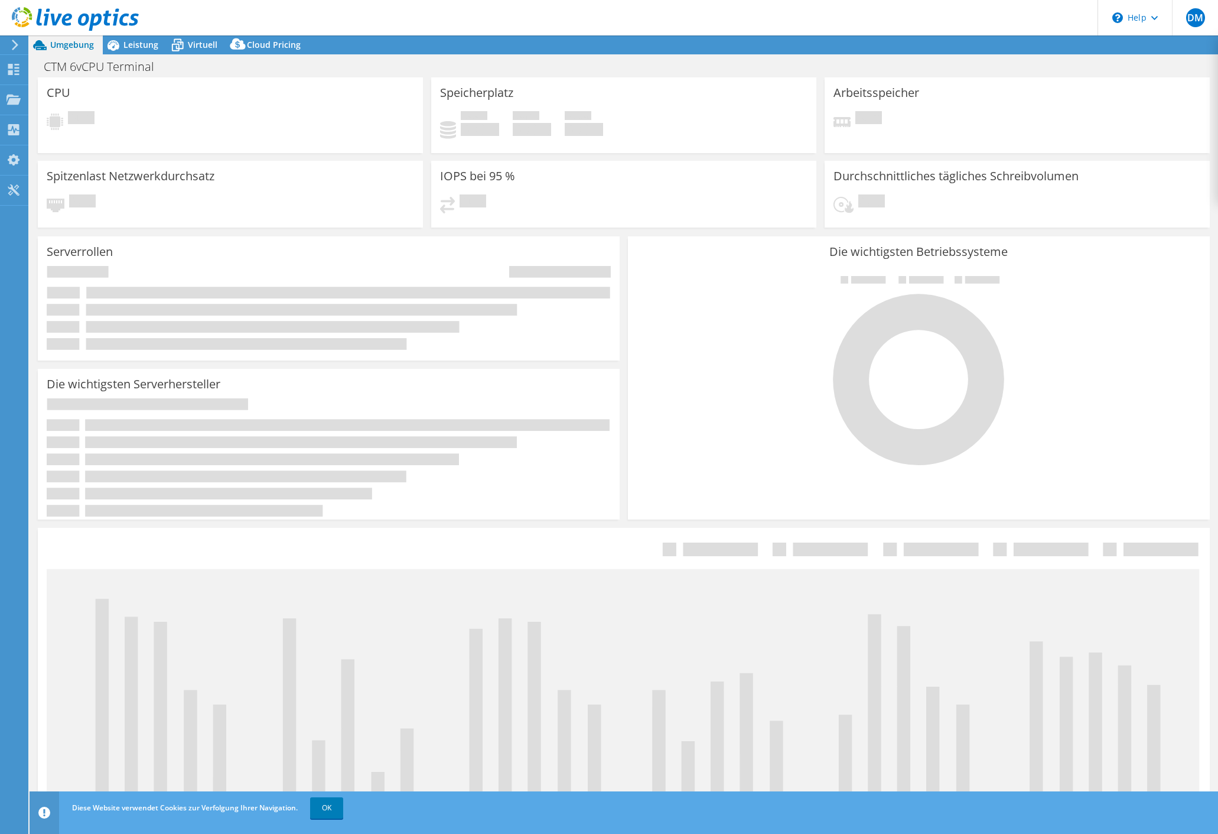
select select "USD"
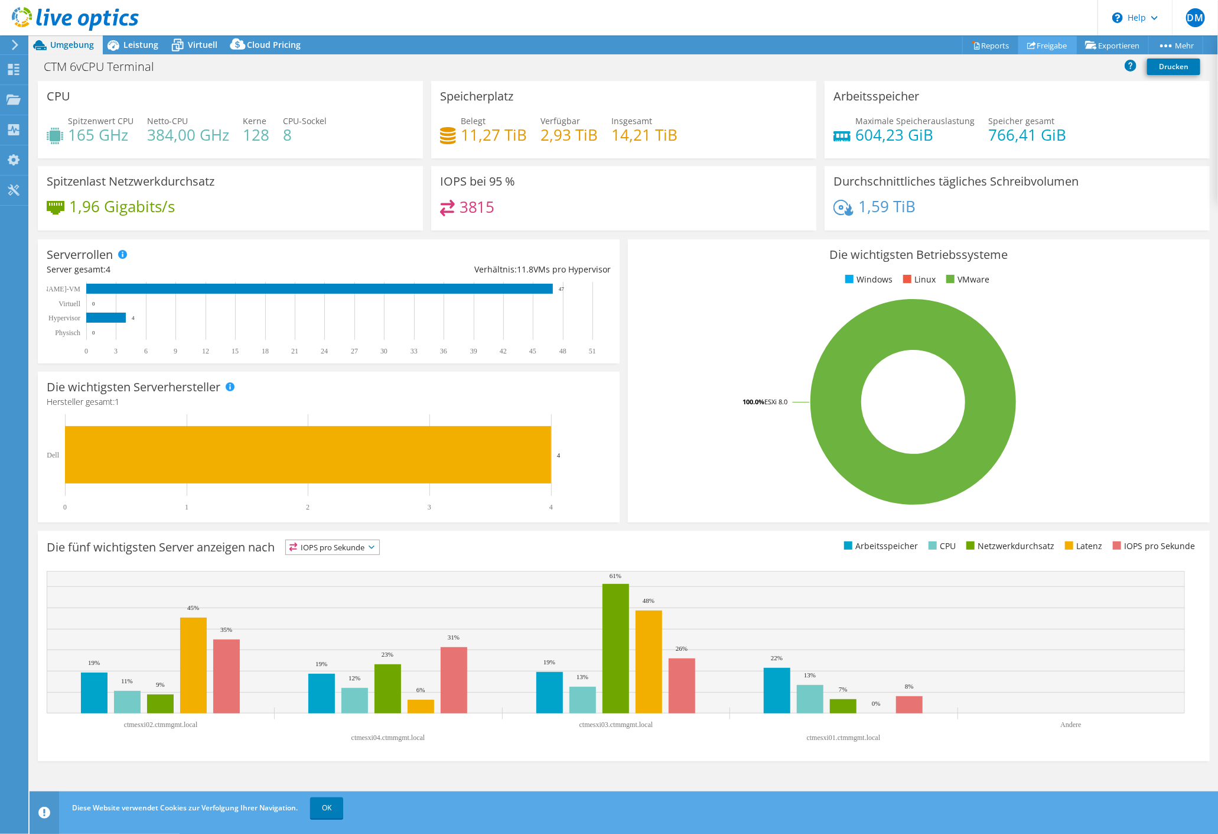
click at [1050, 48] on link "Freigabe" at bounding box center [1047, 45] width 58 height 18
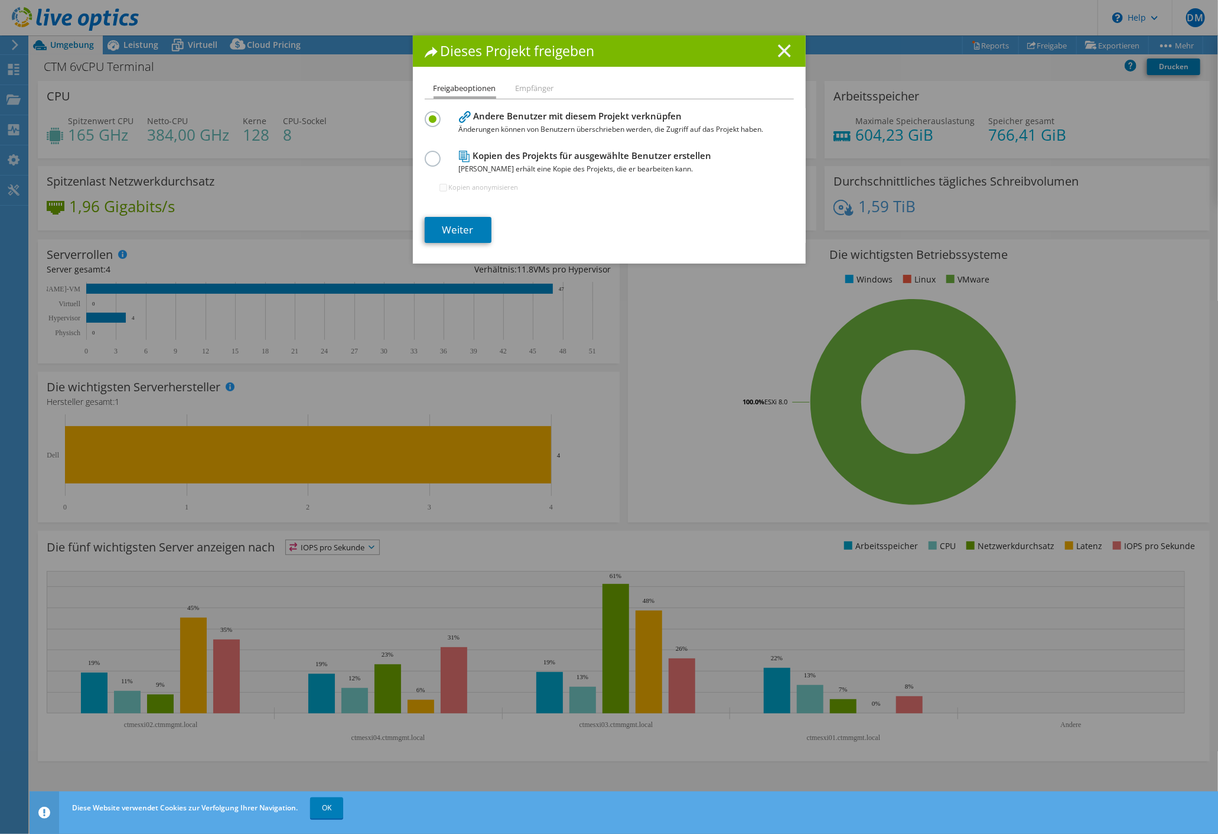
click at [779, 46] on icon at bounding box center [784, 50] width 13 height 13
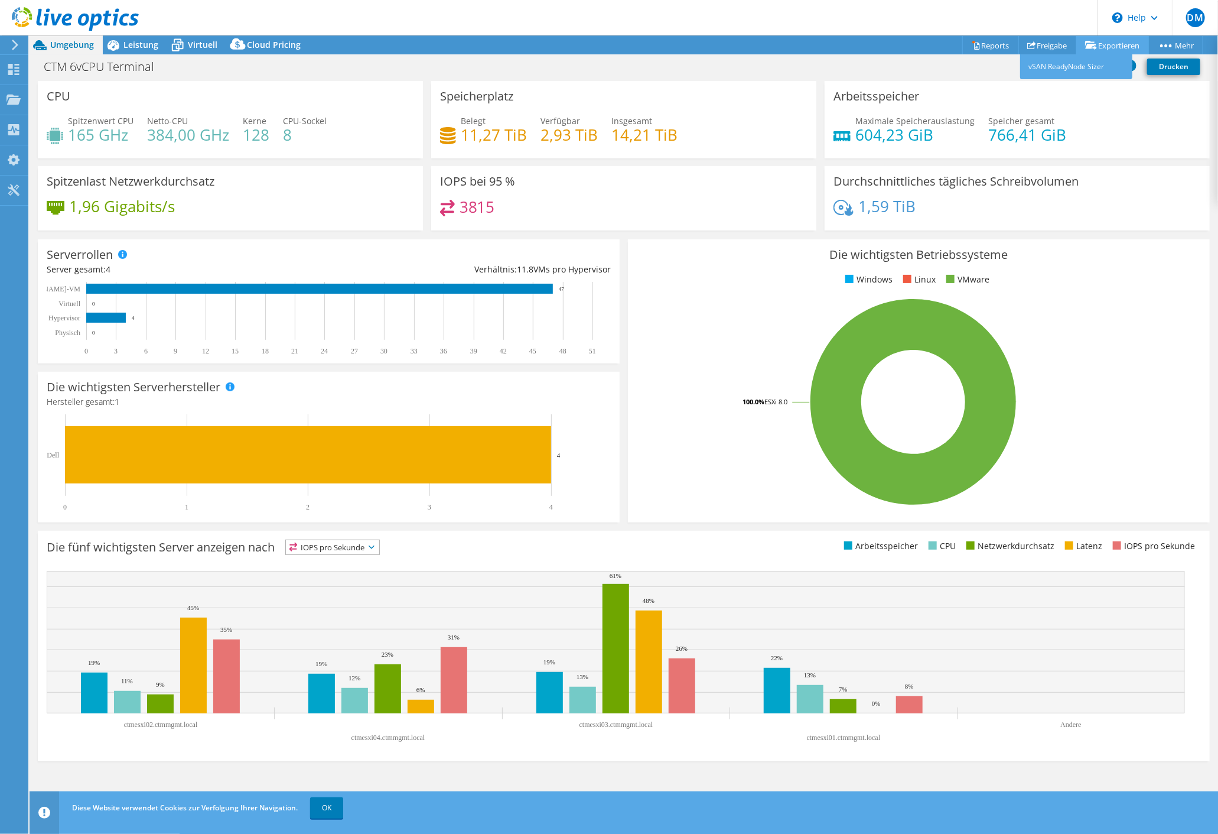
click at [1131, 45] on link "Exportieren" at bounding box center [1112, 45] width 73 height 18
click at [983, 46] on link "Reports" at bounding box center [990, 45] width 57 height 18
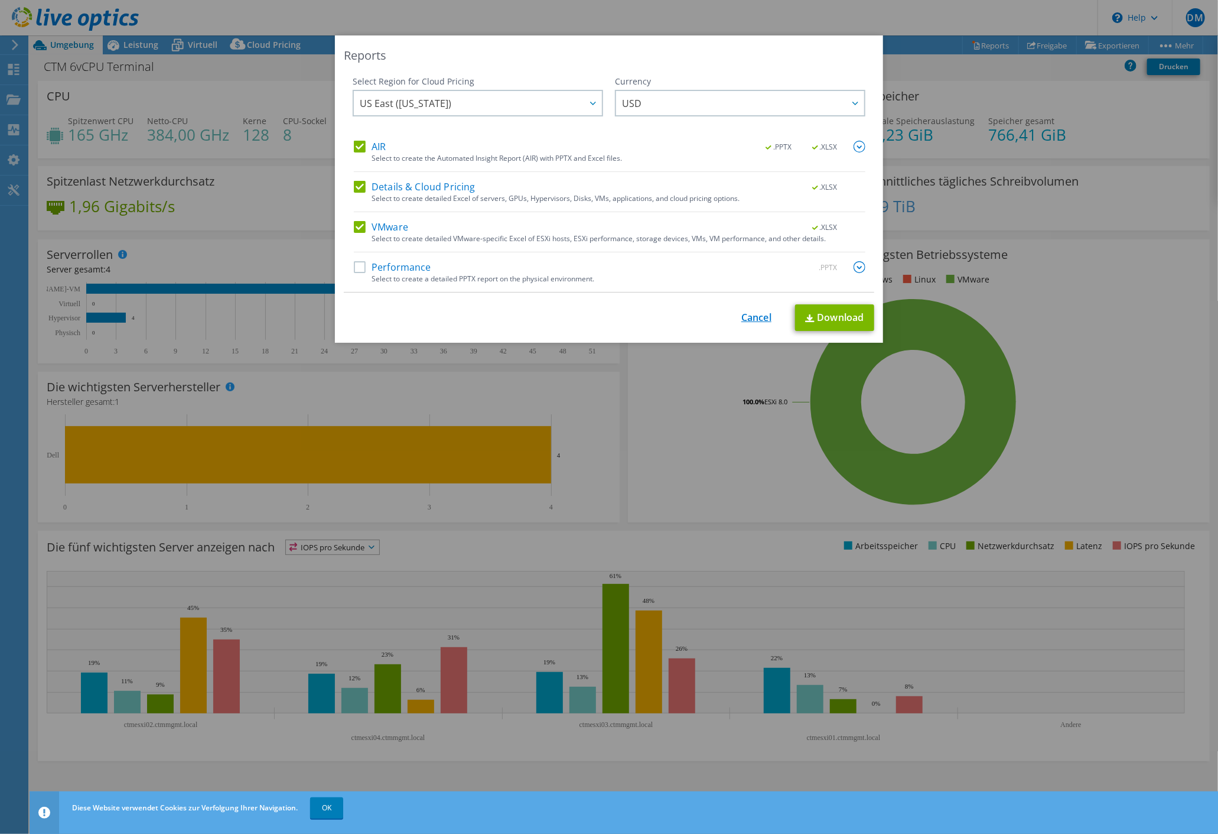
click at [751, 320] on link "Cancel" at bounding box center [756, 317] width 30 height 11
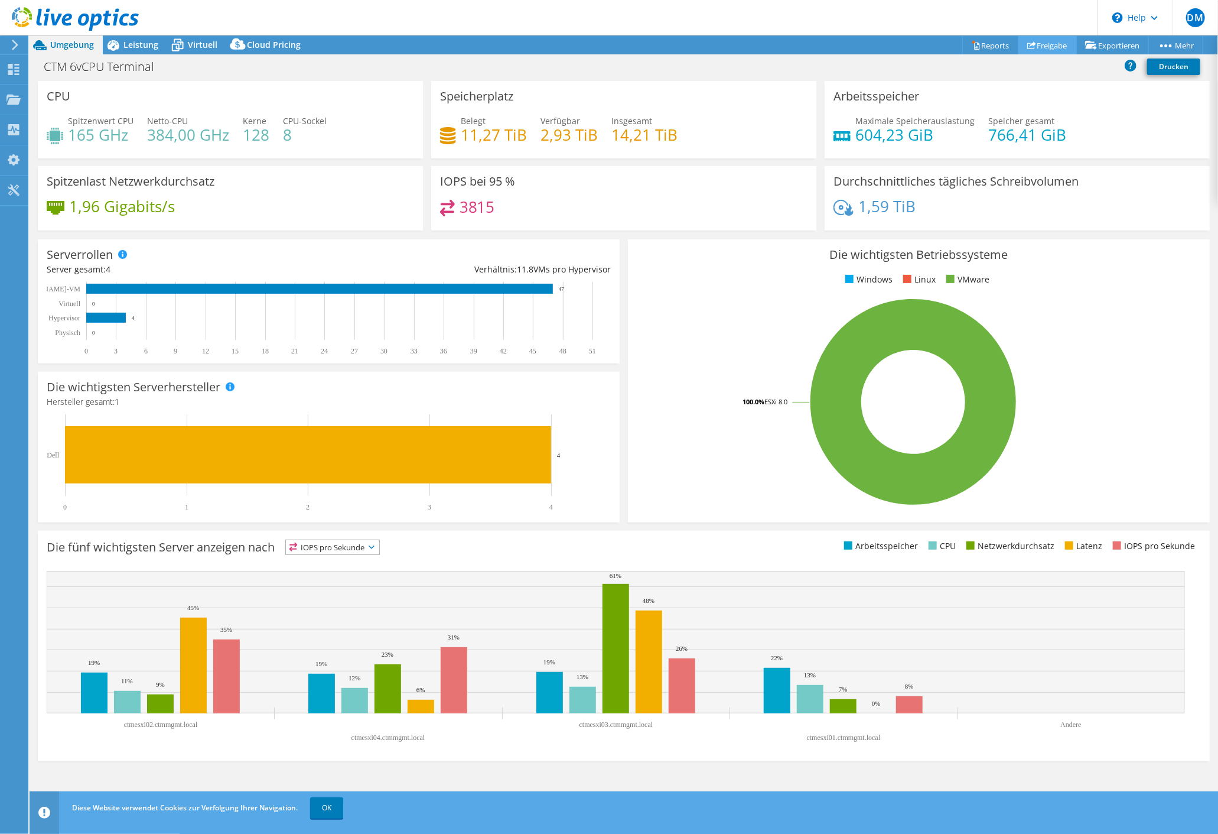
click at [1039, 41] on link "Freigabe" at bounding box center [1047, 45] width 58 height 18
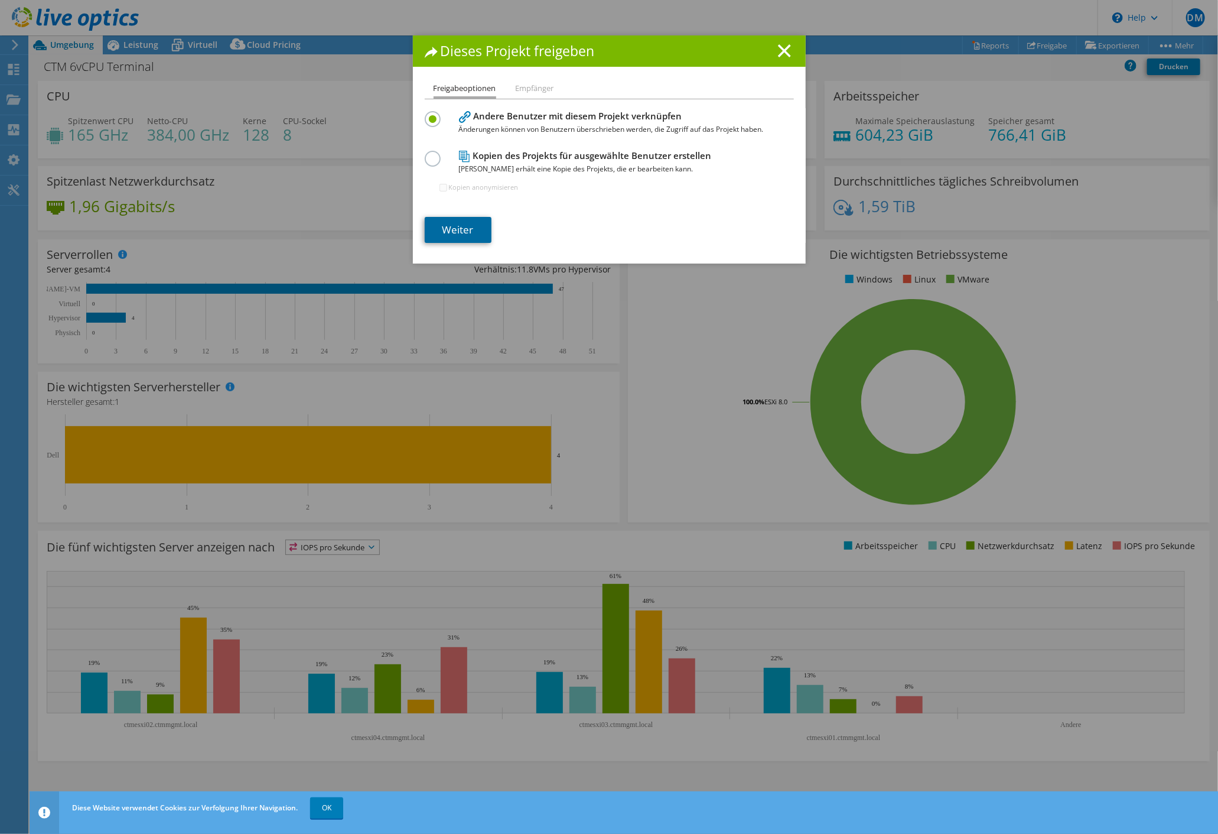
click at [468, 226] on link "Weiter" at bounding box center [458, 230] width 67 height 26
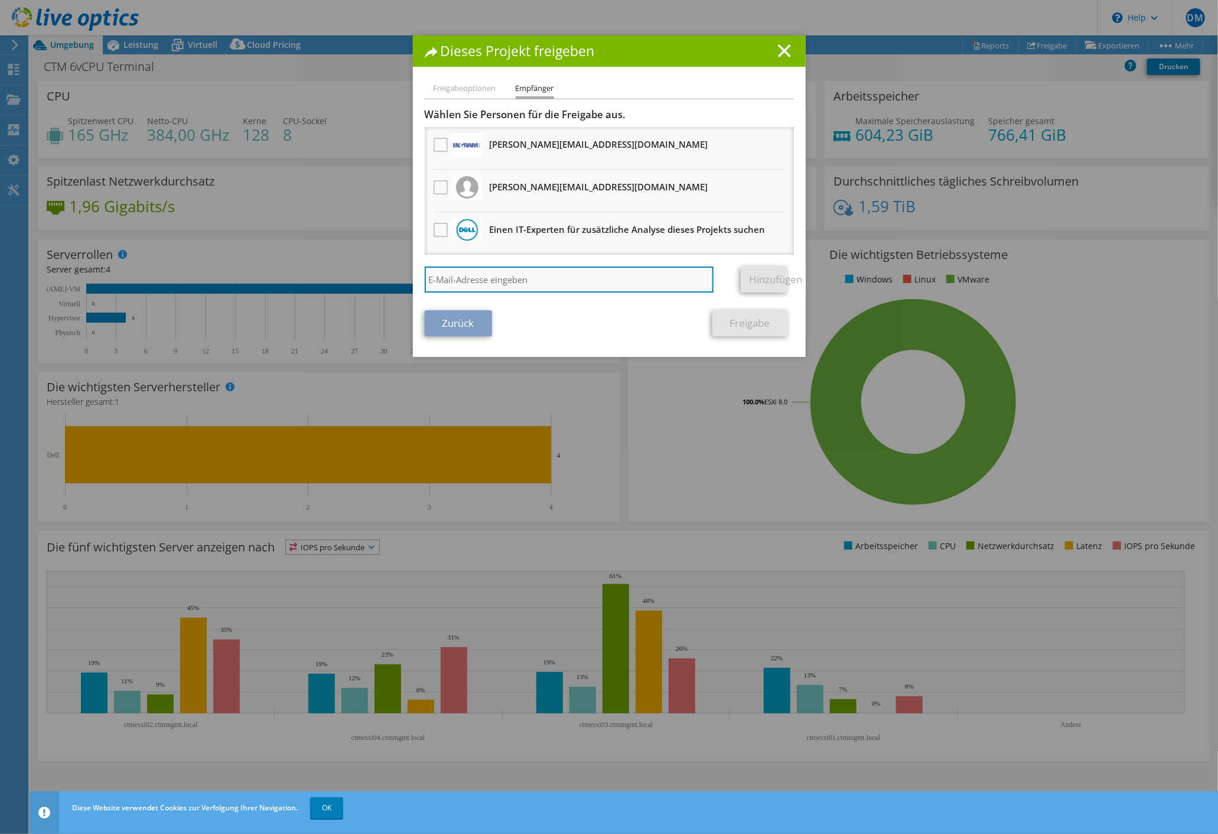
click at [501, 279] on input "search" at bounding box center [569, 279] width 289 height 26
paste input "[URL][DOMAIN_NAME]"
type input "[URL][DOMAIN_NAME]"
drag, startPoint x: 653, startPoint y: 285, endPoint x: 275, endPoint y: 271, distance: 378.3
click at [425, 273] on input "[URL][DOMAIN_NAME]" at bounding box center [569, 279] width 289 height 26
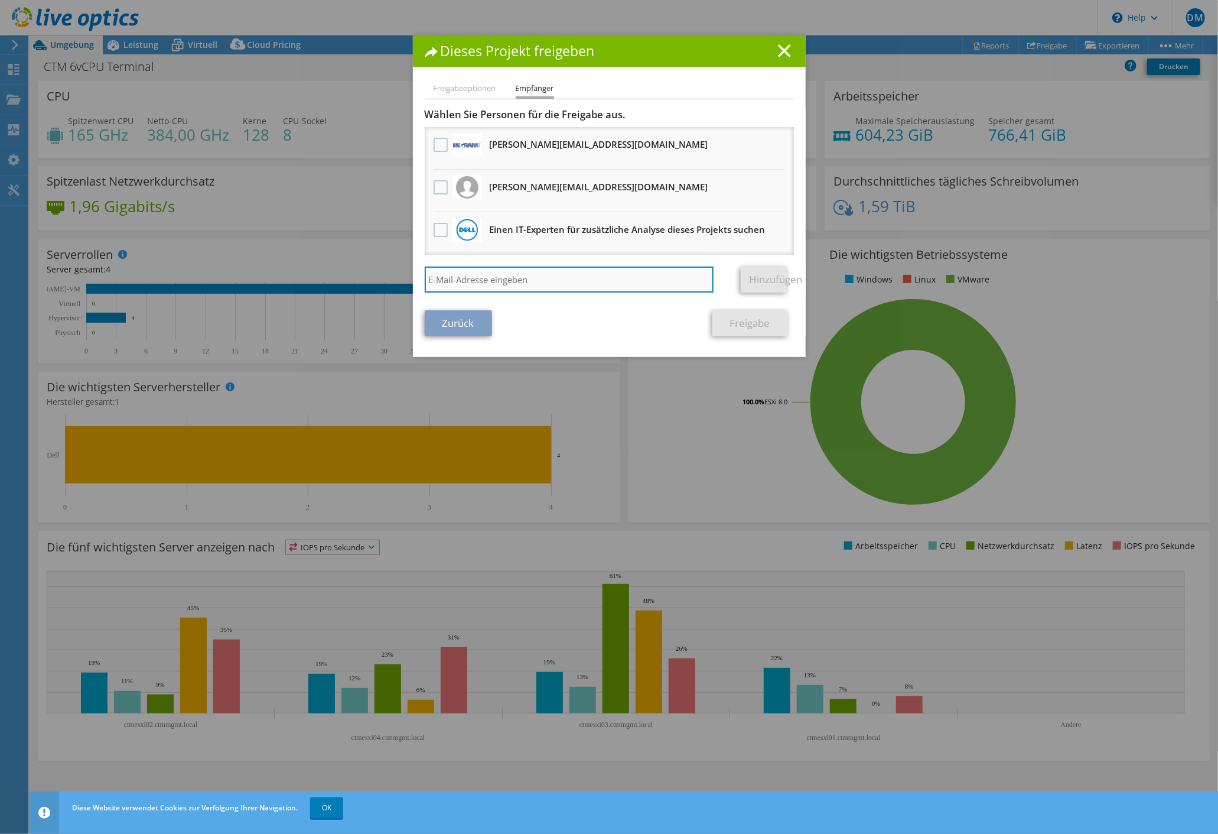
click at [502, 278] on input "search" at bounding box center [569, 279] width 289 height 26
paste input "[PERSON_NAME][EMAIL_ADDRESS][DOMAIN_NAME]"
type input "[PERSON_NAME][EMAIL_ADDRESS][DOMAIN_NAME]"
click at [745, 281] on link "Hinzufügen" at bounding box center [764, 279] width 47 height 26
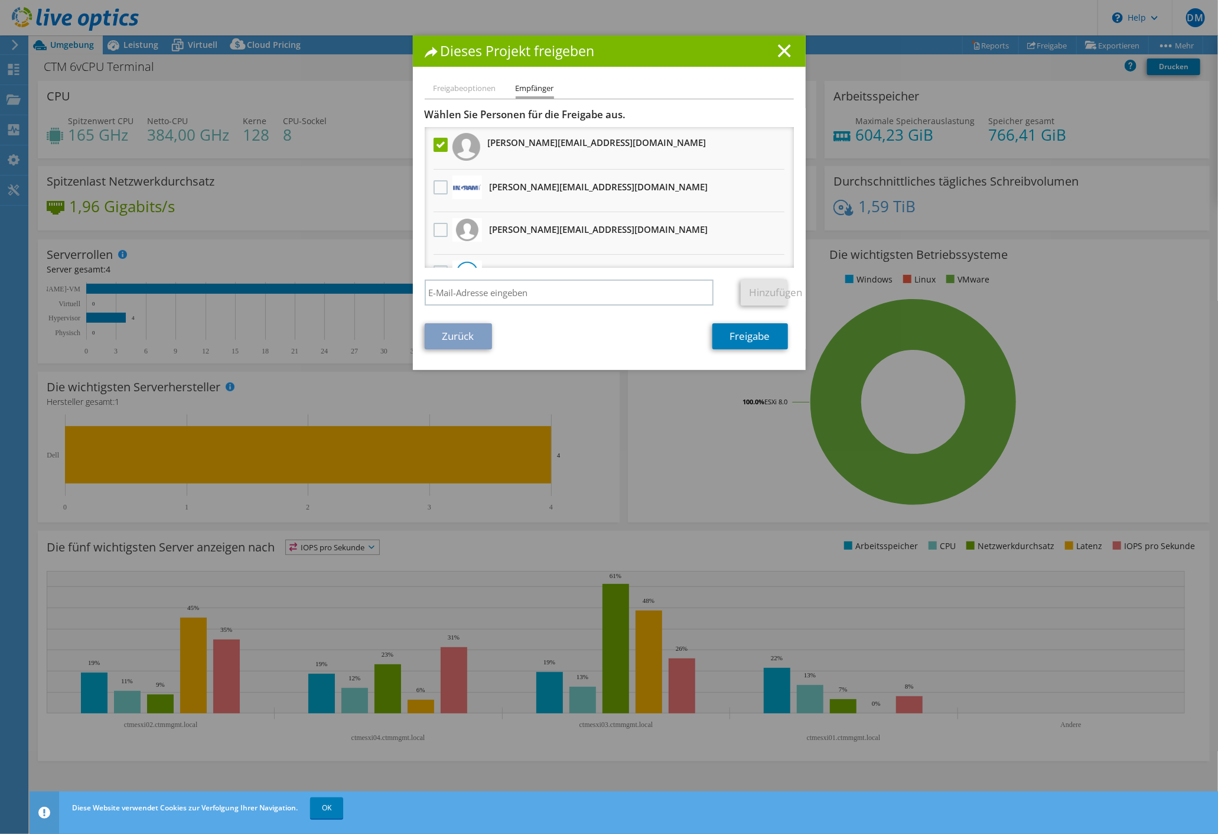
click at [434, 145] on label at bounding box center [442, 145] width 17 height 14
click at [0, 0] on input "checkbox" at bounding box center [0, 0] width 0 height 0
click at [437, 141] on label at bounding box center [442, 145] width 17 height 14
click at [0, 0] on input "checkbox" at bounding box center [0, 0] width 0 height 0
click at [434, 144] on label at bounding box center [442, 145] width 17 height 14
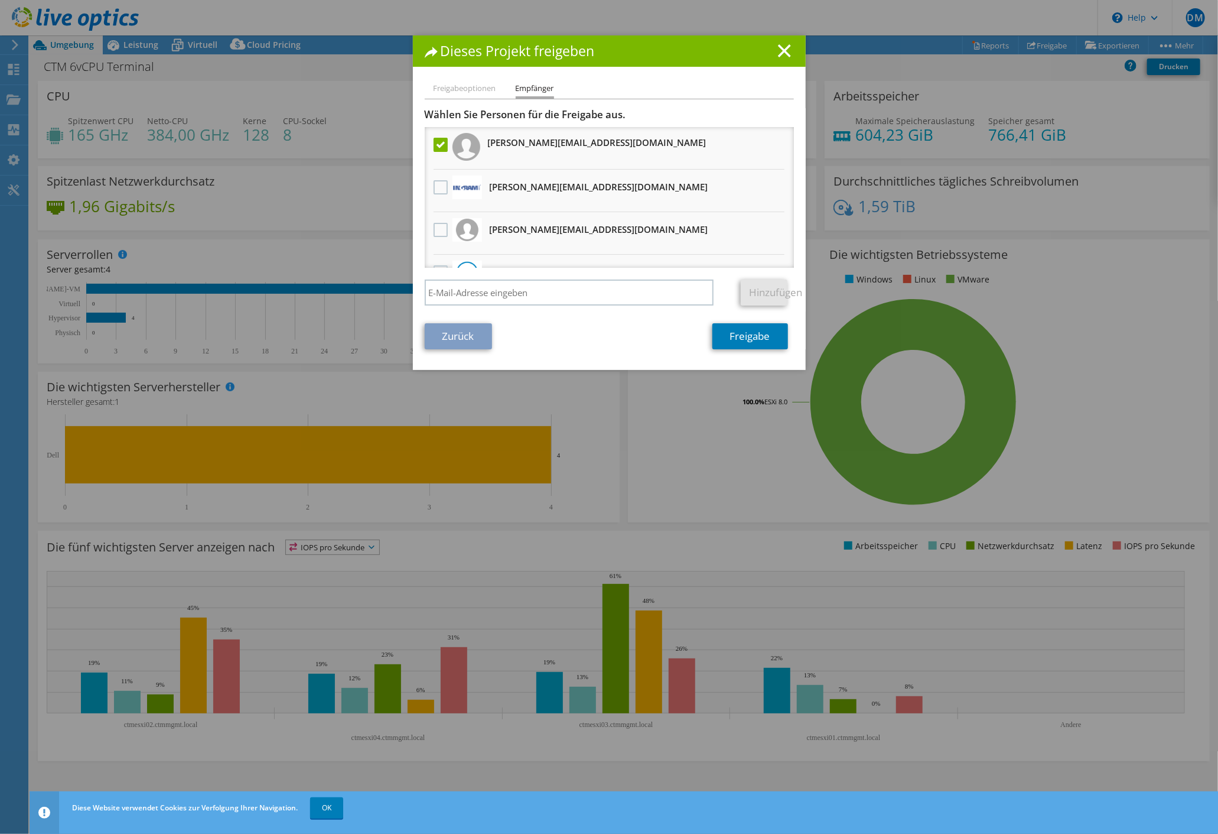
click at [0, 0] on input "checkbox" at bounding box center [0, 0] width 0 height 0
click at [434, 144] on label at bounding box center [442, 145] width 17 height 14
click at [0, 0] on input "checkbox" at bounding box center [0, 0] width 0 height 0
click at [434, 144] on label at bounding box center [442, 145] width 17 height 14
click at [0, 0] on input "checkbox" at bounding box center [0, 0] width 0 height 0
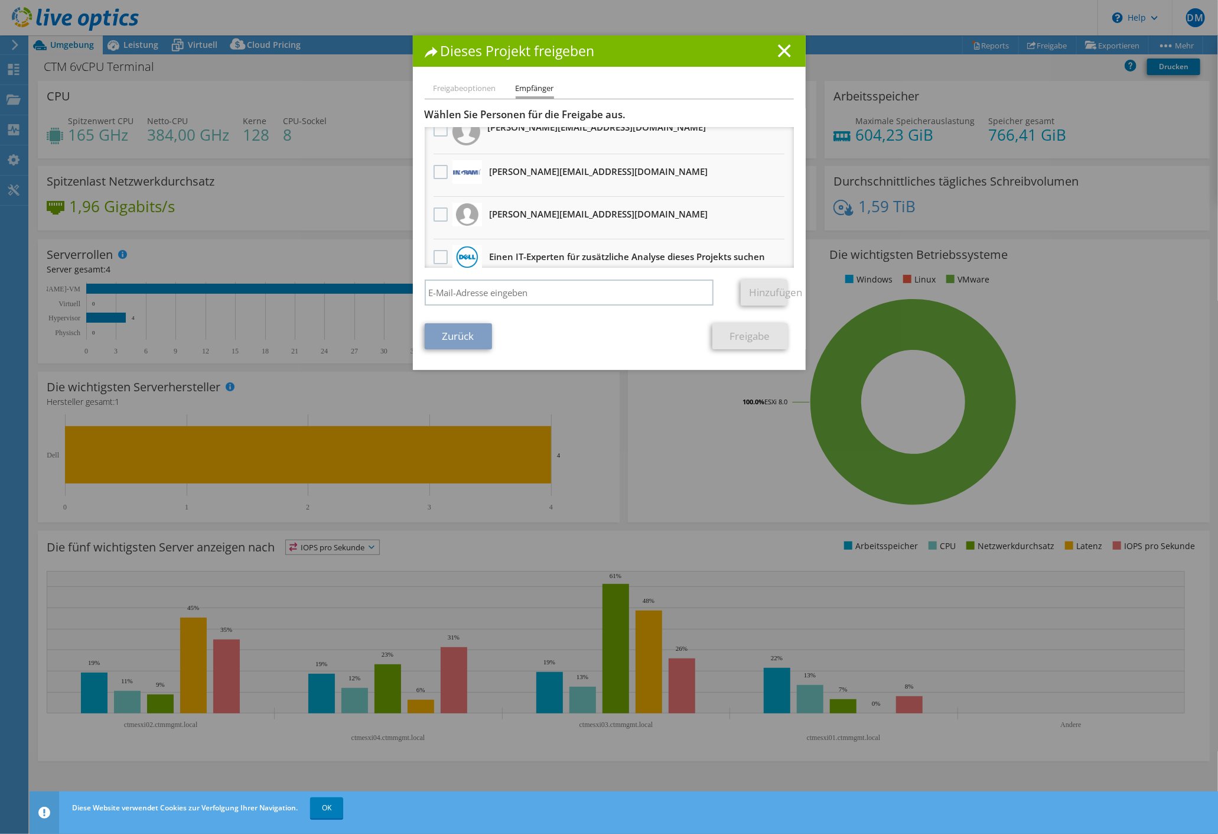
scroll to position [28, 0]
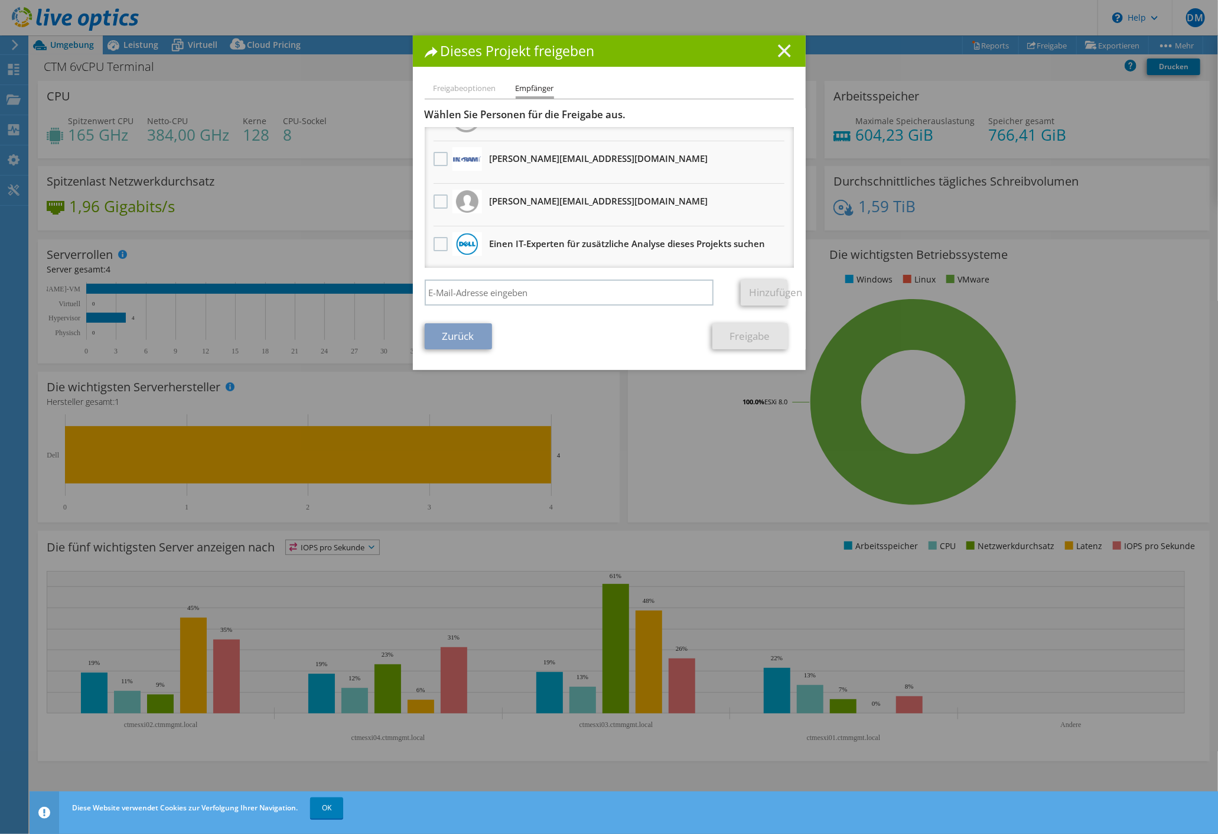
click at [780, 46] on icon at bounding box center [784, 50] width 13 height 13
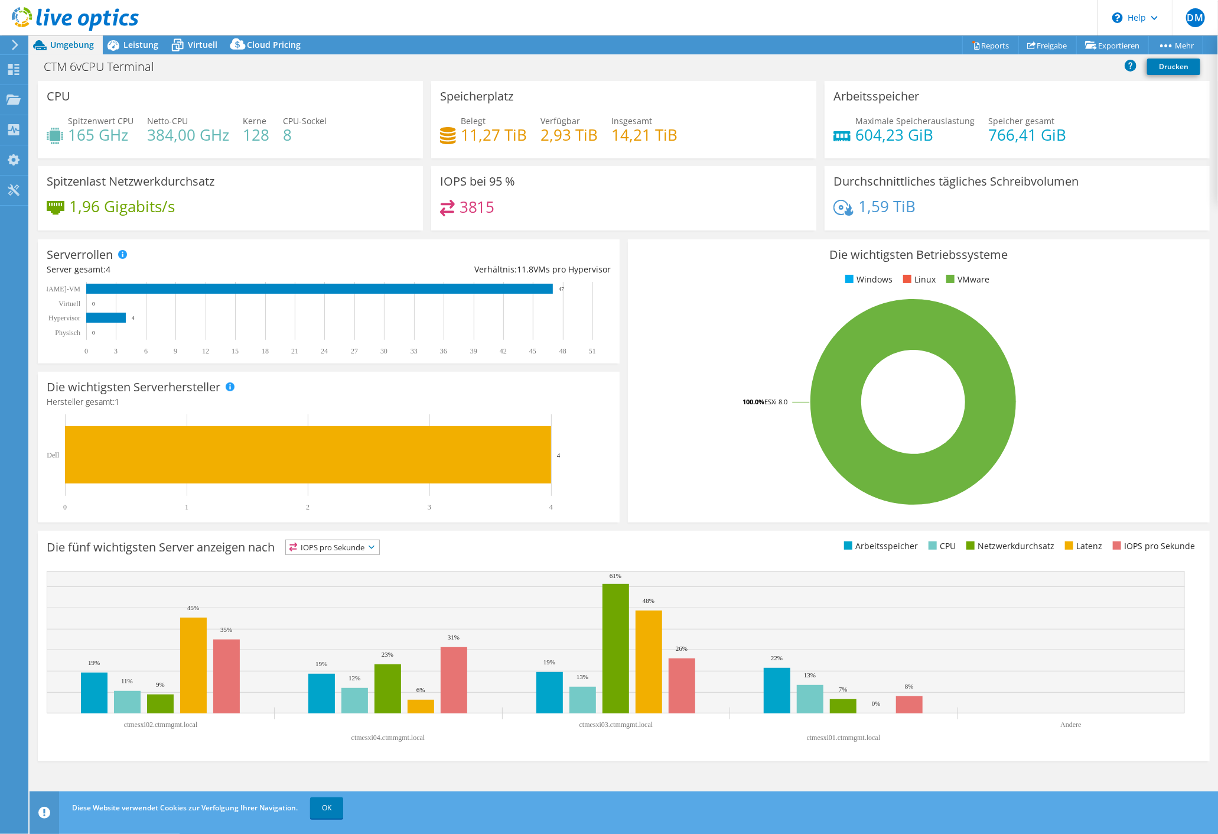
click at [325, 547] on span "IOPS pro Sekunde" at bounding box center [332, 547] width 93 height 14
click at [336, 630] on li "Latenz" at bounding box center [332, 628] width 93 height 17
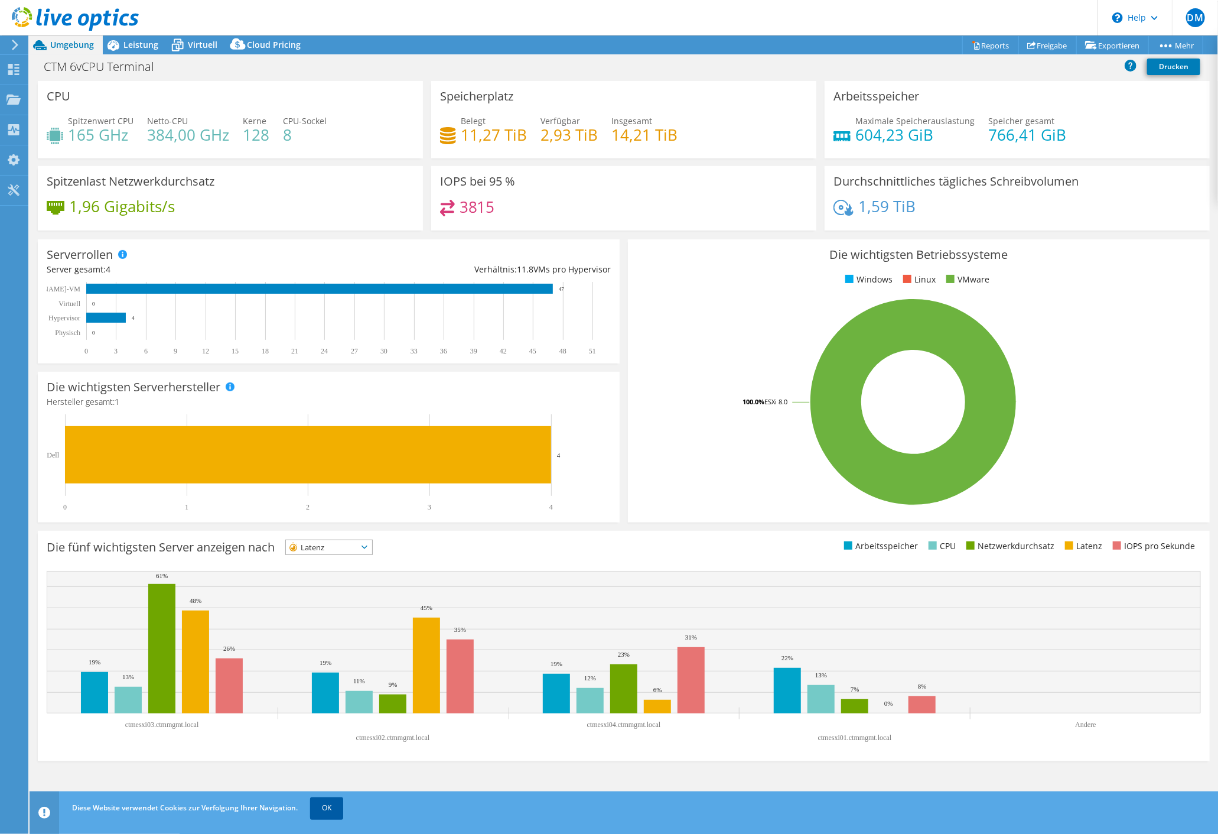
click at [332, 812] on link "OK" at bounding box center [326, 807] width 33 height 21
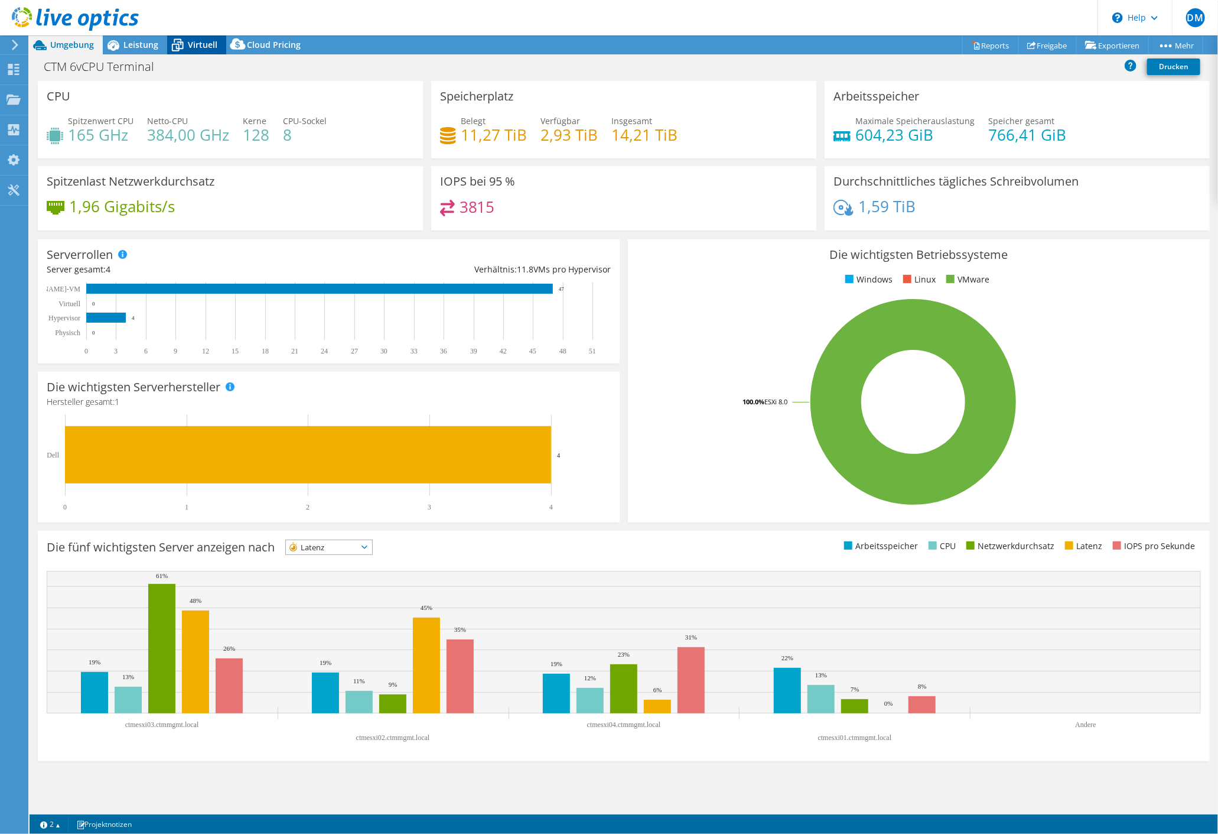
click at [220, 47] on div "Virtuell" at bounding box center [196, 44] width 59 height 19
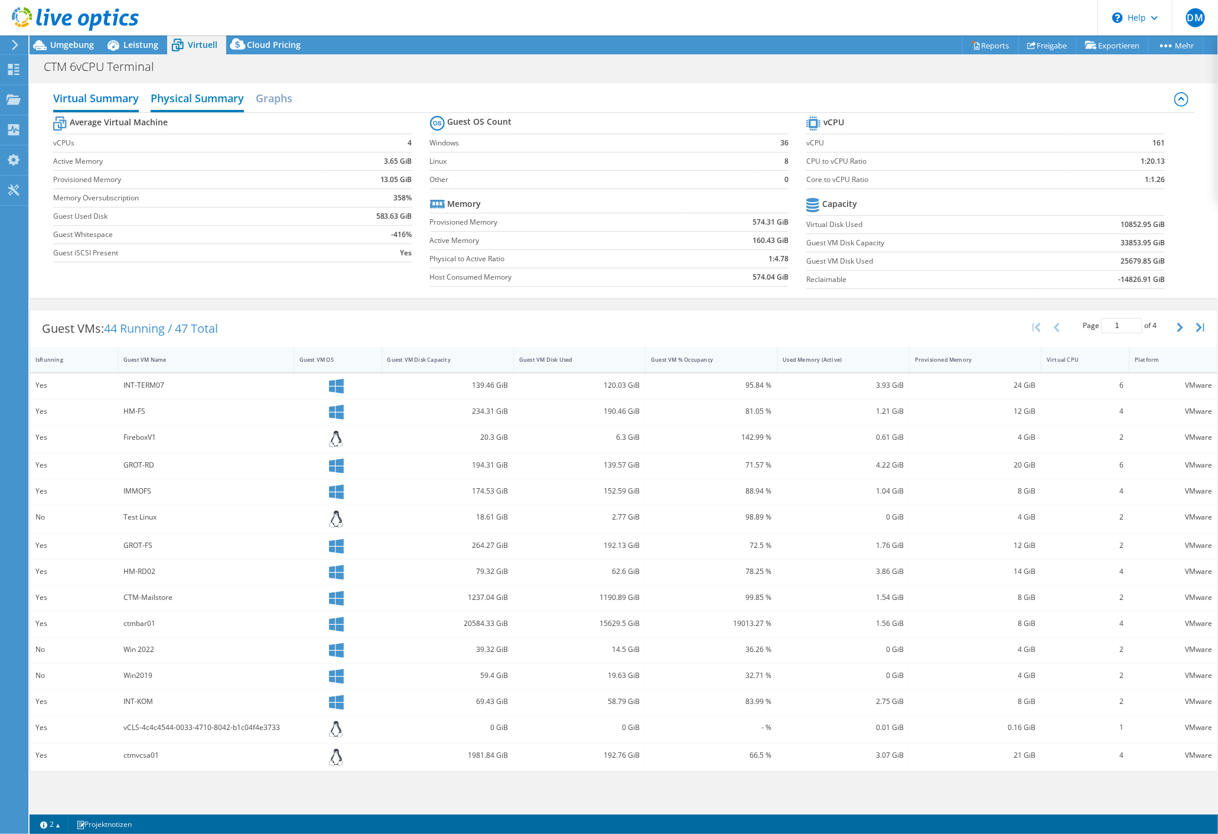
click at [208, 96] on h2 "Physical Summary" at bounding box center [197, 99] width 93 height 26
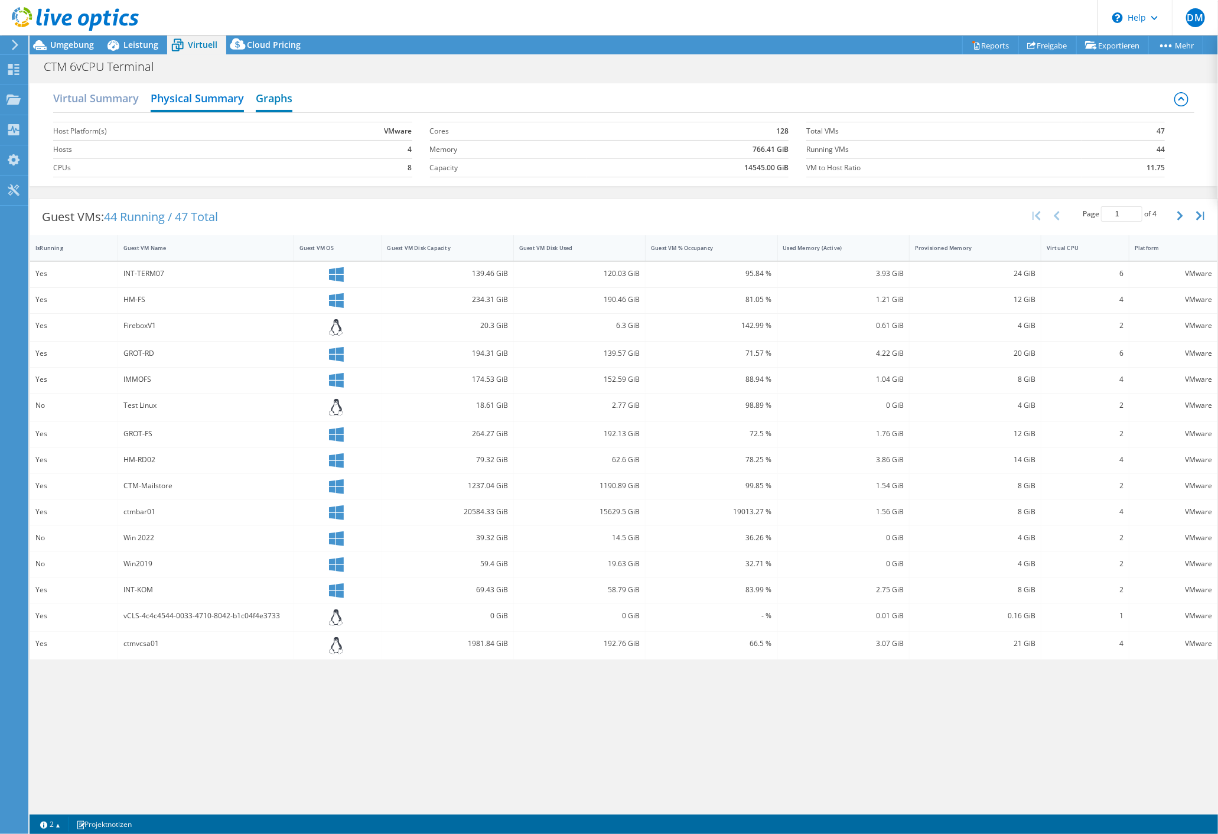
click at [271, 105] on h2 "Graphs" at bounding box center [274, 99] width 37 height 26
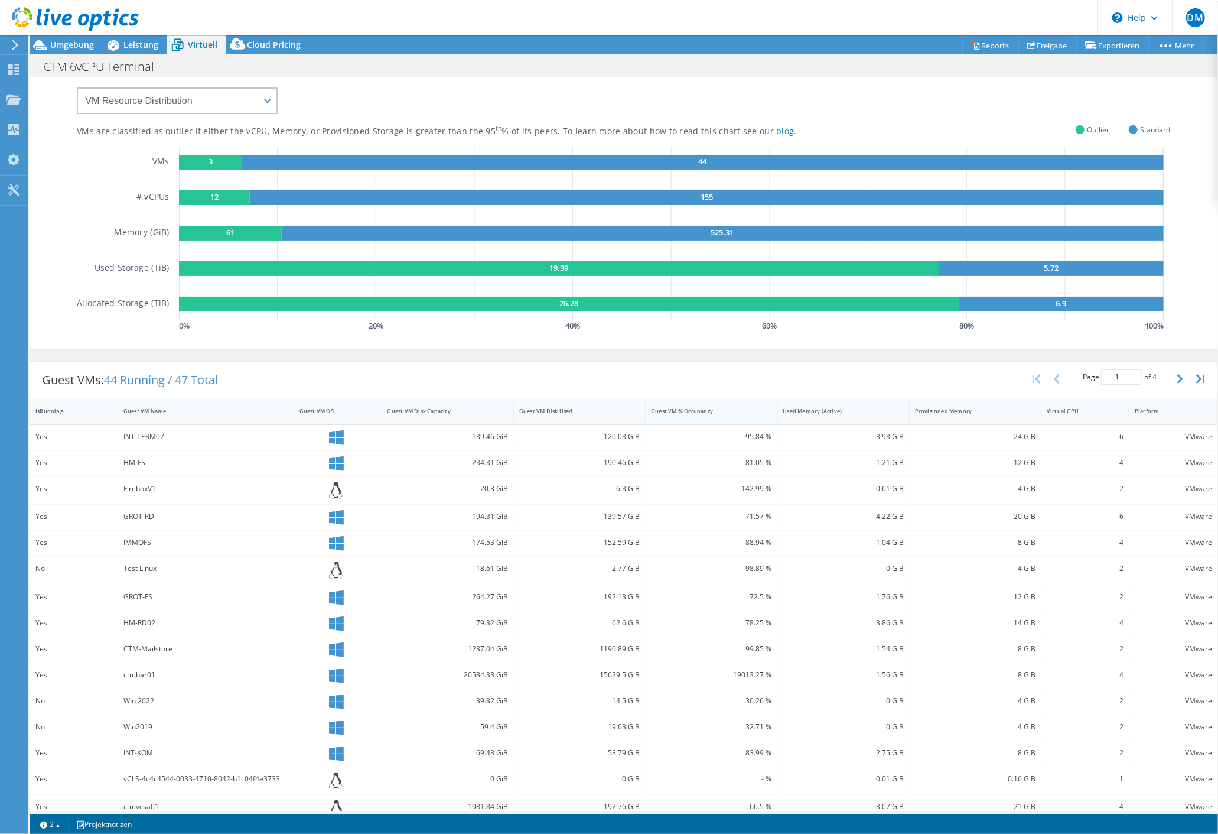
scroll to position [57, 0]
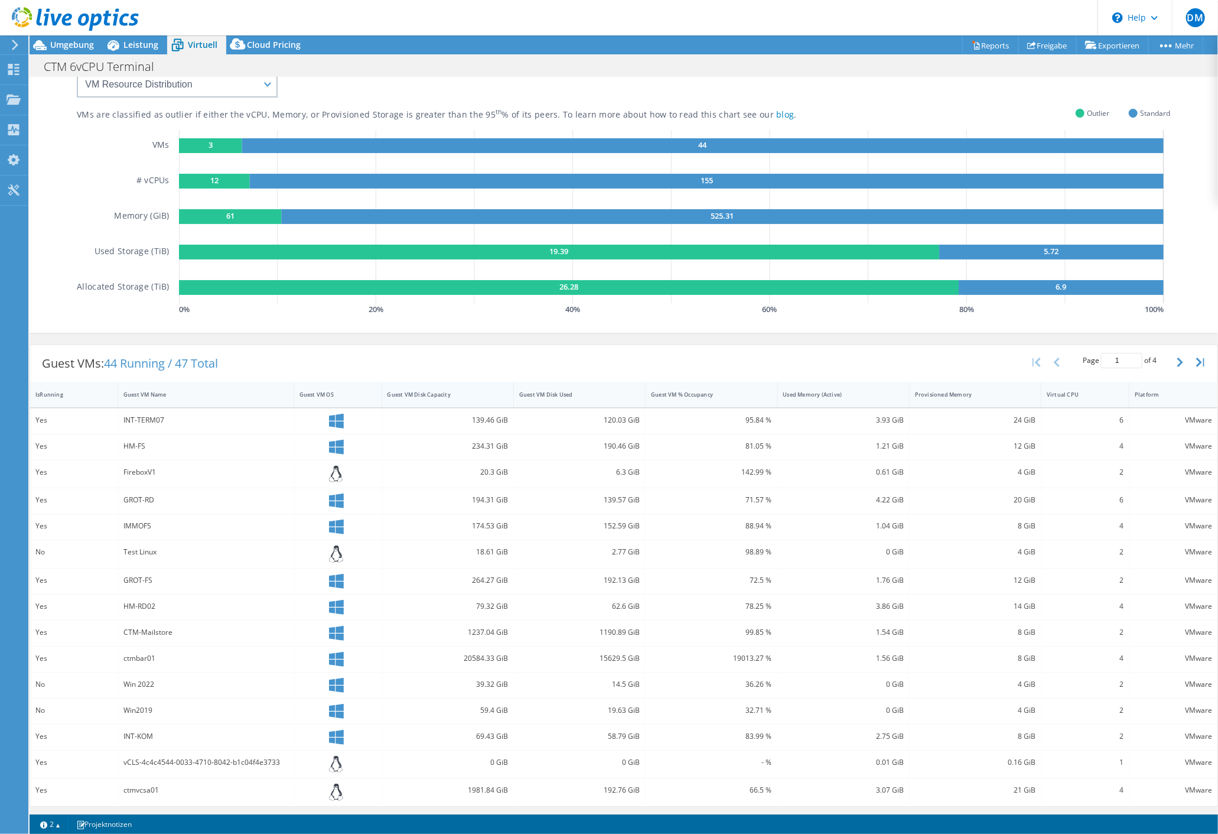
click at [400, 393] on div "Guest VM Disk Capacity" at bounding box center [441, 394] width 106 height 8
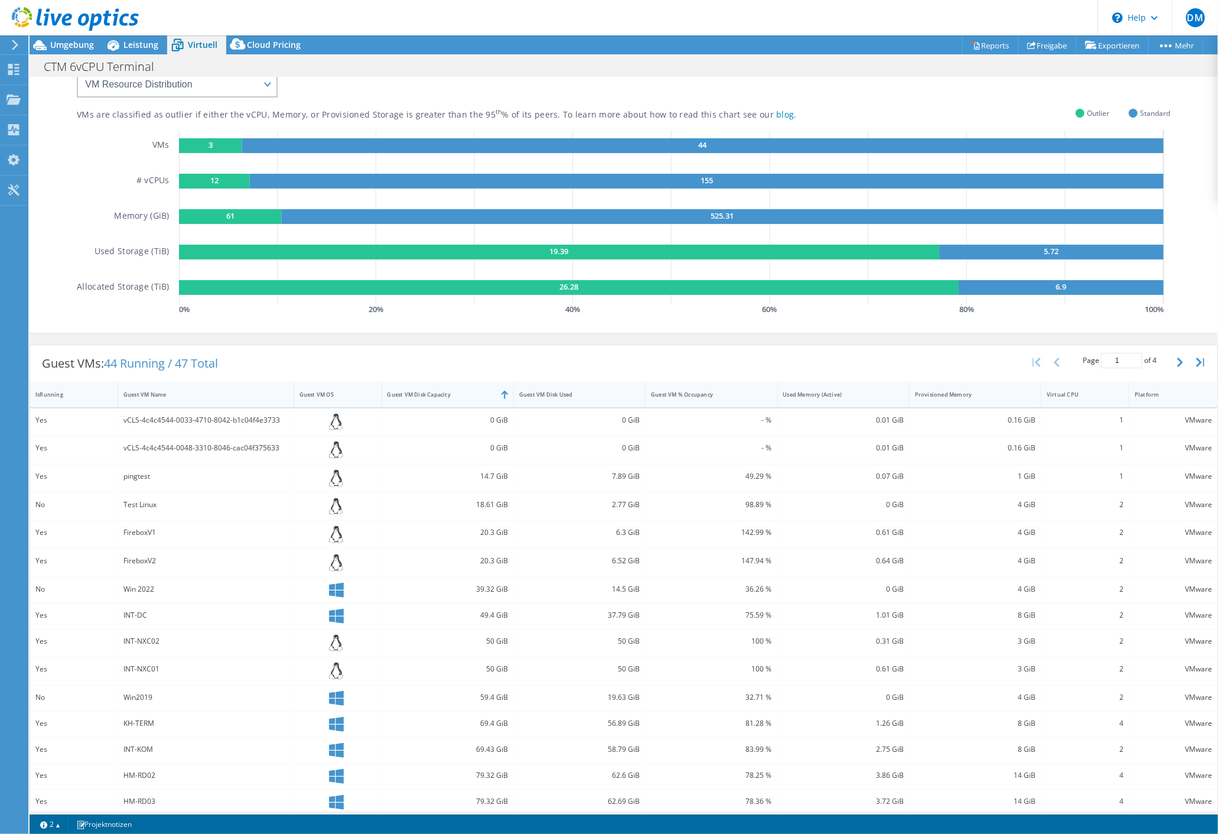
click at [400, 393] on div "Guest VM Disk Capacity" at bounding box center [441, 394] width 106 height 8
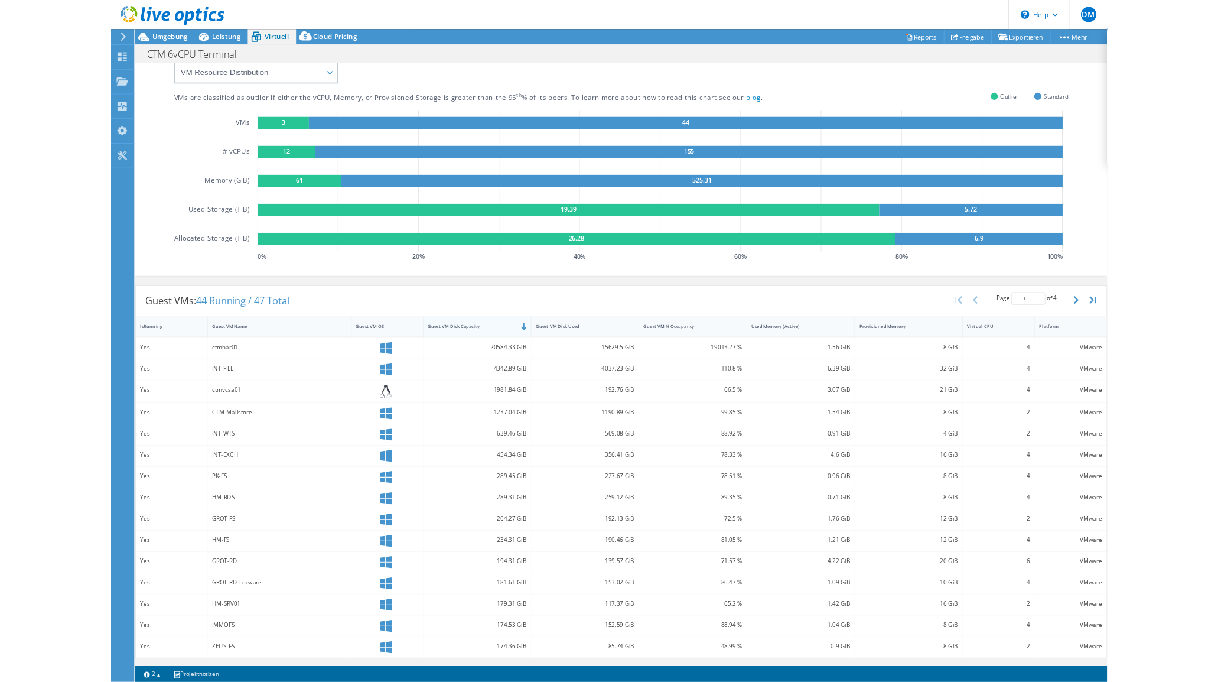
scroll to position [50, 0]
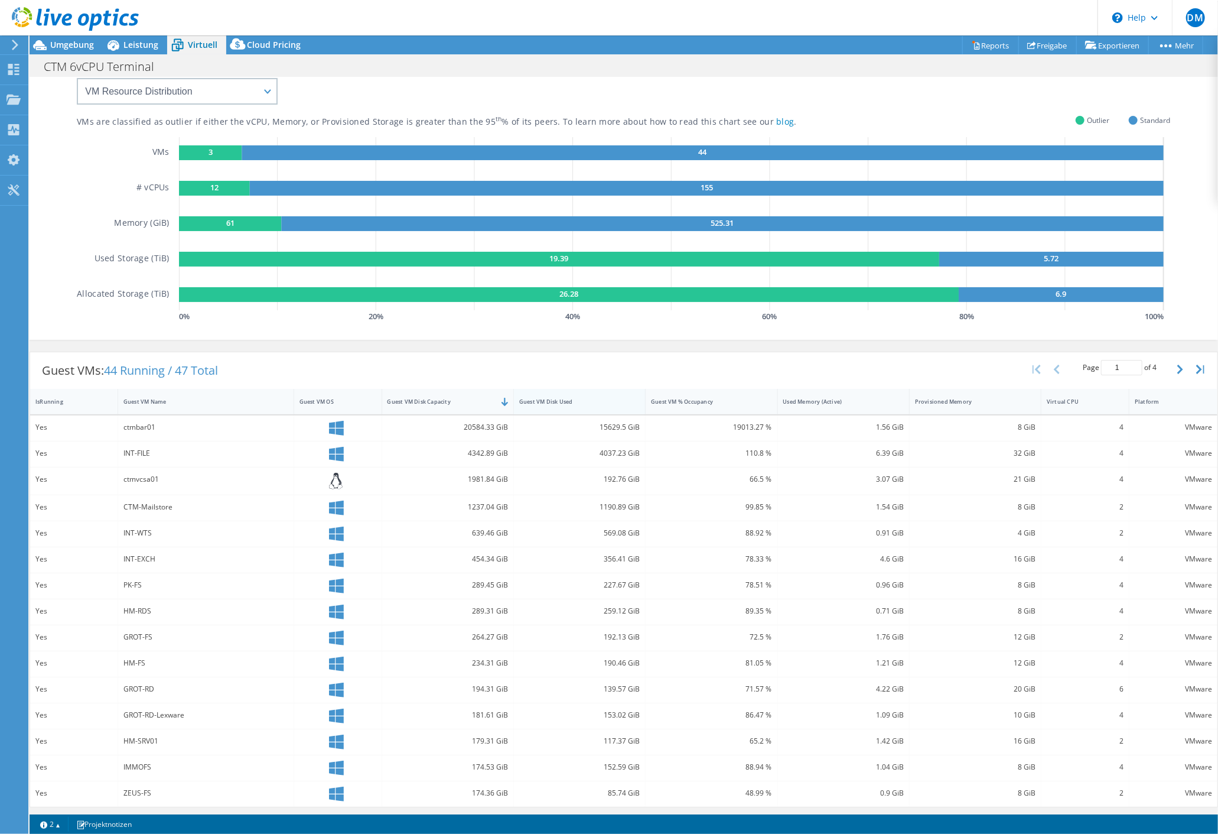
click at [561, 398] on div "Guest VM Disk Used" at bounding box center [572, 402] width 106 height 8
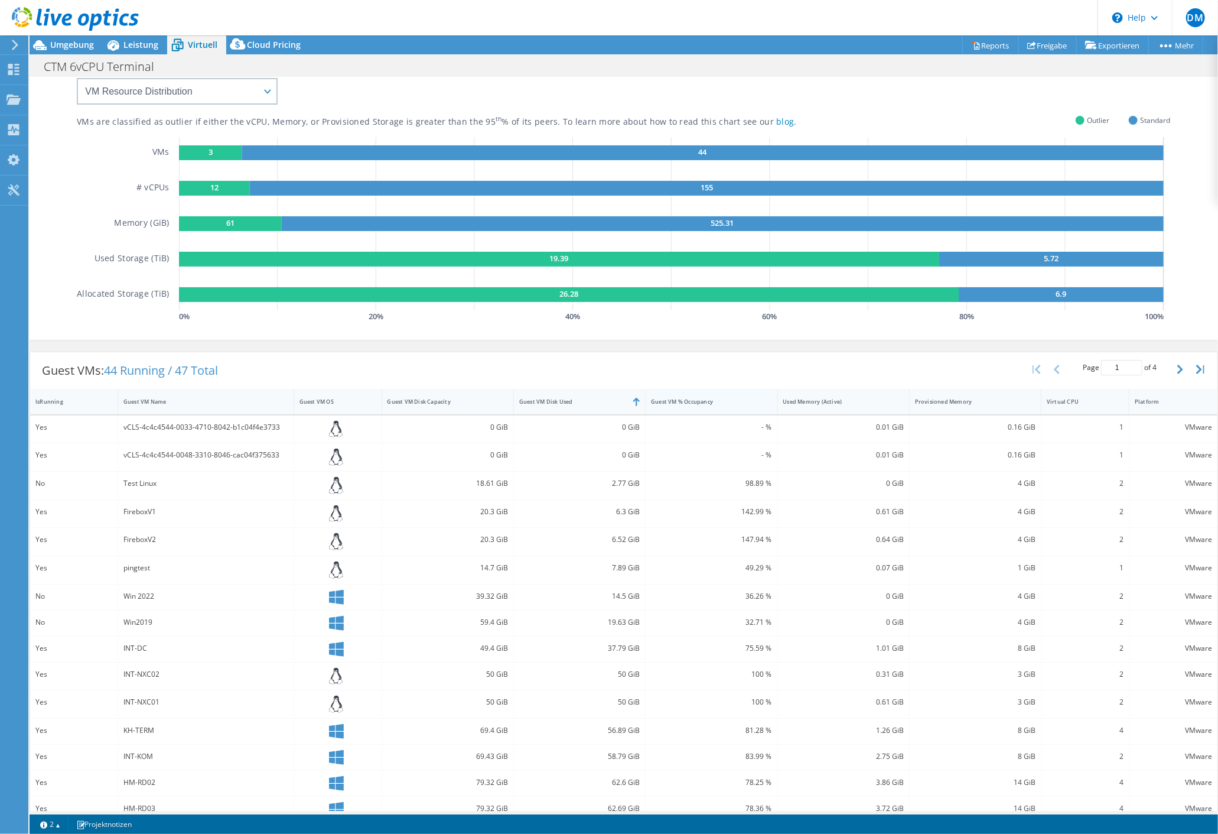
click at [692, 403] on div "Guest VM % Occupancy" at bounding box center [704, 402] width 106 height 8
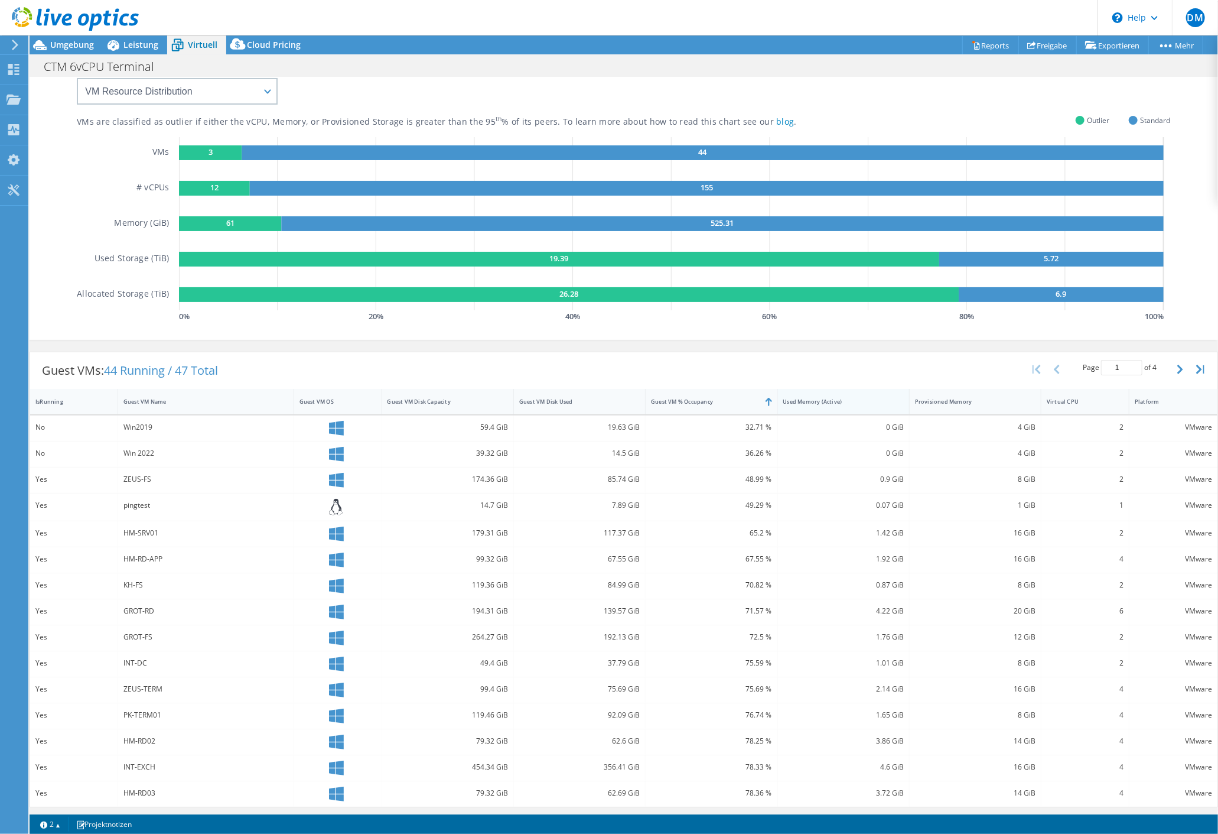
click at [817, 399] on div "Used Memory (Active)" at bounding box center [836, 402] width 106 height 8
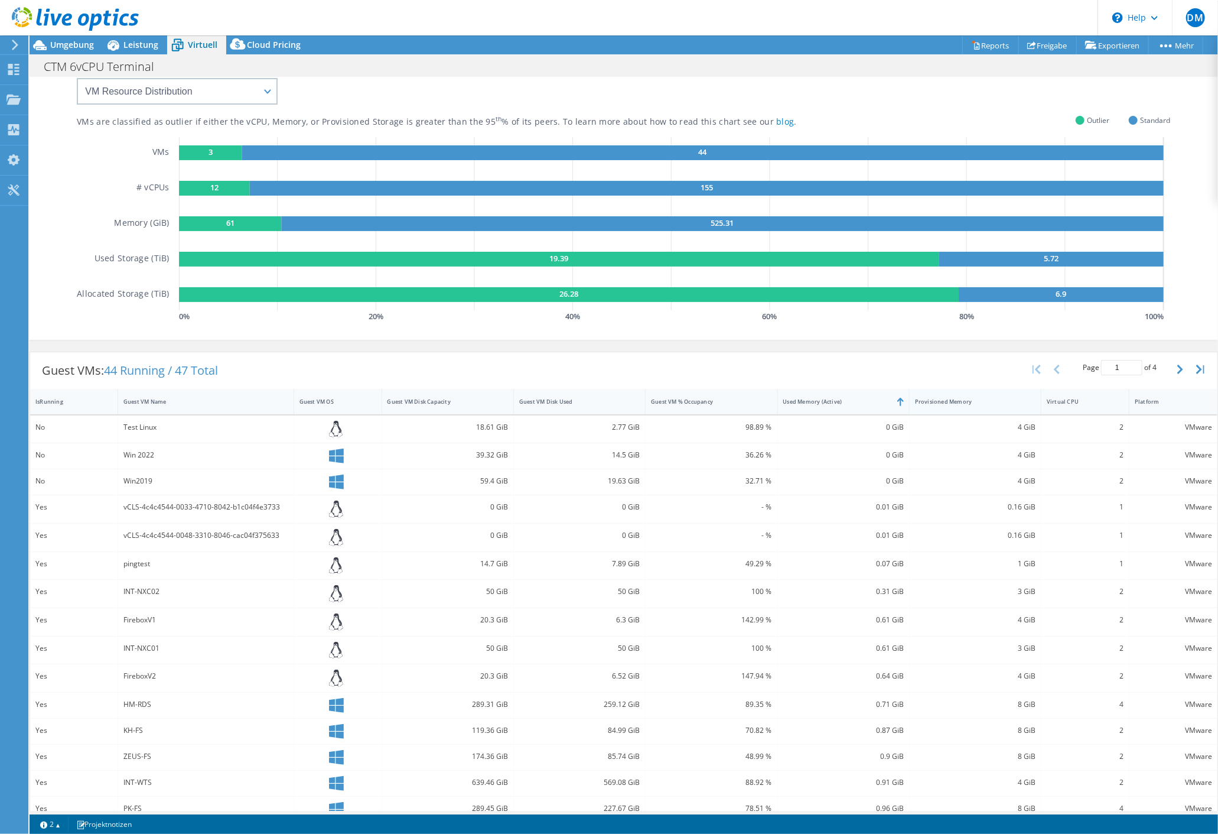
click at [941, 399] on div "Provisioned Memory" at bounding box center [968, 402] width 106 height 8
